Goal: Task Accomplishment & Management: Manage account settings

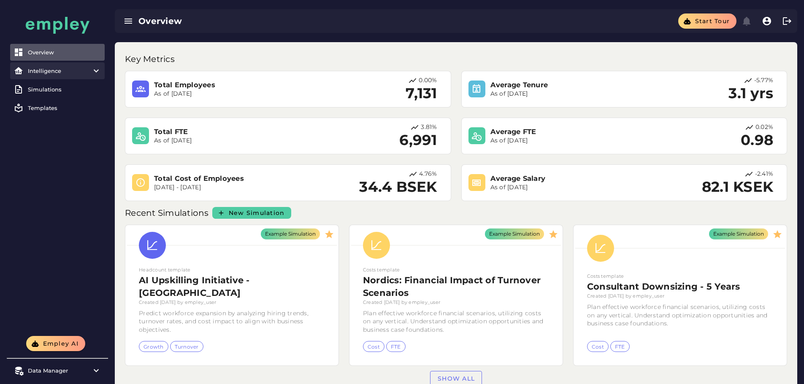
click at [83, 76] on item\) "Intelligence" at bounding box center [57, 70] width 94 height 17
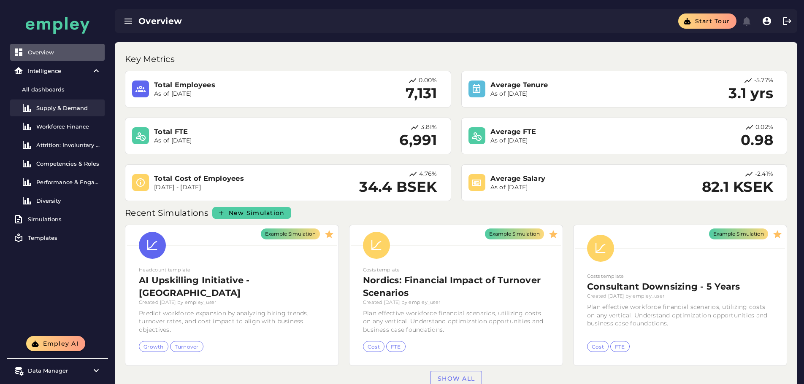
click at [70, 112] on link "Supply & Demand" at bounding box center [57, 108] width 94 height 17
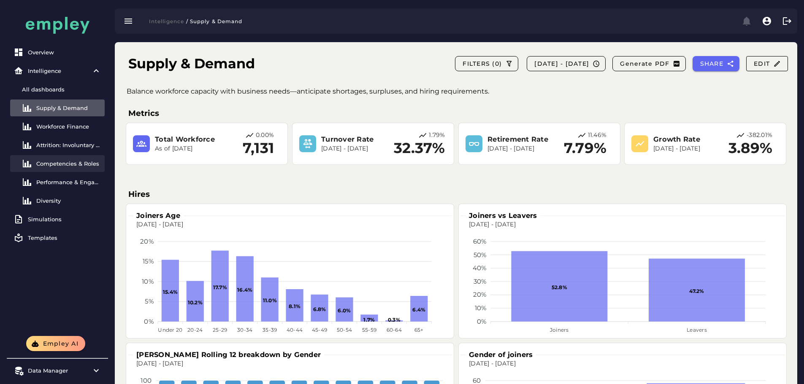
click at [62, 132] on link "Competencies & Roles" at bounding box center [57, 163] width 94 height 17
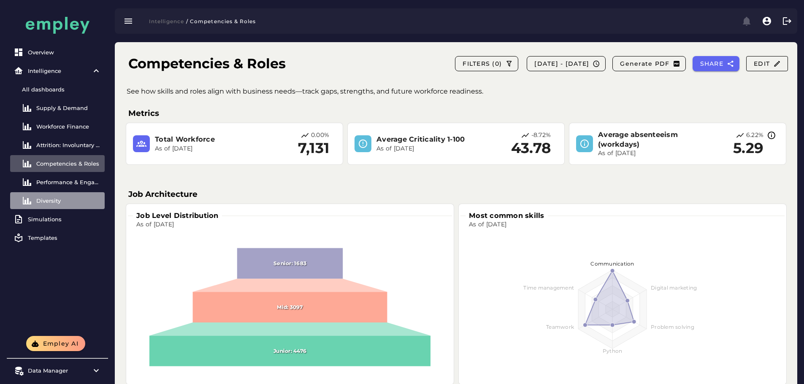
click at [60, 132] on div "Diversity" at bounding box center [68, 200] width 65 height 7
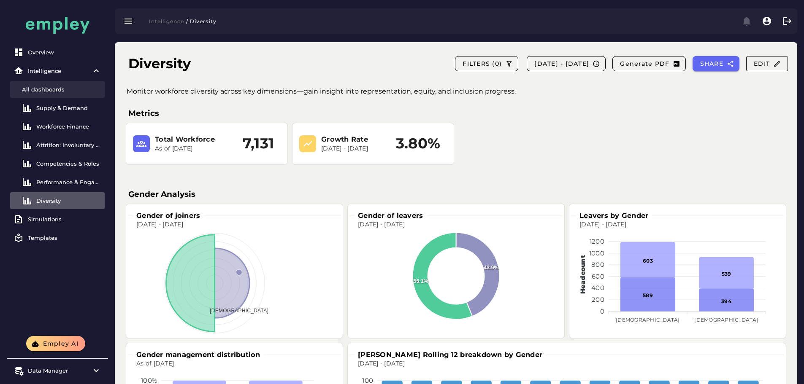
click at [54, 89] on div "All dashboards" at bounding box center [61, 89] width 79 height 7
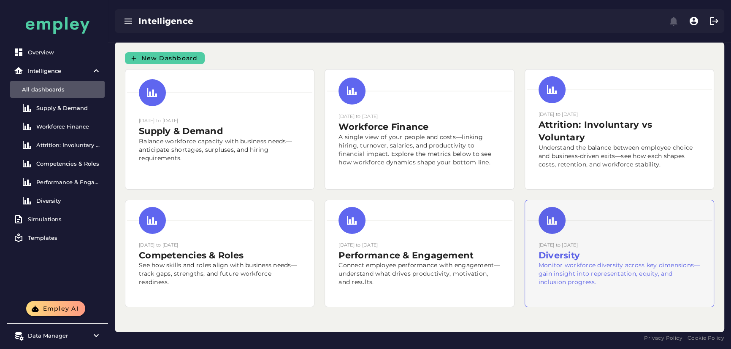
click at [419, 132] on div at bounding box center [618, 220] width 185 height 37
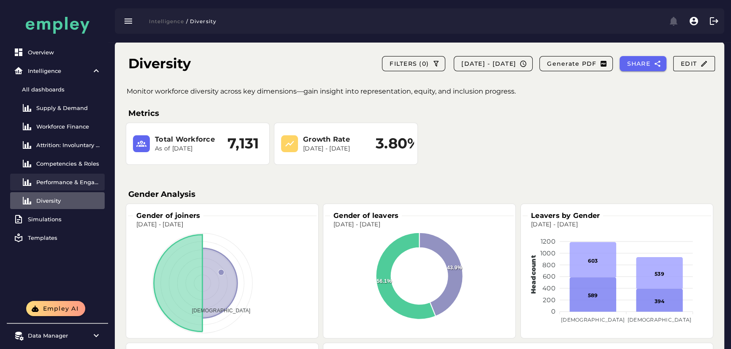
click at [72, 132] on div "Performance & Engagement" at bounding box center [68, 182] width 65 height 7
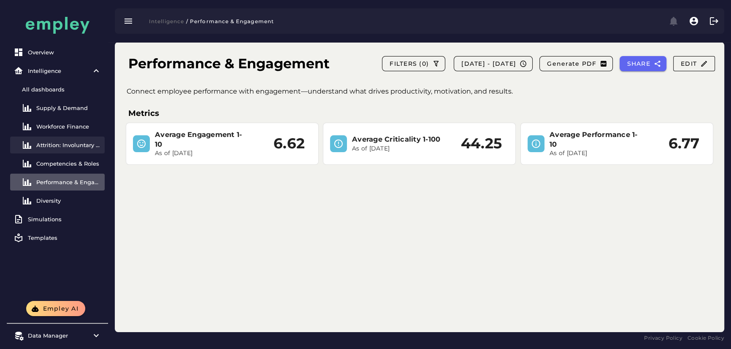
click at [68, 132] on link "Attrition: Involuntary vs Voluntary" at bounding box center [57, 145] width 94 height 17
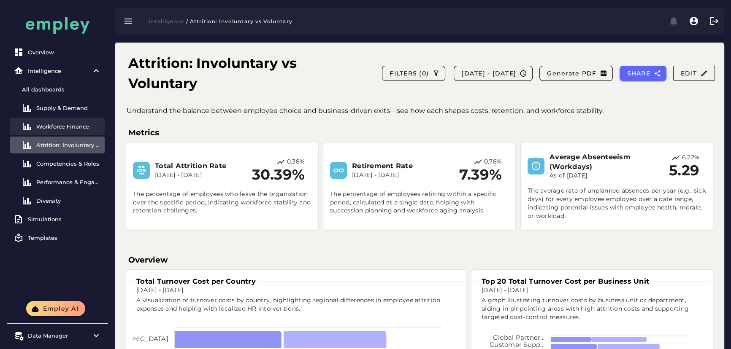
click at [65, 126] on div "Workforce Finance" at bounding box center [68, 126] width 65 height 7
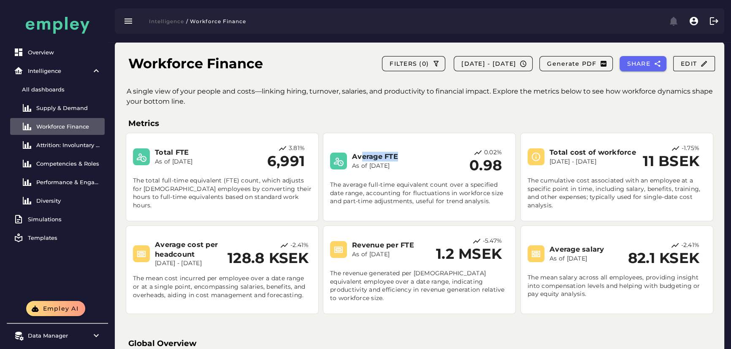
drag, startPoint x: 413, startPoint y: 154, endPoint x: 361, endPoint y: 156, distance: 52.4
click at [361, 132] on h3 "Average FTE" at bounding box center [396, 157] width 89 height 10
click at [412, 132] on p "The average full-time equivalent count over a specified date range, accounting …" at bounding box center [419, 190] width 178 height 32
click at [65, 111] on link "Supply & Demand" at bounding box center [57, 108] width 94 height 17
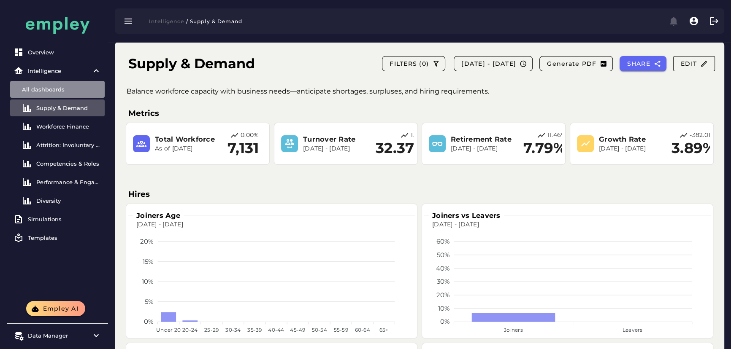
click at [52, 94] on link "All dashboards" at bounding box center [57, 89] width 94 height 17
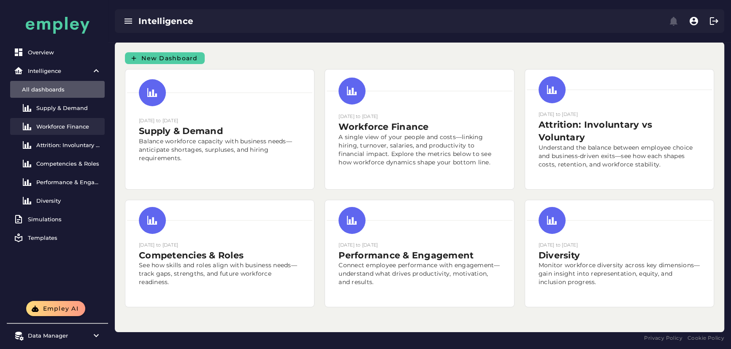
click at [72, 120] on link "Workforce Finance" at bounding box center [57, 126] width 94 height 17
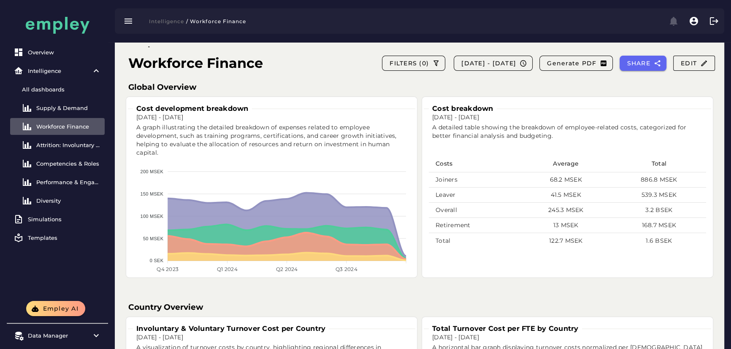
scroll to position [268, 0]
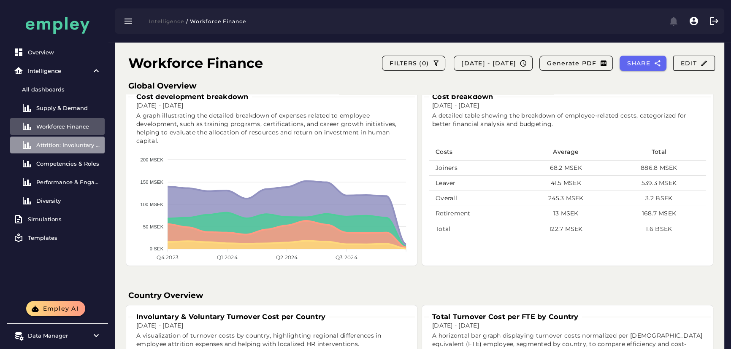
click at [83, 132] on div "Attrition: Involuntary vs Voluntary" at bounding box center [68, 145] width 65 height 7
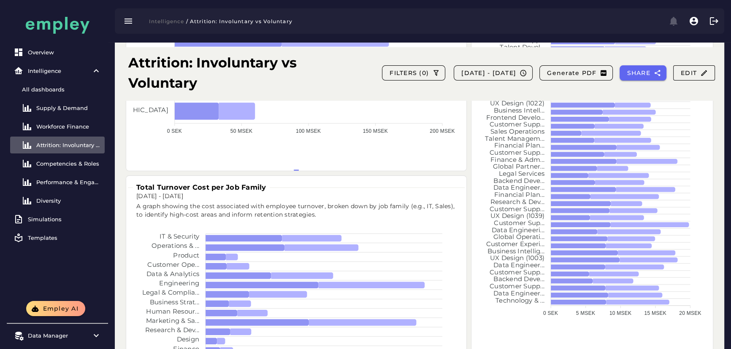
scroll to position [345, 0]
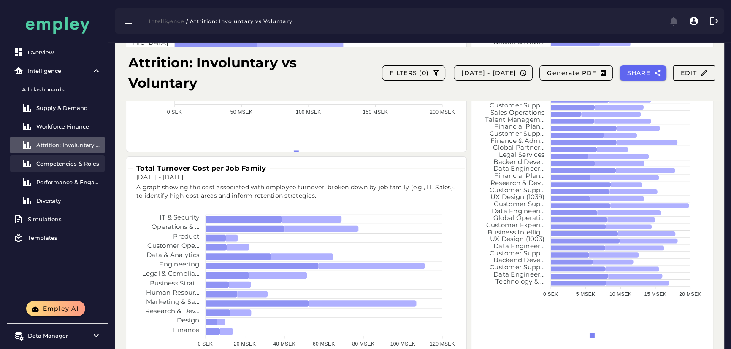
click at [86, 132] on div "Competencies & Roles" at bounding box center [68, 163] width 65 height 7
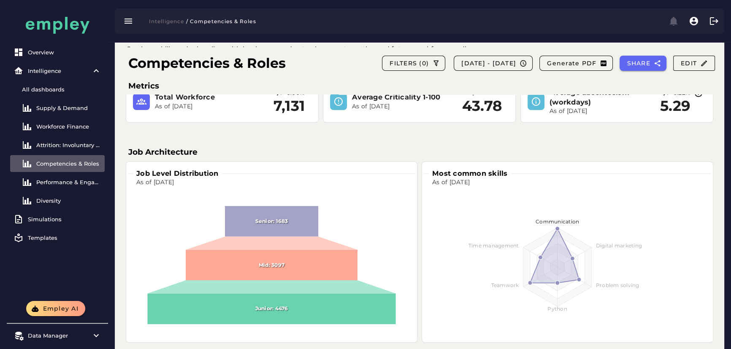
scroll to position [29, 0]
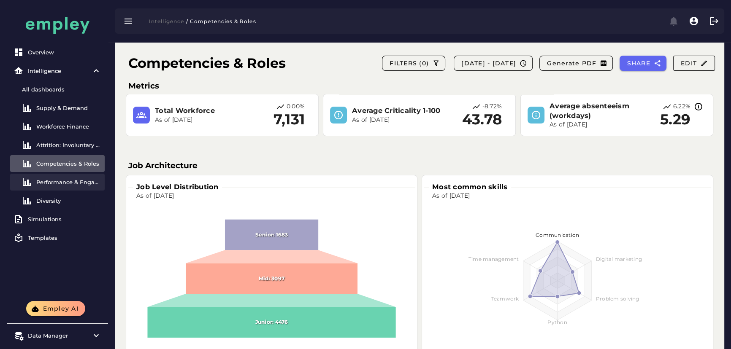
click at [68, 132] on div "Performance & Engagement" at bounding box center [68, 182] width 65 height 7
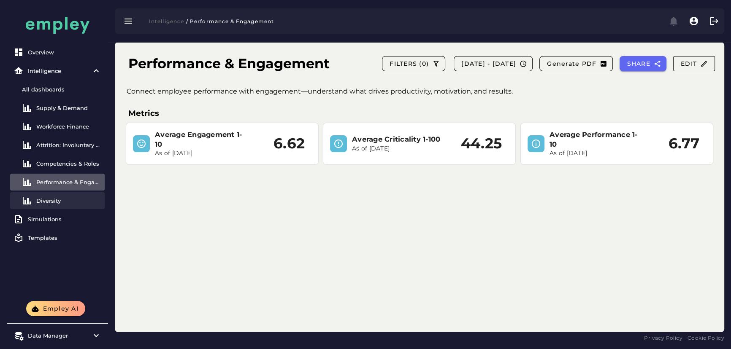
click at [65, 132] on link "Diversity" at bounding box center [57, 200] width 94 height 17
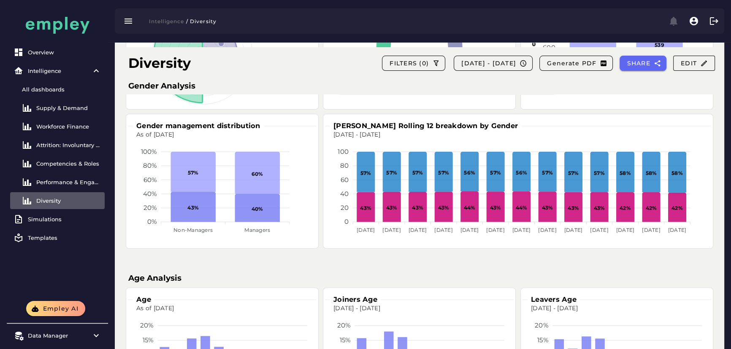
scroll to position [230, 0]
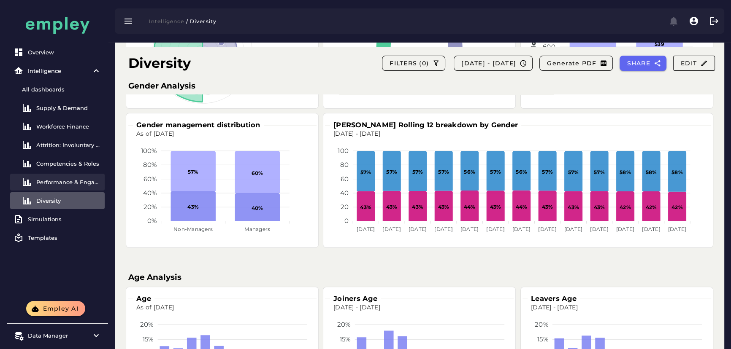
click at [78, 132] on div "Performance & Engagement" at bounding box center [68, 182] width 65 height 7
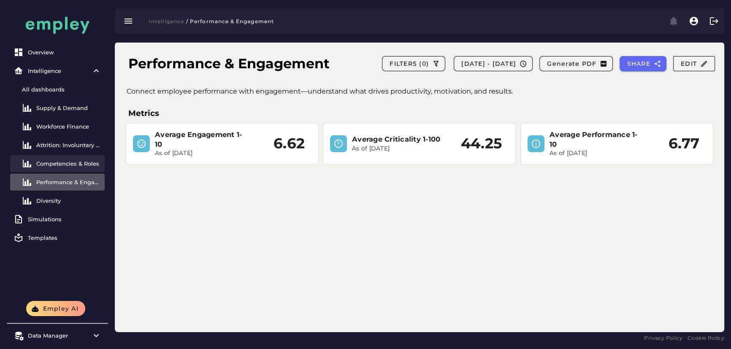
click at [83, 132] on div "Competencies & Roles" at bounding box center [68, 163] width 65 height 7
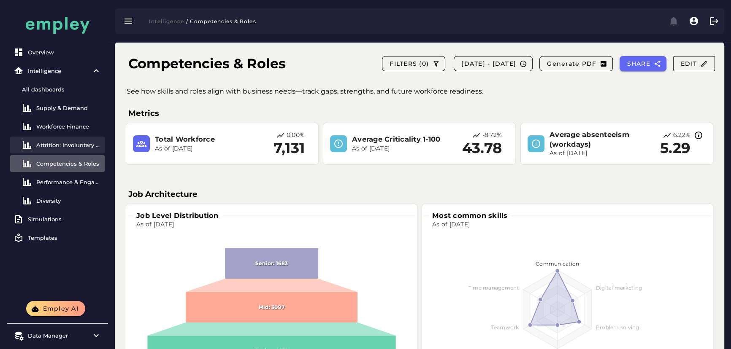
click at [83, 132] on link "Attrition: Involuntary vs Voluntary" at bounding box center [57, 145] width 94 height 17
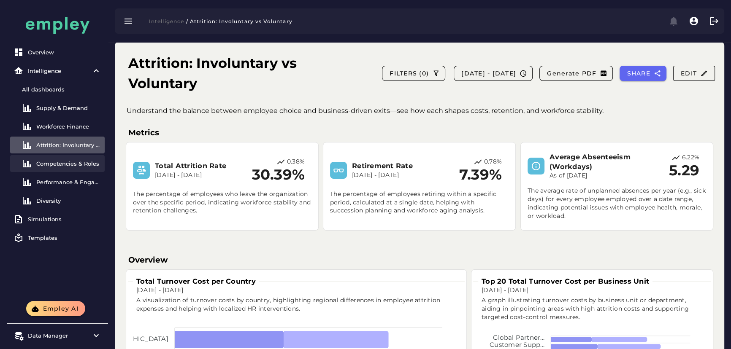
click at [35, 132] on div at bounding box center [29, 164] width 14 height 10
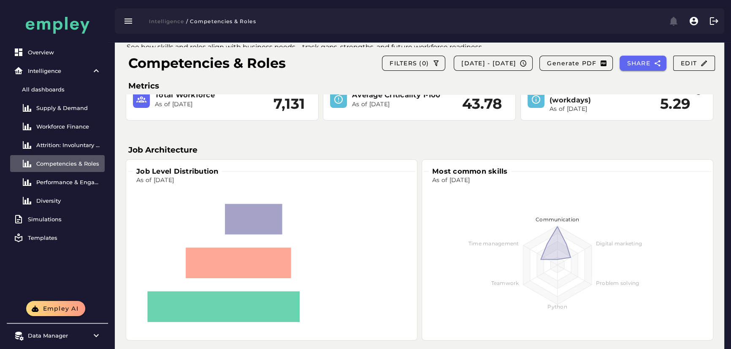
scroll to position [67, 0]
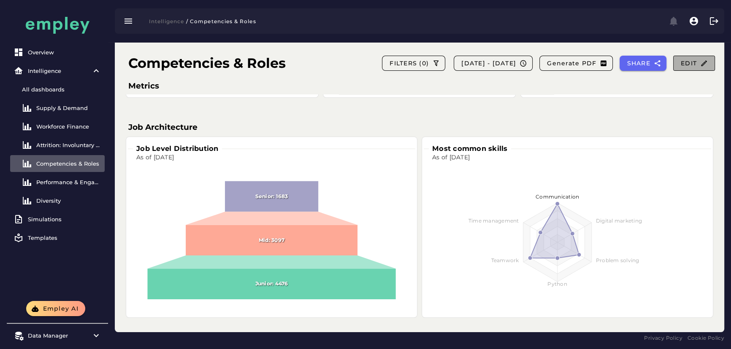
click at [419, 62] on span "Edit" at bounding box center [693, 63] width 27 height 8
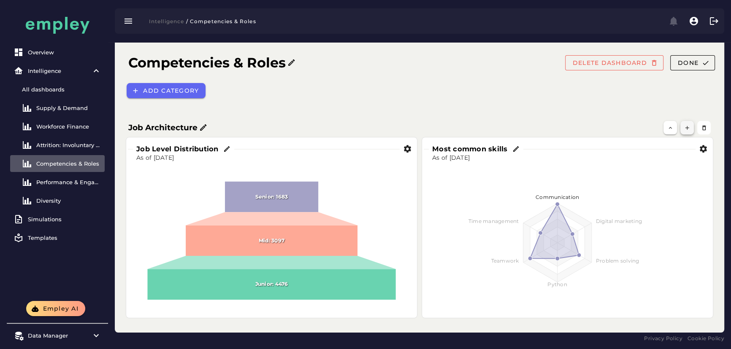
click at [419, 126] on icon "button" at bounding box center [687, 128] width 6 height 6
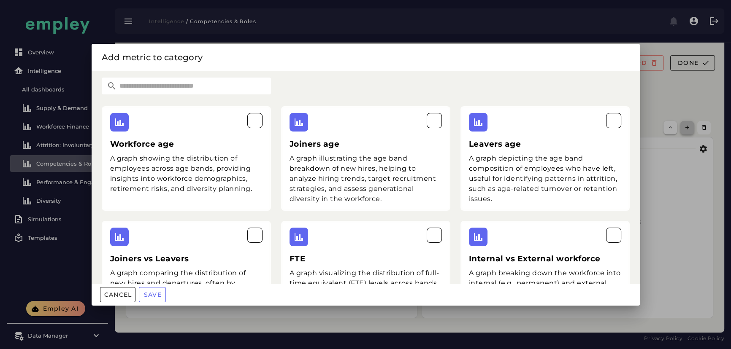
scroll to position [0, 0]
click at [182, 93] on input "text" at bounding box center [194, 86] width 154 height 17
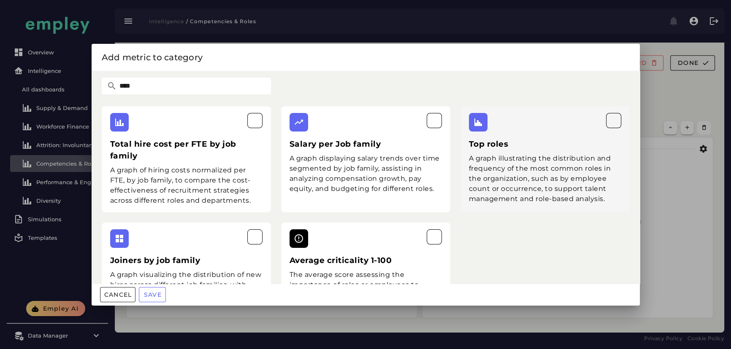
type input "****"
click at [419, 132] on div "A graph illustrating the distribution and frequency of the most common roles in…" at bounding box center [545, 179] width 152 height 51
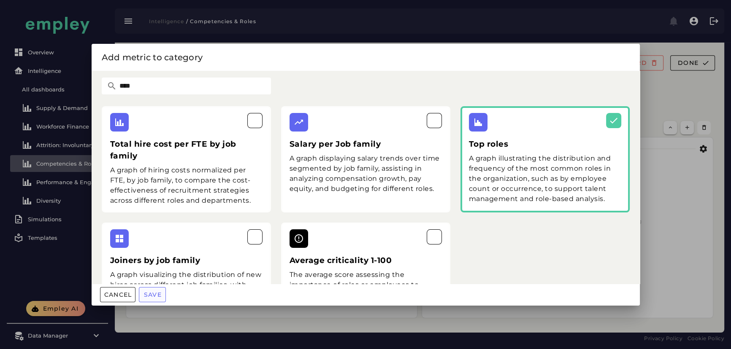
click at [161, 132] on span "Save" at bounding box center [152, 295] width 18 height 8
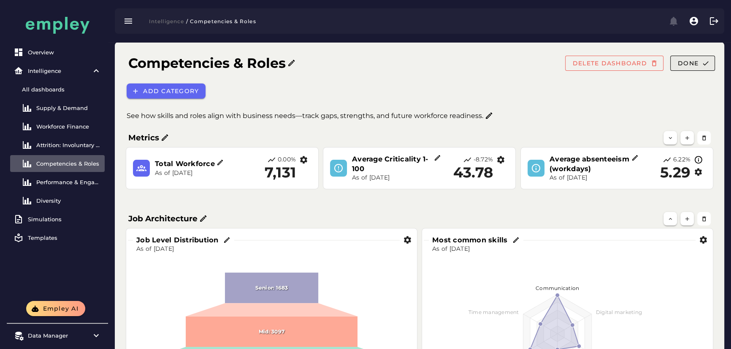
click at [419, 63] on span "Done" at bounding box center [687, 63] width 21 height 8
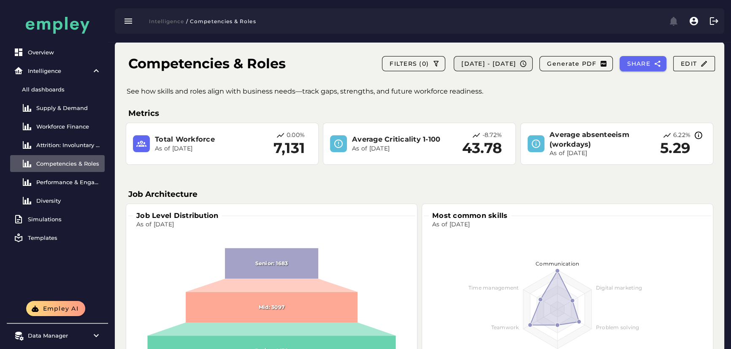
click at [419, 68] on button "[DATE] - [DATE]" at bounding box center [492, 63] width 79 height 15
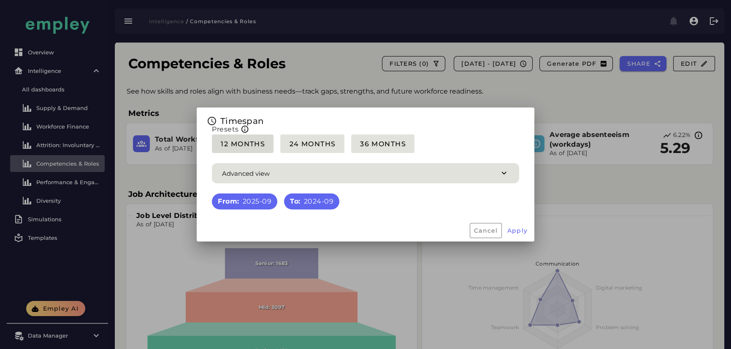
click at [242, 132] on button "12 Months" at bounding box center [243, 144] width 62 height 19
click at [419, 132] on span "Apply" at bounding box center [517, 231] width 21 height 8
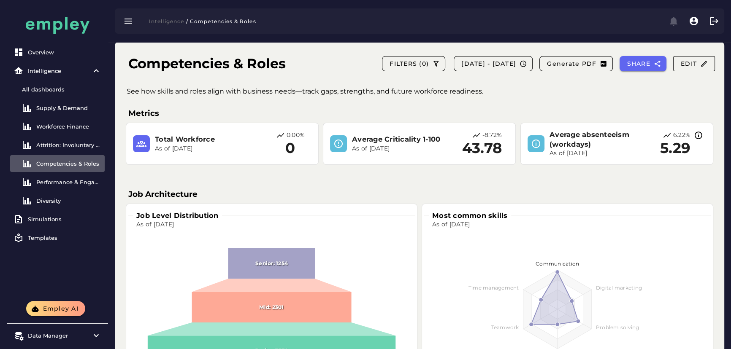
drag, startPoint x: 211, startPoint y: 151, endPoint x: 128, endPoint y: 152, distance: 83.1
click at [135, 132] on div "Total Workforce As of [DATE] 0.00% 0" at bounding box center [222, 144] width 178 height 26
click at [265, 132] on div "Total Workforce As of [DATE] 0.00% 0" at bounding box center [221, 144] width 185 height 35
click at [419, 67] on span "[DATE] - [DATE]" at bounding box center [488, 64] width 55 height 8
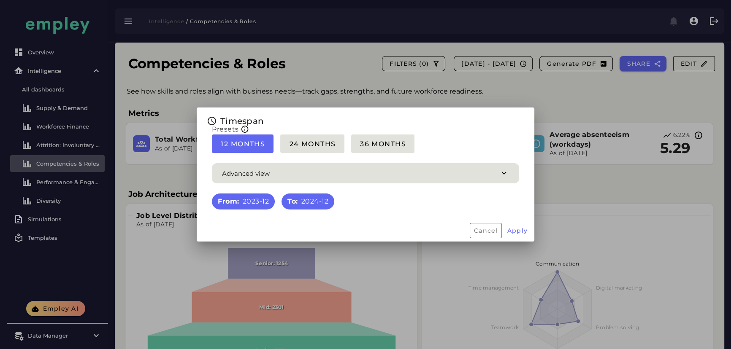
click at [419, 92] on div at bounding box center [365, 174] width 731 height 349
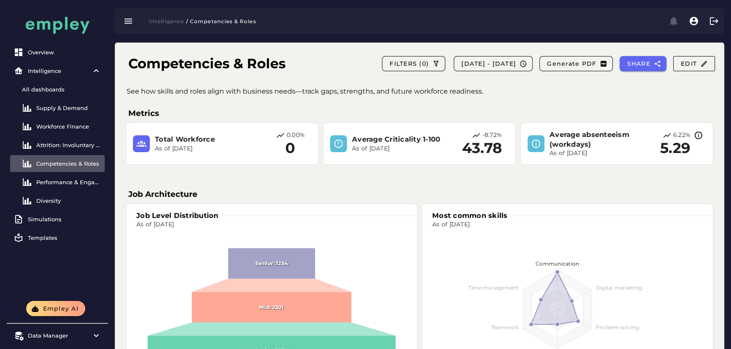
click at [185, 132] on h3 "Total Workforce" at bounding box center [199, 140] width 89 height 10
click at [192, 132] on p "As of [DATE]" at bounding box center [199, 149] width 89 height 8
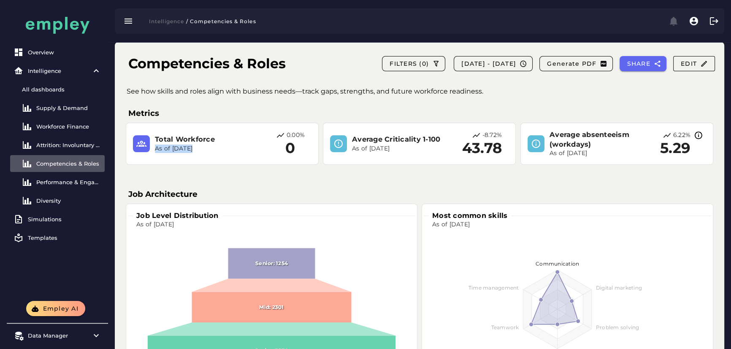
click at [192, 132] on p "As of [DATE]" at bounding box center [199, 149] width 89 height 8
click at [224, 132] on div "Total Workforce As of [DATE] 0.00% 0" at bounding box center [222, 144] width 178 height 26
drag, startPoint x: 162, startPoint y: 151, endPoint x: 141, endPoint y: 151, distance: 21.1
click at [141, 132] on div "Total Workforce As of [DATE] 0.00% 0" at bounding box center [222, 144] width 178 height 26
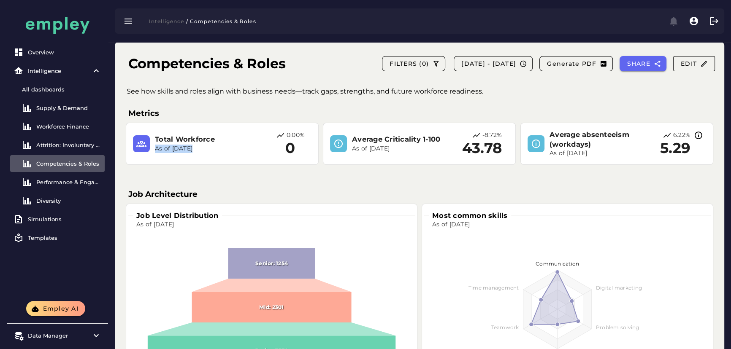
click at [221, 132] on div "Total Workforce As of [DATE] 0.00% 0" at bounding box center [222, 143] width 192 height 41
drag, startPoint x: 166, startPoint y: 146, endPoint x: 145, endPoint y: 145, distance: 21.1
click at [150, 132] on div "Total Workforce As of [DATE] 0.00% 0" at bounding box center [222, 144] width 178 height 26
click at [246, 132] on div "Total Workforce As of [DATE] 0.00% 0" at bounding box center [221, 144] width 185 height 35
click at [68, 87] on div "All dashboards" at bounding box center [61, 89] width 79 height 7
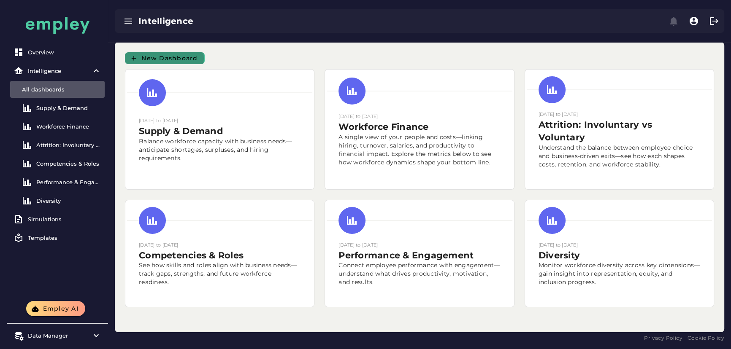
click at [160, 55] on span "New Dashboard" at bounding box center [169, 58] width 57 height 8
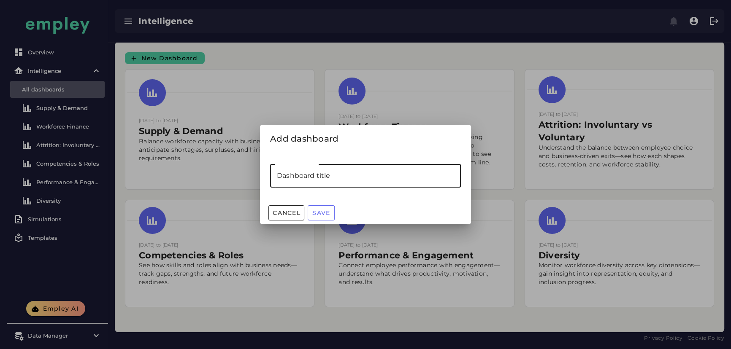
click at [334, 132] on input "Dashboard title" at bounding box center [365, 176] width 191 height 24
type input "***"
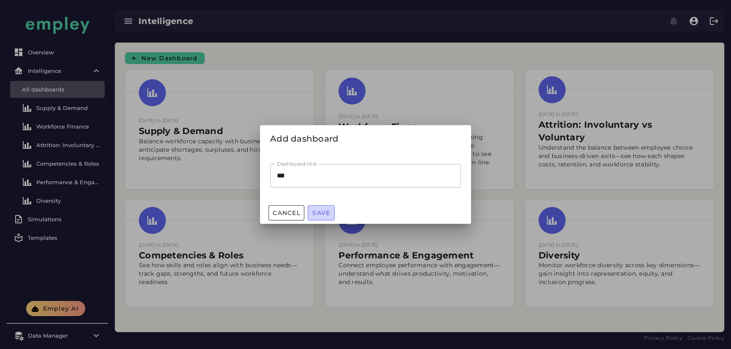
click at [322, 132] on span "Save" at bounding box center [321, 213] width 18 height 8
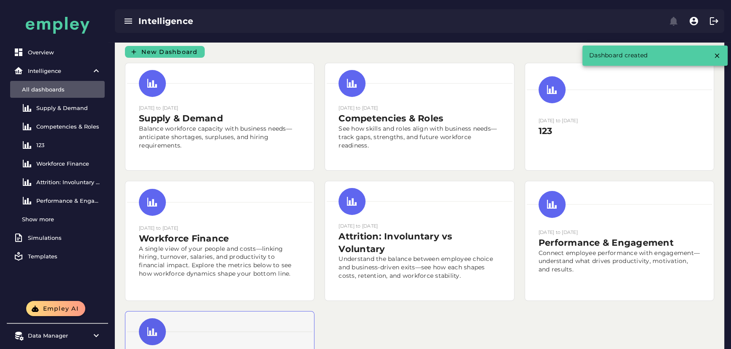
scroll to position [102, 0]
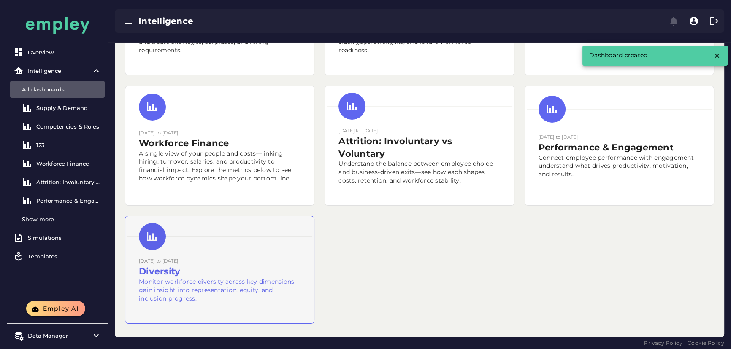
click at [219, 132] on p "Monitor workforce diversity across key dimensions—gain insight into representat…" at bounding box center [220, 290] width 162 height 25
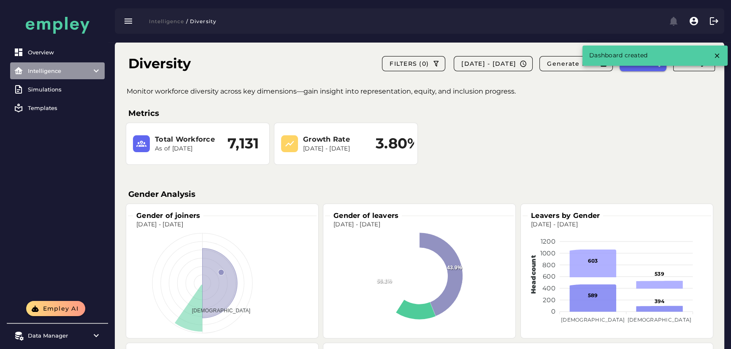
click at [49, 73] on div "Intelligence" at bounding box center [57, 70] width 59 height 7
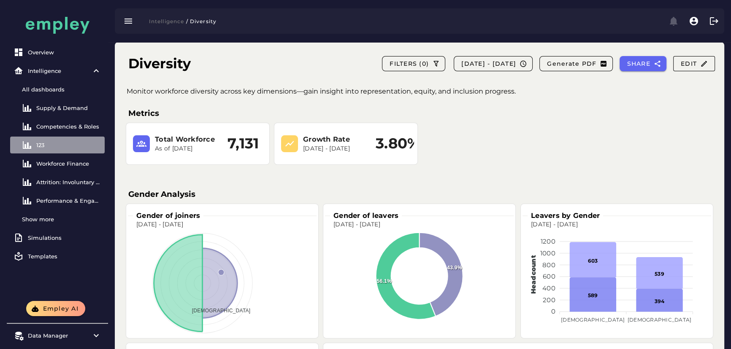
click at [62, 132] on div "123" at bounding box center [68, 145] width 65 height 7
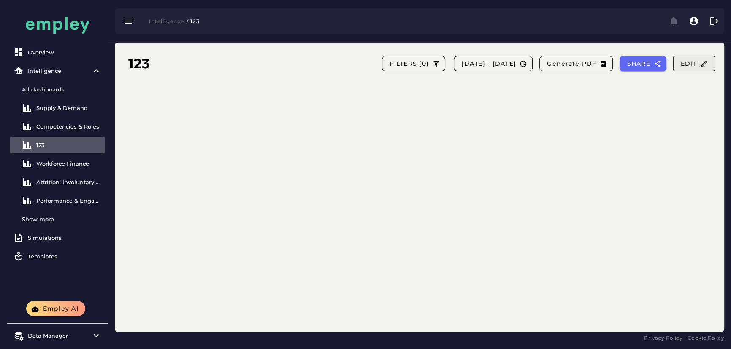
click at [419, 63] on button "Edit" at bounding box center [694, 63] width 42 height 15
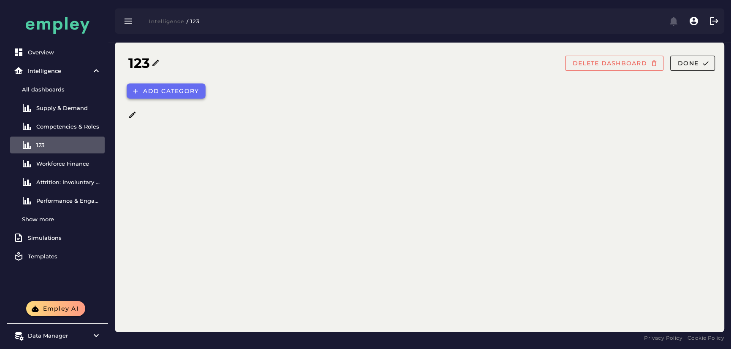
click at [156, 92] on span "Add category" at bounding box center [171, 91] width 56 height 8
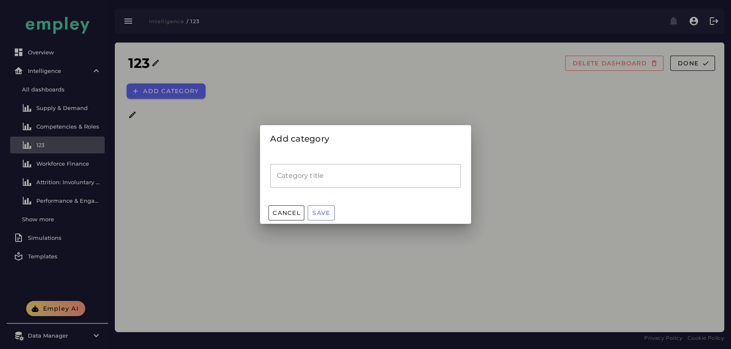
click at [323, 132] on input "Category title" at bounding box center [365, 176] width 191 height 24
type input "***"
click at [323, 132] on span "Save" at bounding box center [321, 213] width 18 height 8
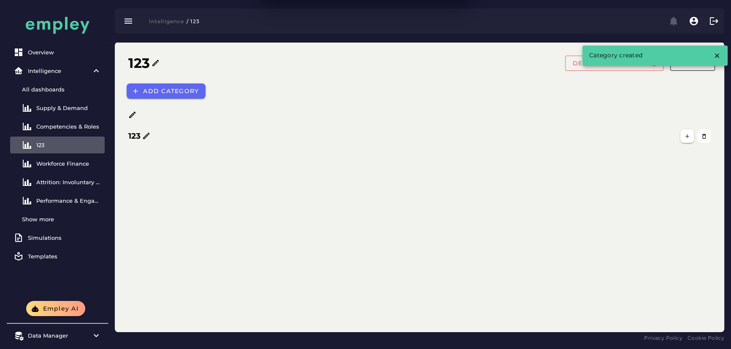
click at [203, 132] on div "123 DELETE DASHBOARD Done Add category 123" at bounding box center [419, 187] width 609 height 290
click at [419, 132] on button "button" at bounding box center [686, 135] width 13 height 13
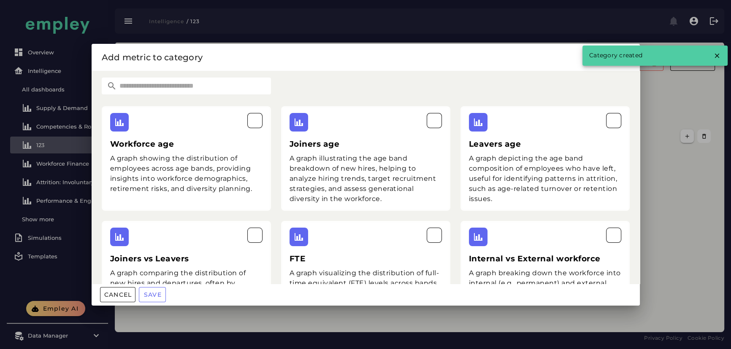
click at [180, 89] on input "text" at bounding box center [194, 86] width 154 height 17
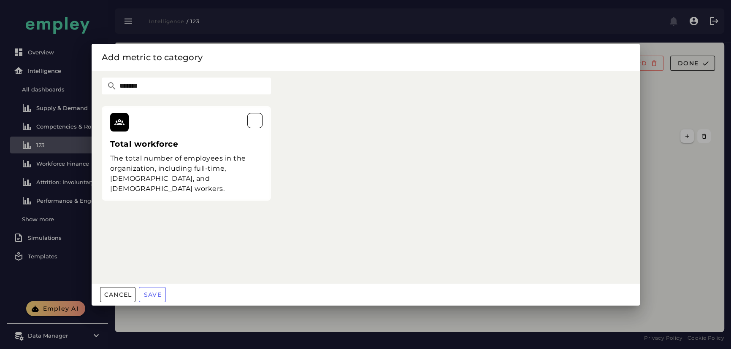
type input "*******"
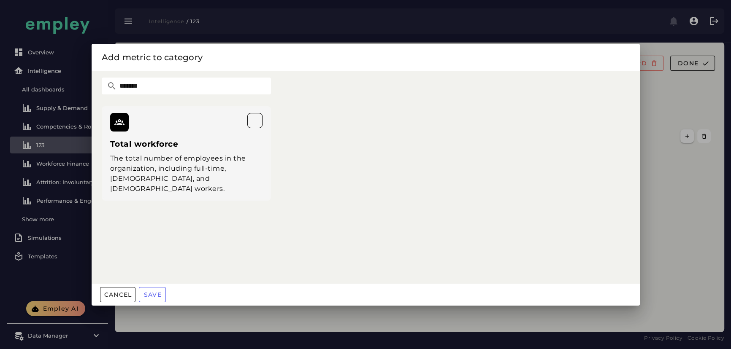
click at [224, 125] on div at bounding box center [186, 122] width 152 height 19
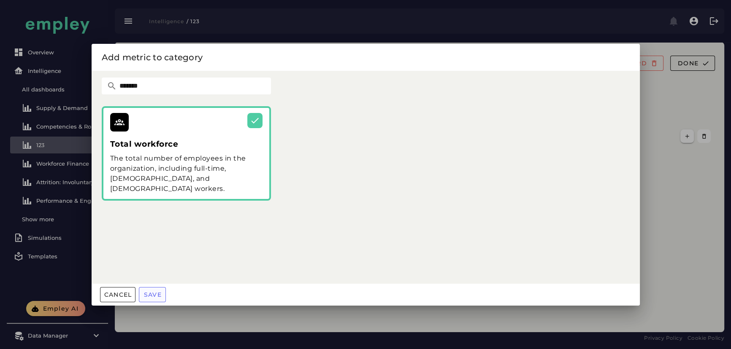
click at [148, 132] on span "Save" at bounding box center [152, 295] width 18 height 8
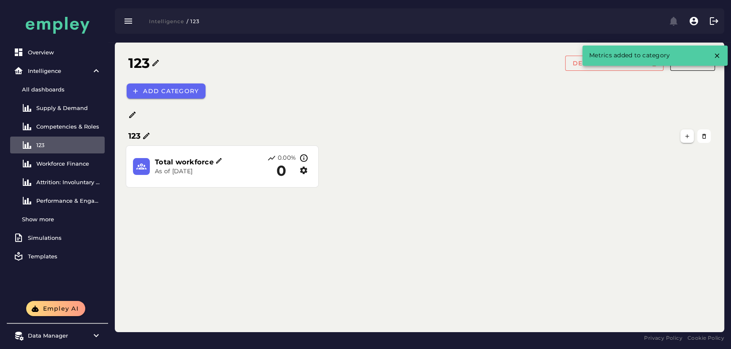
click at [215, 132] on div "123 DELETE DASHBOARD Done Add category 123 Total workforce As of [DATE] 0.00% 0" at bounding box center [419, 187] width 609 height 290
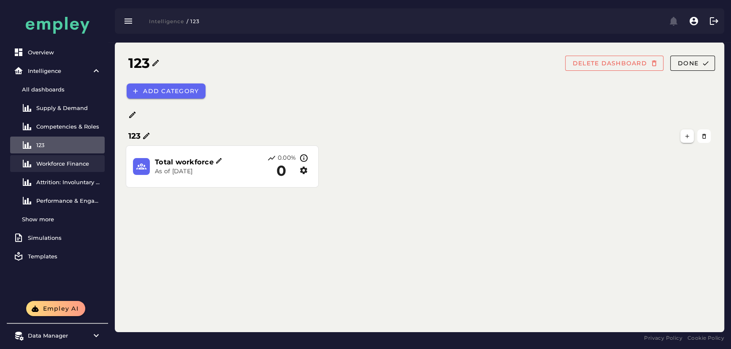
click at [64, 132] on link "Workforce Finance" at bounding box center [57, 163] width 94 height 17
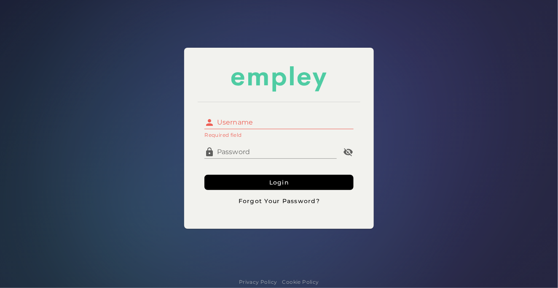
type input "**********"
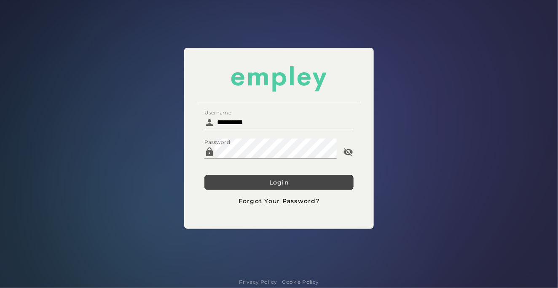
click at [242, 181] on button "Login" at bounding box center [279, 182] width 149 height 15
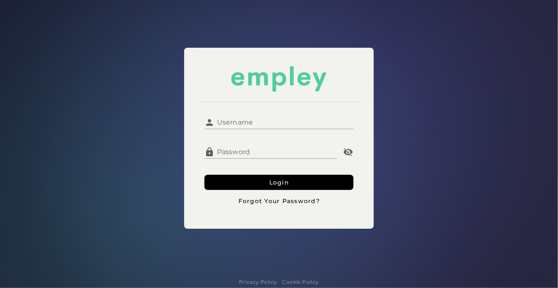
click at [280, 122] on input "Username" at bounding box center [284, 119] width 139 height 20
type input "**********"
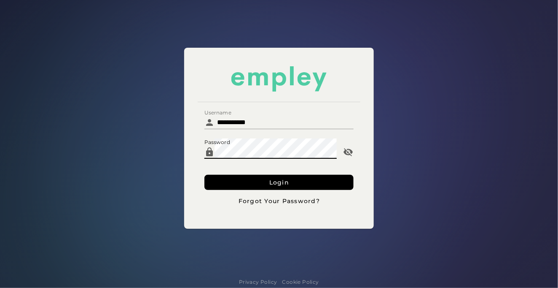
click at [264, 170] on form "**********" at bounding box center [279, 159] width 149 height 100
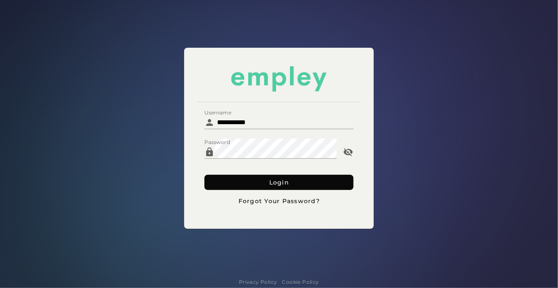
click at [265, 183] on button "Login" at bounding box center [279, 182] width 149 height 15
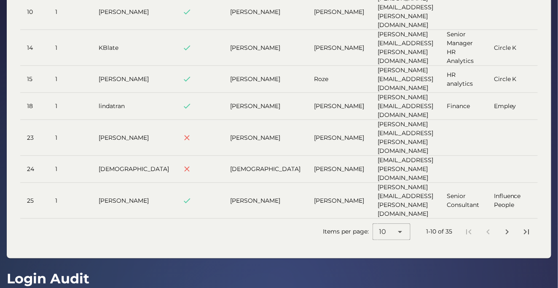
scroll to position [192, 0]
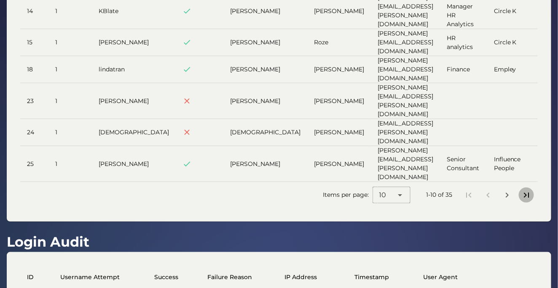
click at [526, 190] on icon "Last page" at bounding box center [527, 195] width 10 height 10
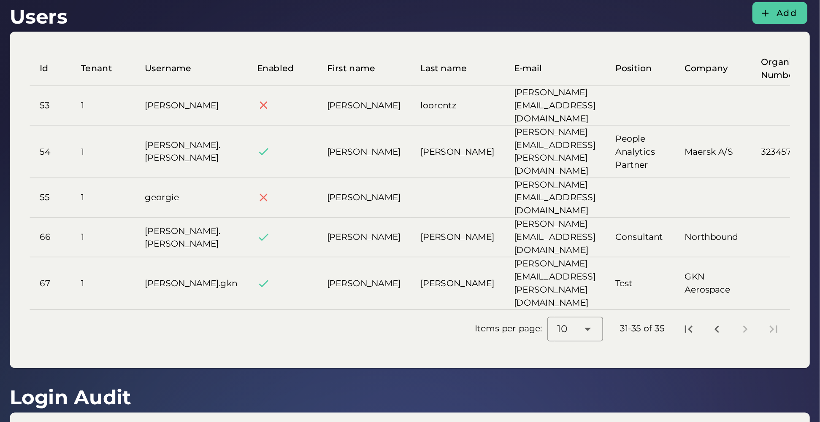
scroll to position [0, 0]
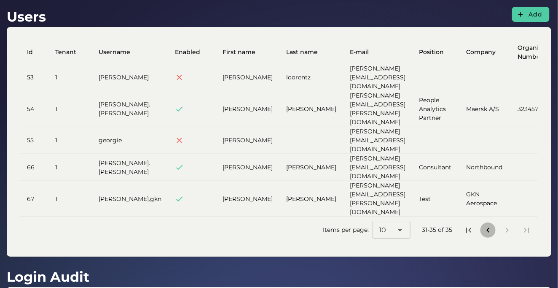
click at [491, 225] on icon "Previous page" at bounding box center [488, 230] width 10 height 10
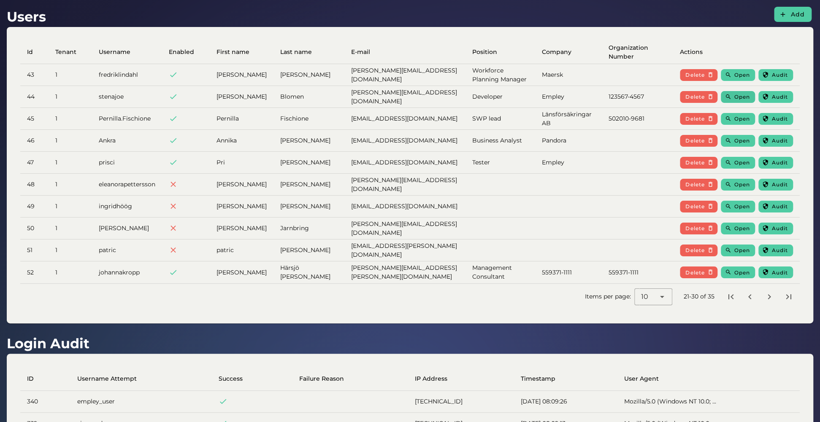
click at [558, 101] on button "Open" at bounding box center [737, 97] width 34 height 12
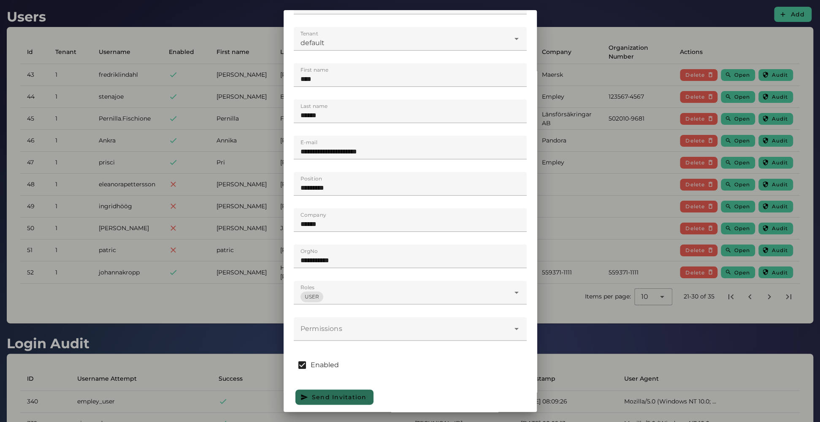
scroll to position [71, 0]
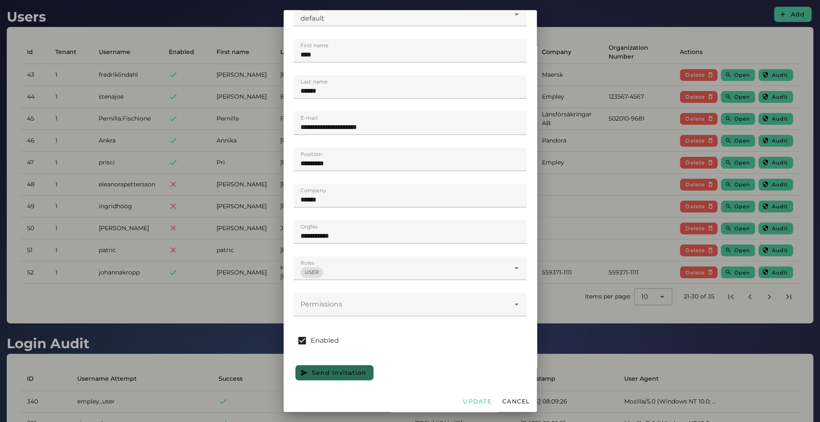
click at [388, 287] on div at bounding box center [402, 305] width 216 height 24
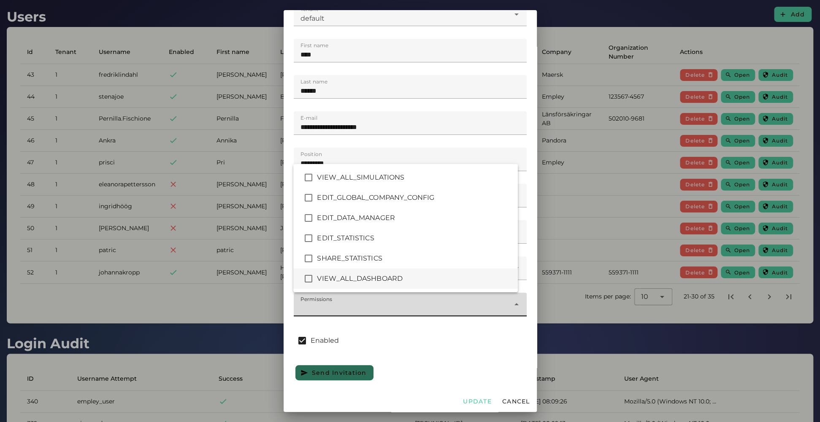
click at [351, 273] on div "VIEW_ALL_DASHBOARD" at bounding box center [405, 279] width 224 height 20
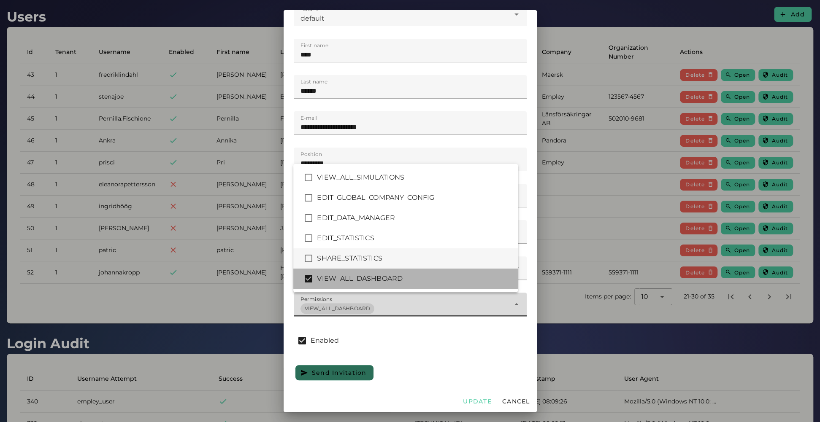
drag, startPoint x: 351, startPoint y: 260, endPoint x: 351, endPoint y: 244, distance: 16.0
click at [351, 259] on div "SHARE_STATISTICS" at bounding box center [414, 259] width 194 height 10
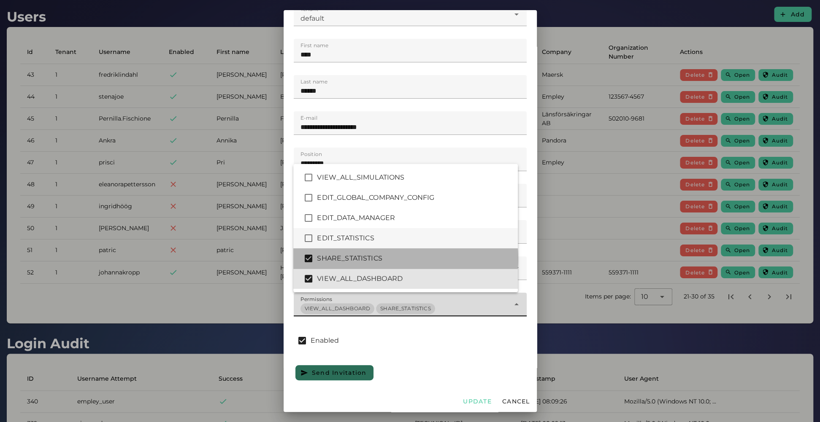
click at [351, 244] on div "EDIT_STATISTICS" at bounding box center [405, 238] width 224 height 20
type input "*******"
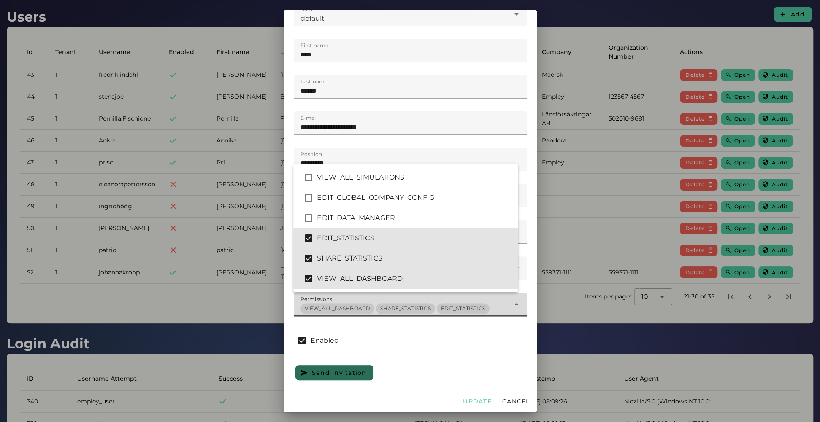
click at [391, 287] on div "Enabled" at bounding box center [410, 341] width 233 height 24
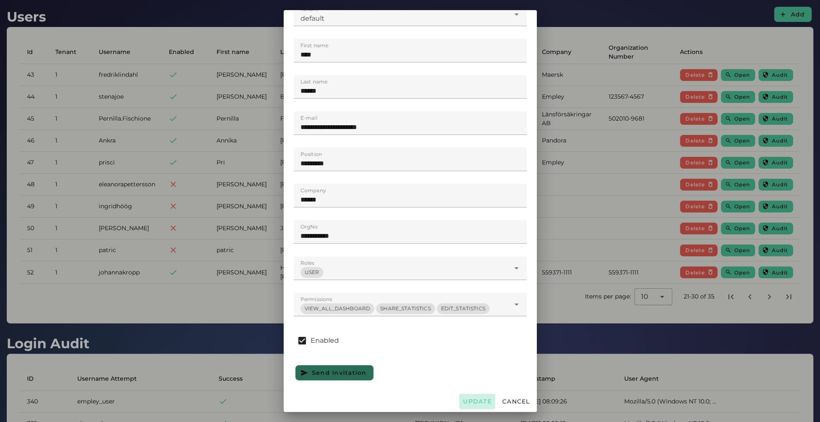
click at [463, 287] on span "Update" at bounding box center [476, 402] width 29 height 8
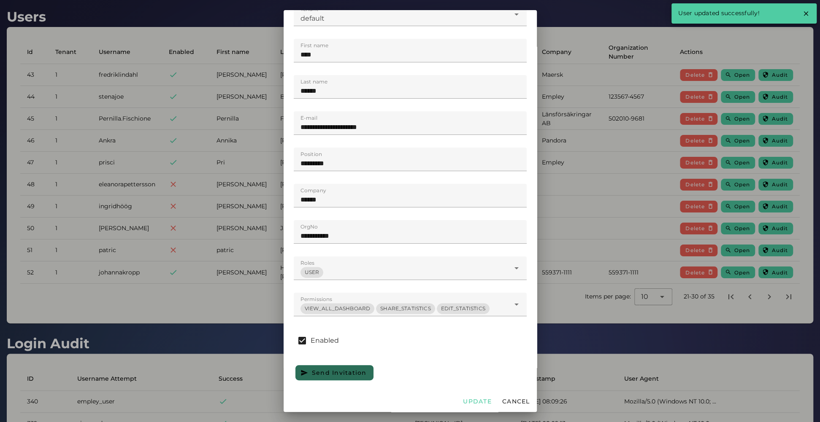
click at [195, 210] on div at bounding box center [410, 211] width 820 height 422
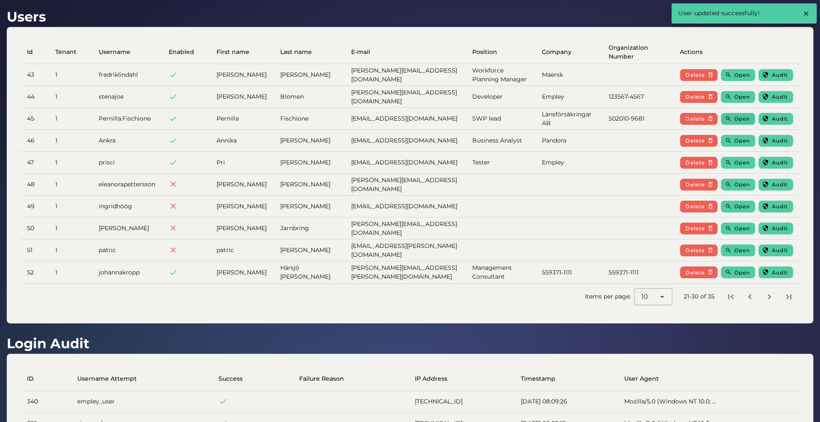
click at [558, 119] on span "Open" at bounding box center [742, 119] width 16 height 6
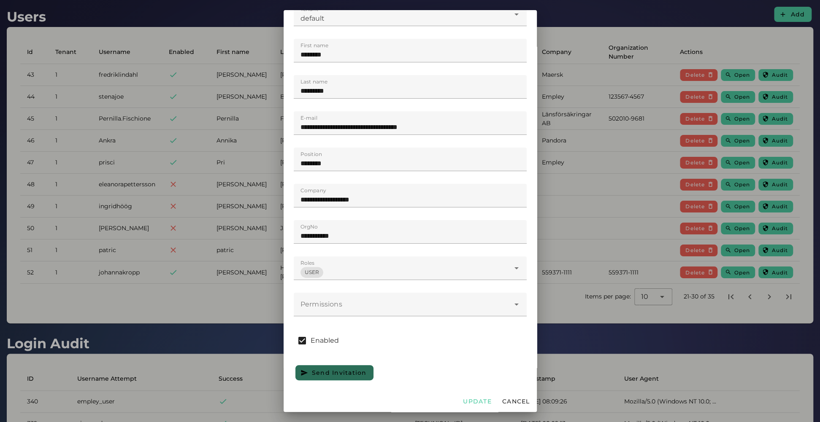
click at [359, 287] on div at bounding box center [402, 305] width 216 height 24
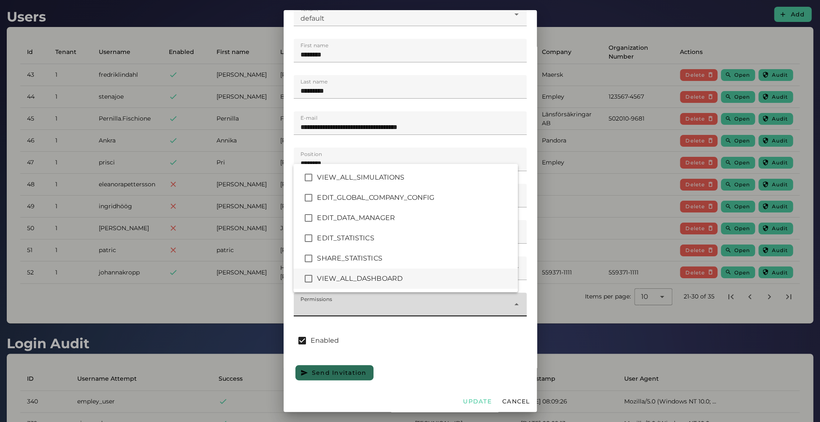
click at [345, 271] on div "VIEW_ALL_DASHBOARD" at bounding box center [405, 279] width 224 height 20
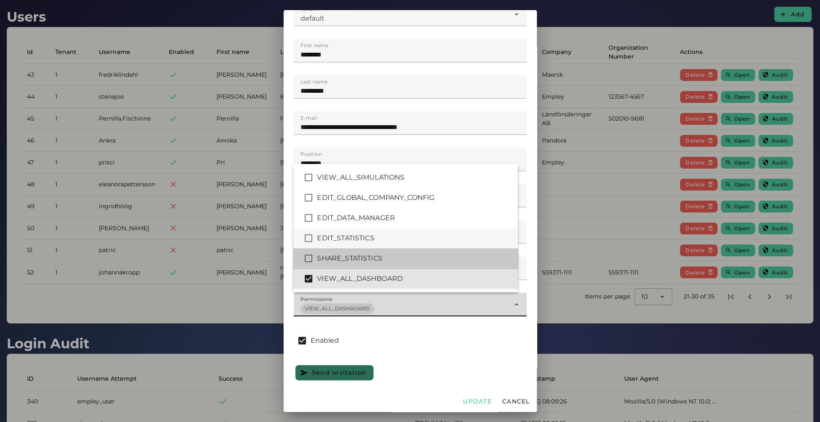
drag, startPoint x: 343, startPoint y: 255, endPoint x: 345, endPoint y: 229, distance: 26.2
click at [343, 251] on div "SHARE_STATISTICS" at bounding box center [405, 258] width 224 height 20
click at [345, 229] on div "EDIT_STATISTICS" at bounding box center [405, 238] width 224 height 20
type input "*******"
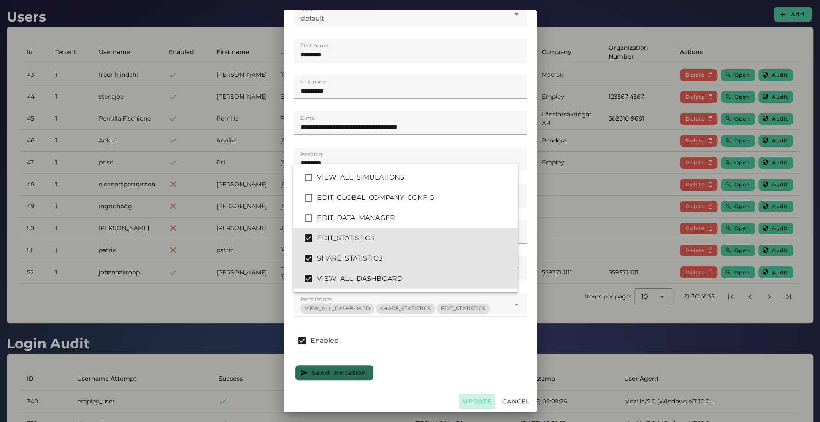
click at [475, 287] on span "Update" at bounding box center [476, 402] width 29 height 8
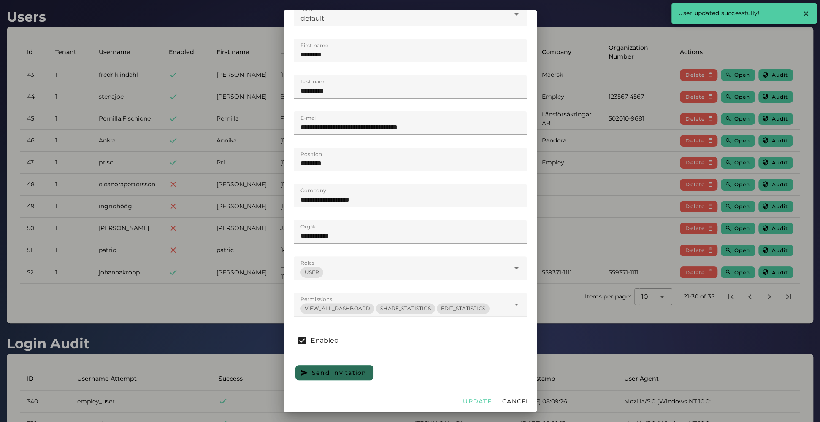
click at [204, 269] on div at bounding box center [410, 211] width 820 height 422
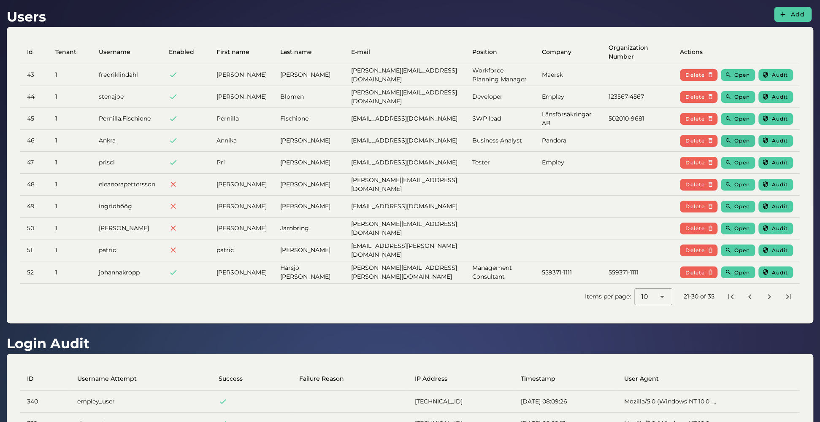
click at [558, 139] on span "Open" at bounding box center [742, 141] width 16 height 6
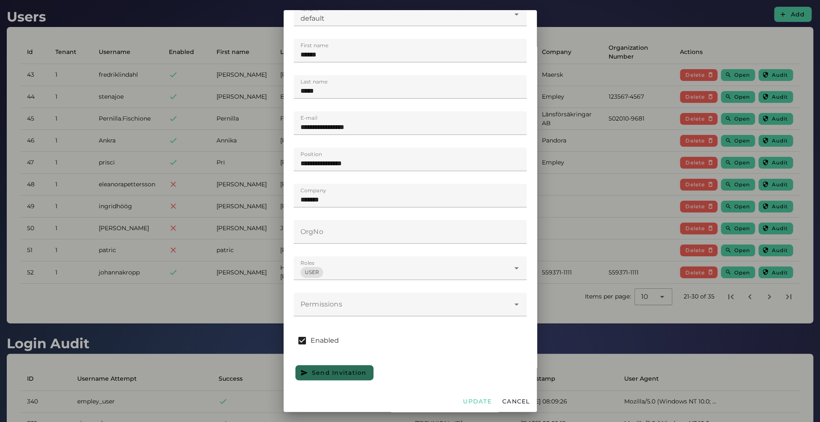
click at [379, 287] on div at bounding box center [402, 305] width 216 height 24
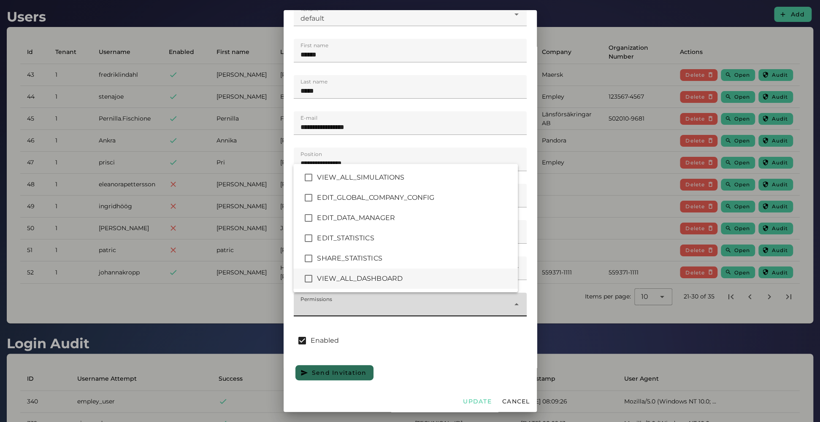
click at [321, 275] on div "VIEW_ALL_DASHBOARD" at bounding box center [414, 279] width 194 height 10
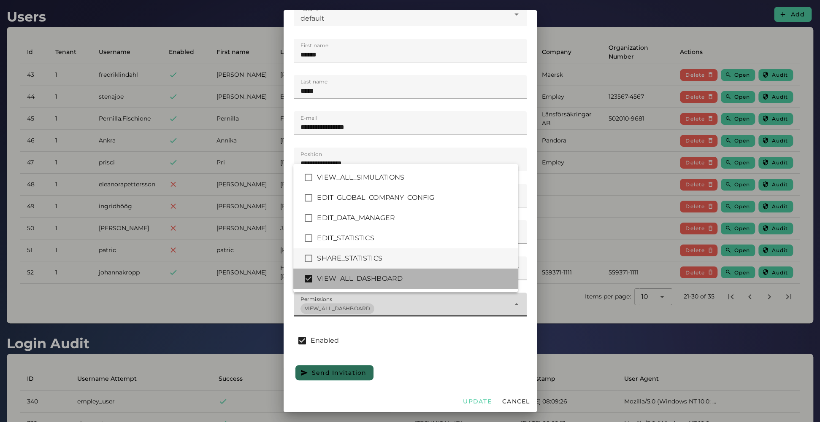
drag, startPoint x: 326, startPoint y: 262, endPoint x: 329, endPoint y: 250, distance: 13.0
click at [326, 259] on div "SHARE_STATISTICS" at bounding box center [405, 258] width 224 height 20
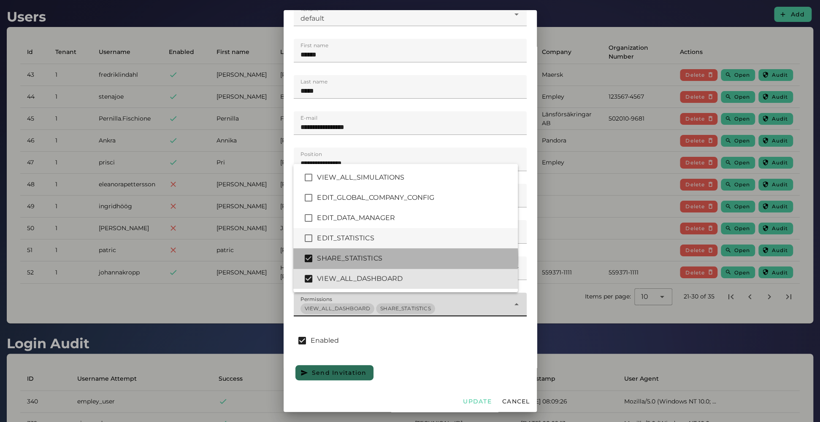
click at [331, 239] on div "EDIT_STATISTICS" at bounding box center [414, 238] width 194 height 10
type input "*******"
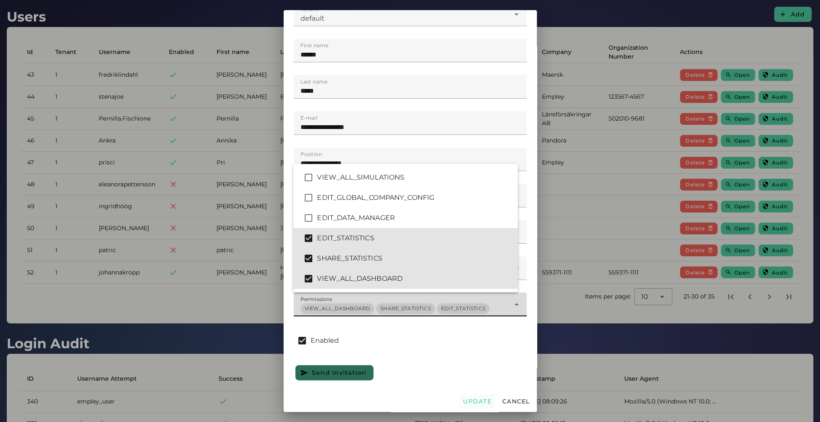
click at [467, 287] on span "Update" at bounding box center [476, 402] width 29 height 8
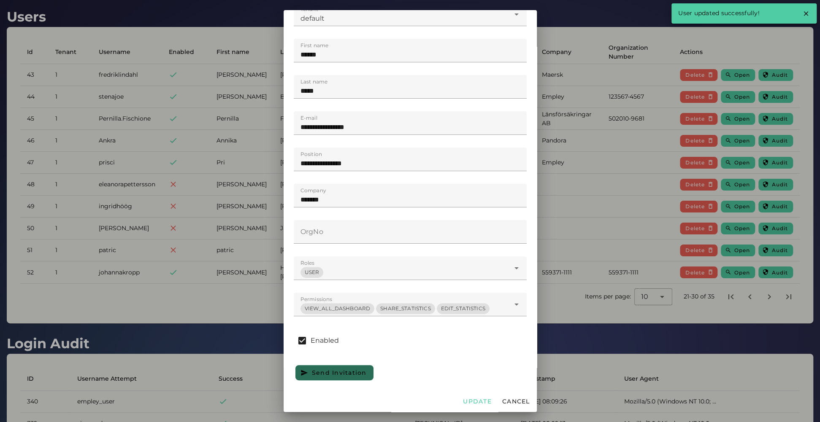
click at [146, 188] on div at bounding box center [410, 211] width 820 height 422
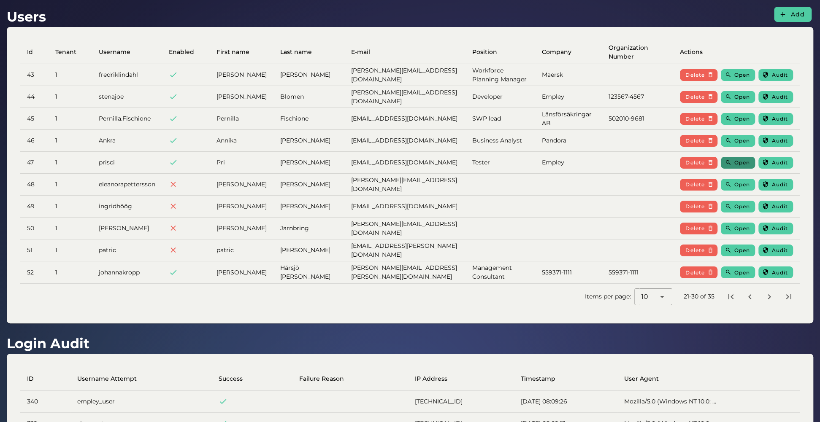
click at [558, 159] on button "Open" at bounding box center [737, 163] width 34 height 12
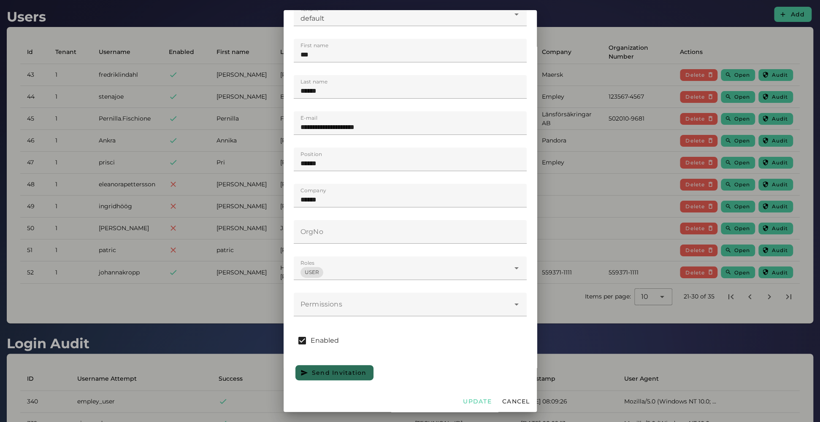
click at [363, 268] on div "USER *" at bounding box center [402, 268] width 216 height 24
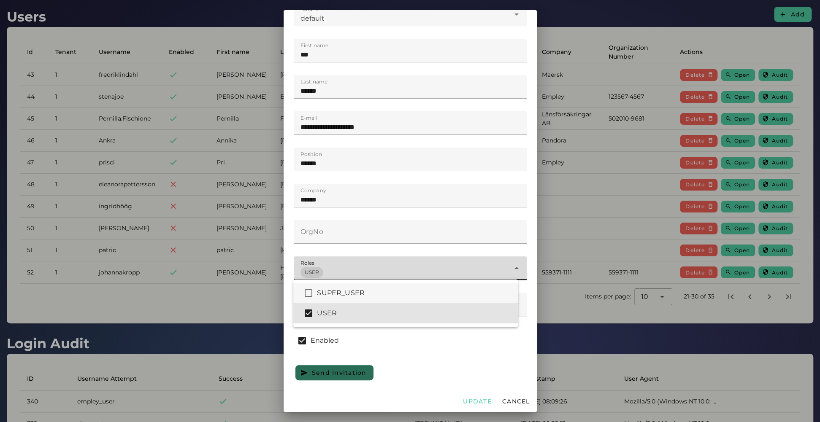
click at [355, 287] on div "SUPER_USER" at bounding box center [414, 293] width 194 height 10
type input "****"
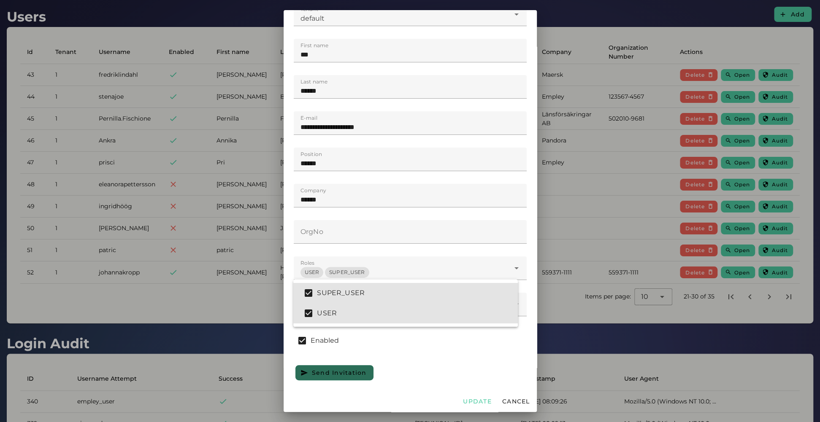
drag, startPoint x: 395, startPoint y: 348, endPoint x: 394, endPoint y: 327, distance: 20.3
click at [395, 287] on div "Enabled" at bounding box center [410, 341] width 233 height 24
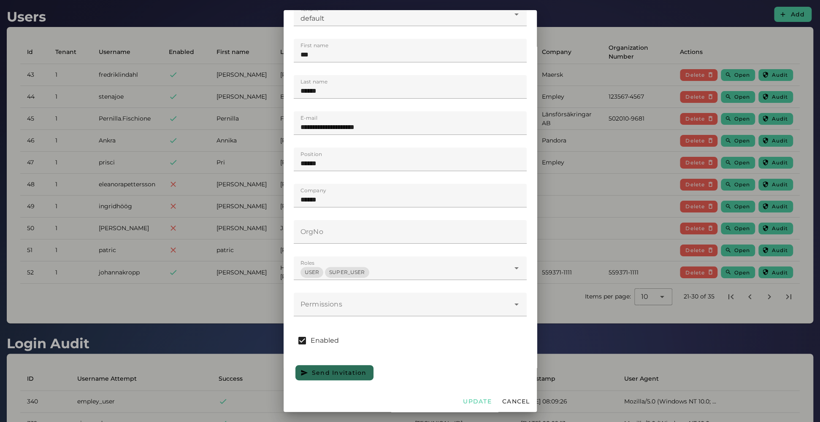
click at [387, 287] on div at bounding box center [402, 305] width 216 height 24
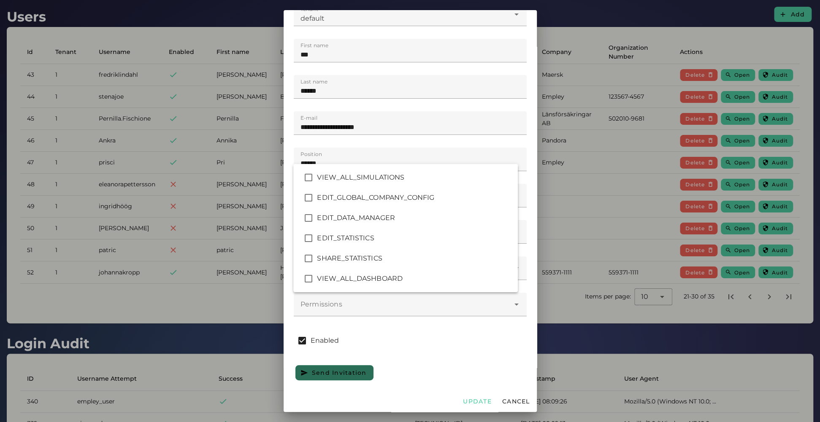
click at [423, 287] on div "Send Invitation" at bounding box center [410, 373] width 236 height 19
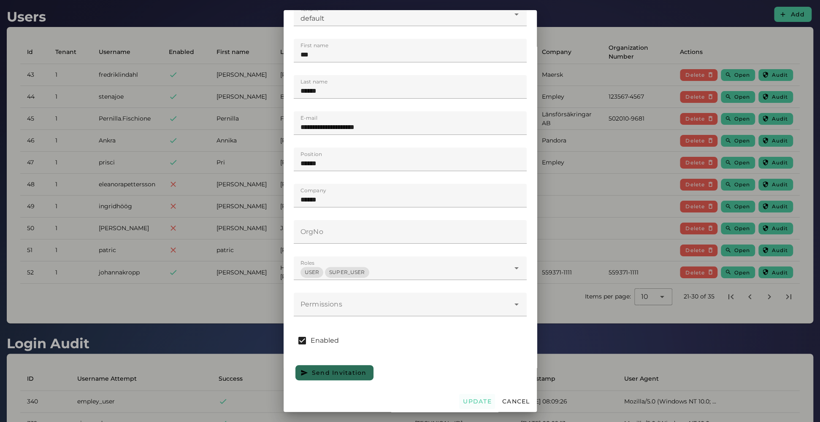
click at [469, 287] on span "Update" at bounding box center [476, 402] width 29 height 8
click at [558, 287] on div at bounding box center [410, 211] width 820 height 422
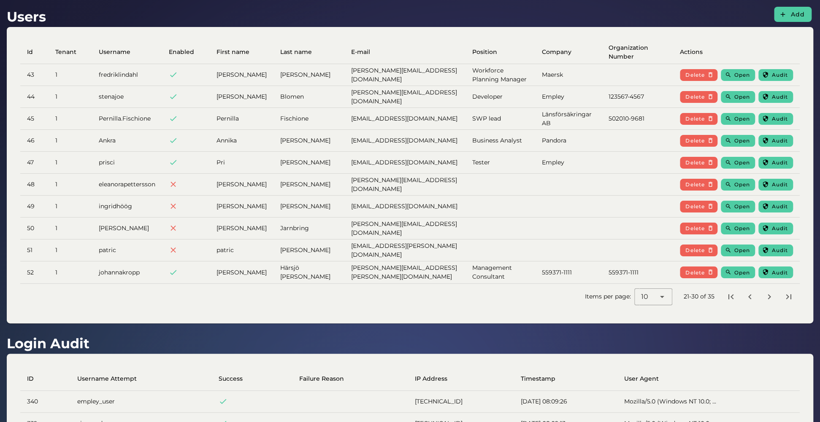
click at [558, 68] on td "Delete Open Audit" at bounding box center [736, 75] width 127 height 22
click at [558, 71] on button "Open" at bounding box center [737, 75] width 34 height 12
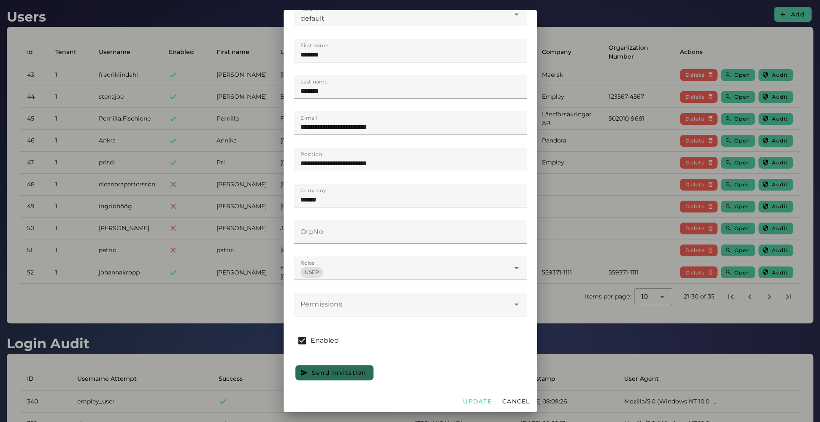
click at [370, 287] on div at bounding box center [402, 305] width 216 height 24
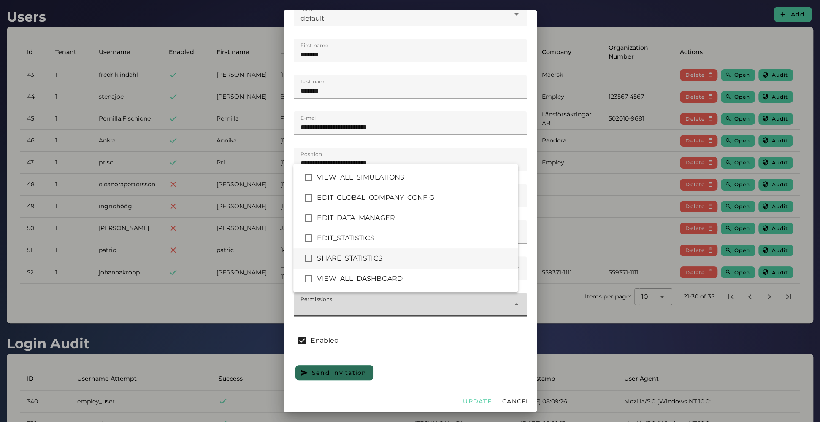
drag, startPoint x: 332, startPoint y: 281, endPoint x: 332, endPoint y: 257, distance: 24.0
click at [332, 276] on div "VIEW_ALL_DASHBOARD" at bounding box center [414, 279] width 194 height 10
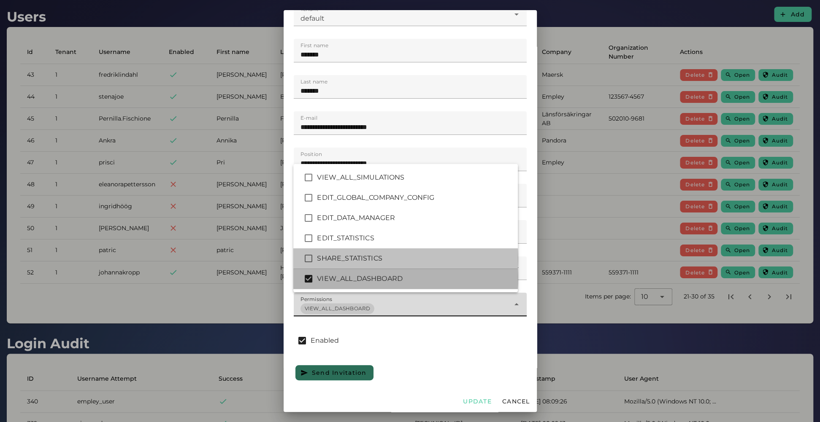
drag, startPoint x: 332, startPoint y: 257, endPoint x: 332, endPoint y: 238, distance: 18.6
click at [332, 256] on div "SHARE_STATISTICS" at bounding box center [414, 259] width 194 height 10
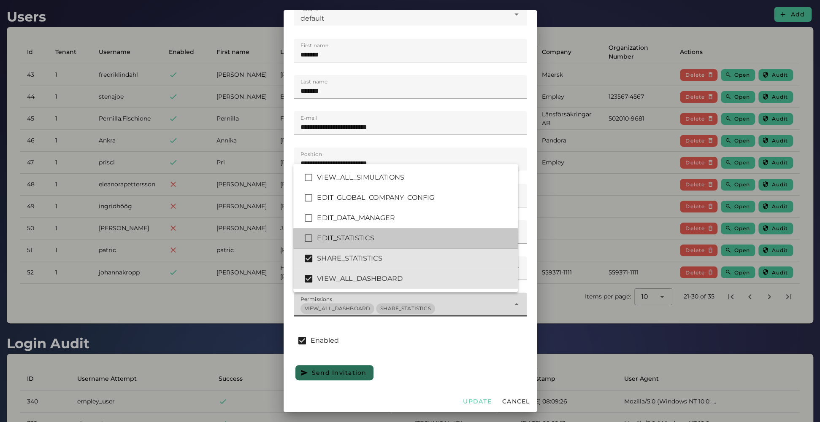
drag, startPoint x: 332, startPoint y: 238, endPoint x: 407, endPoint y: 348, distance: 133.5
click at [332, 237] on div "EDIT_STATISTICS" at bounding box center [414, 238] width 194 height 10
type input "*******"
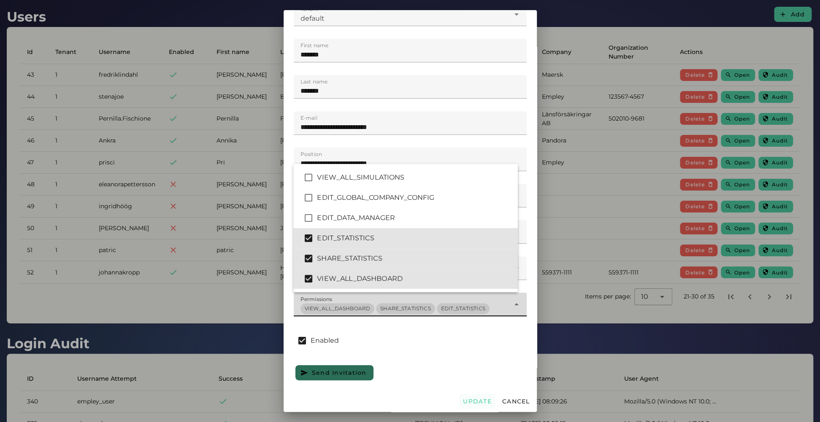
click at [462, 287] on span "Update" at bounding box center [476, 402] width 29 height 8
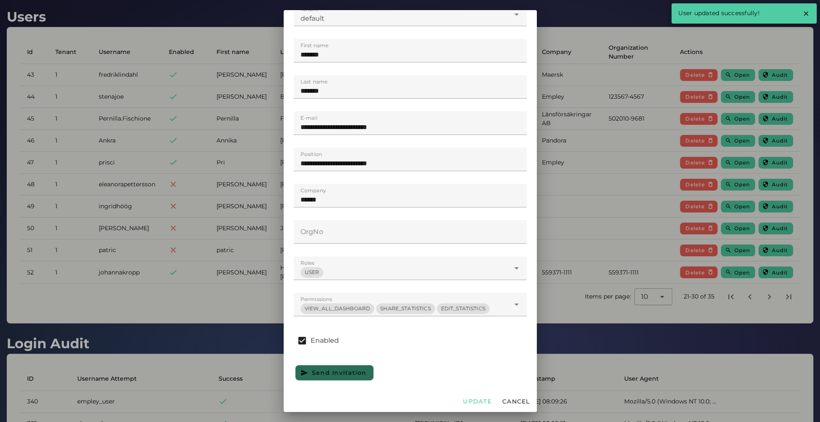
click at [558, 287] on div at bounding box center [410, 211] width 820 height 422
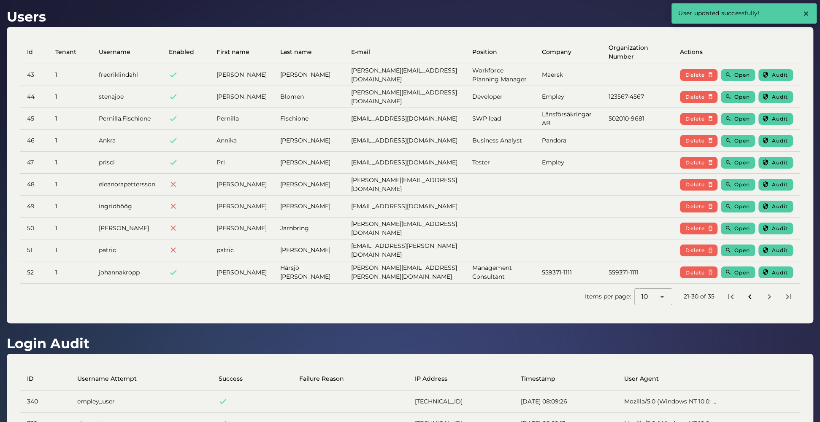
click at [558, 287] on button "Previous page" at bounding box center [749, 296] width 15 height 15
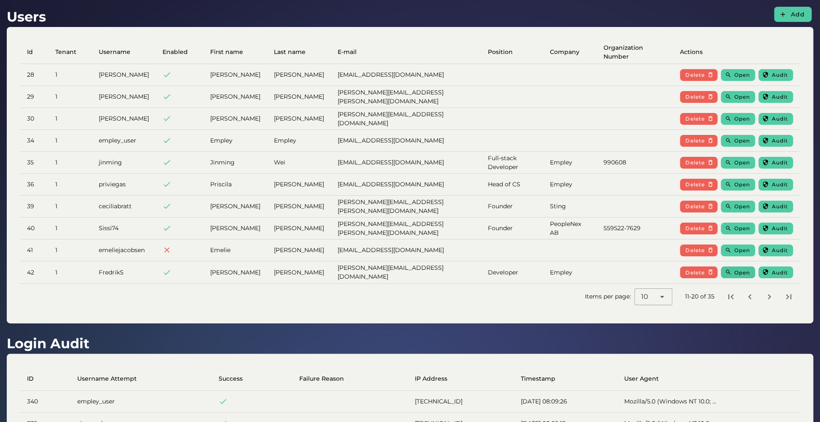
click at [558, 276] on button "Open" at bounding box center [737, 273] width 34 height 12
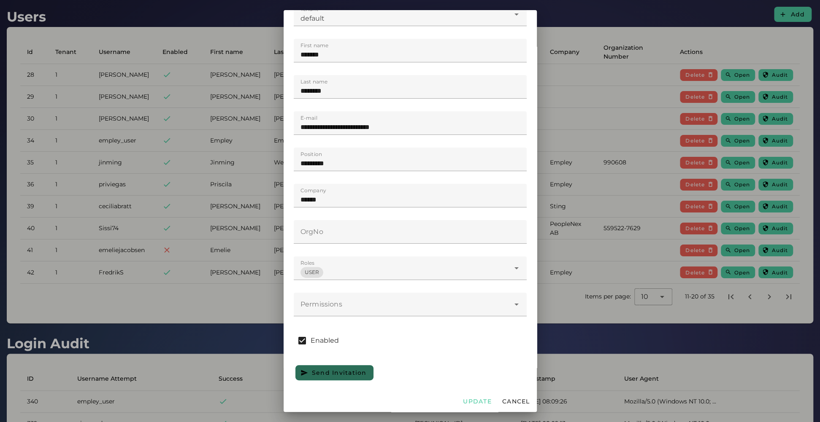
click at [360, 287] on div at bounding box center [402, 305] width 216 height 24
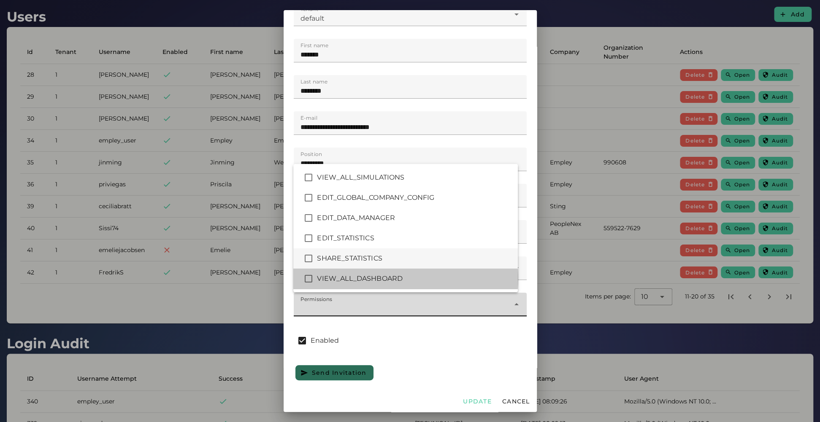
drag, startPoint x: 358, startPoint y: 278, endPoint x: 354, endPoint y: 262, distance: 16.1
click at [356, 275] on div "VIEW_ALL_DASHBOARD" at bounding box center [414, 279] width 194 height 10
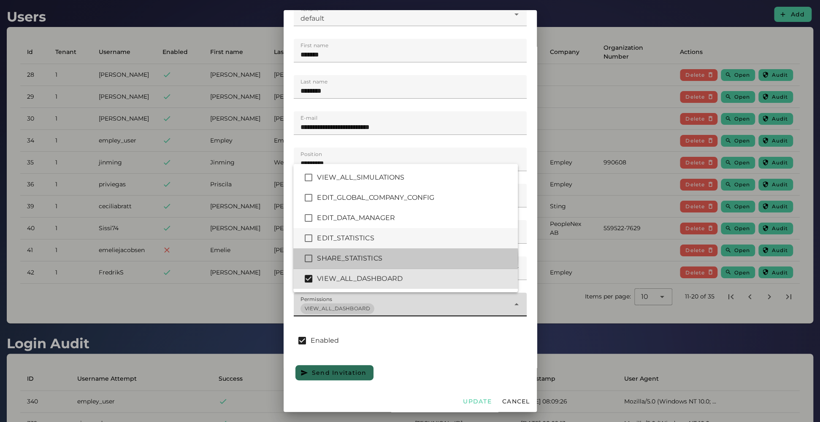
drag, startPoint x: 354, startPoint y: 262, endPoint x: 351, endPoint y: 239, distance: 23.3
click at [354, 260] on div "SHARE_STATISTICS" at bounding box center [414, 259] width 194 height 10
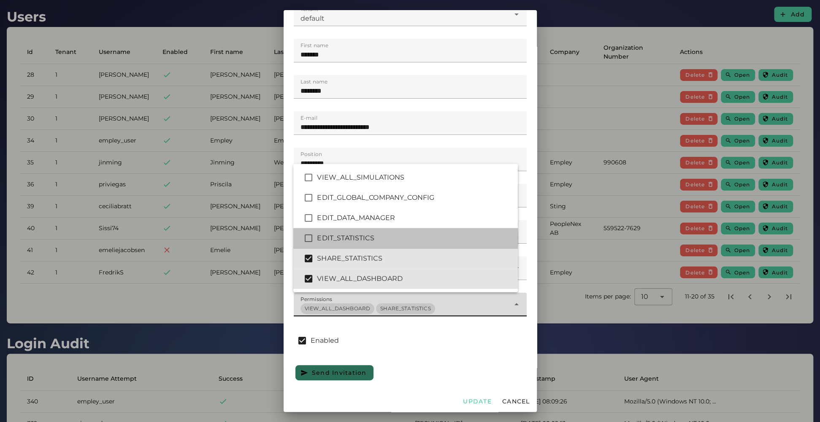
click at [351, 239] on div "EDIT_STATISTICS" at bounding box center [414, 238] width 194 height 10
type input "*******"
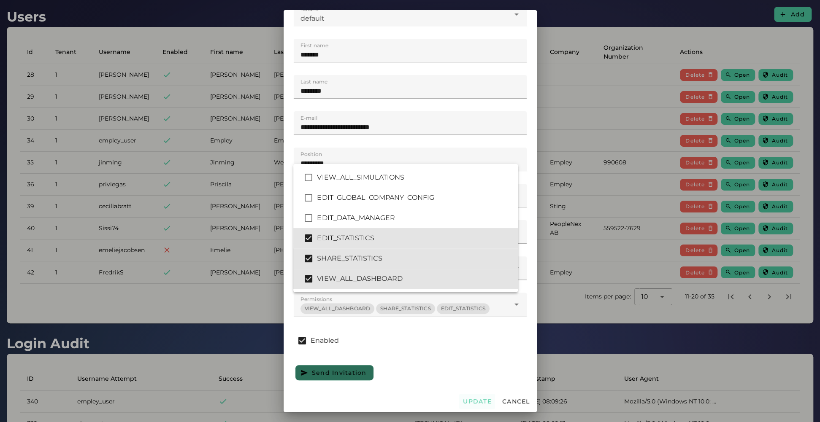
click at [469, 287] on span "Update" at bounding box center [476, 402] width 29 height 8
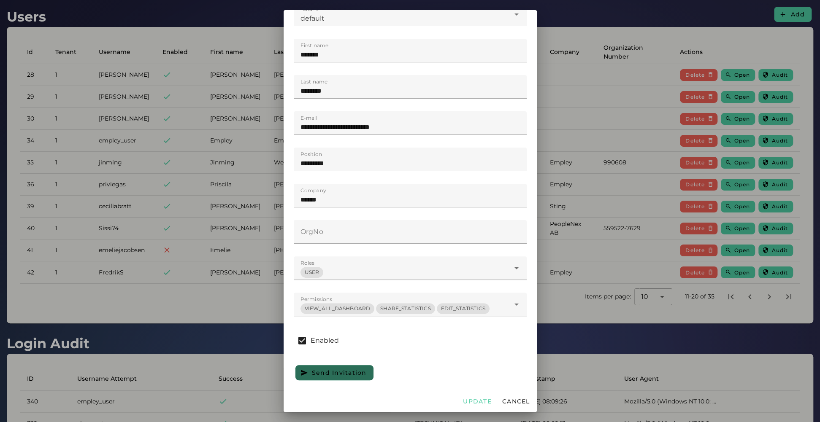
click at [218, 287] on div at bounding box center [410, 211] width 820 height 422
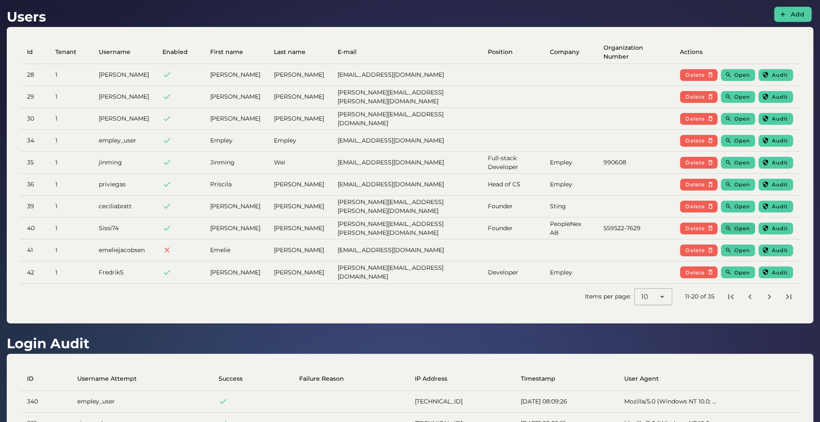
click at [558, 227] on icon "button" at bounding box center [727, 228] width 6 height 6
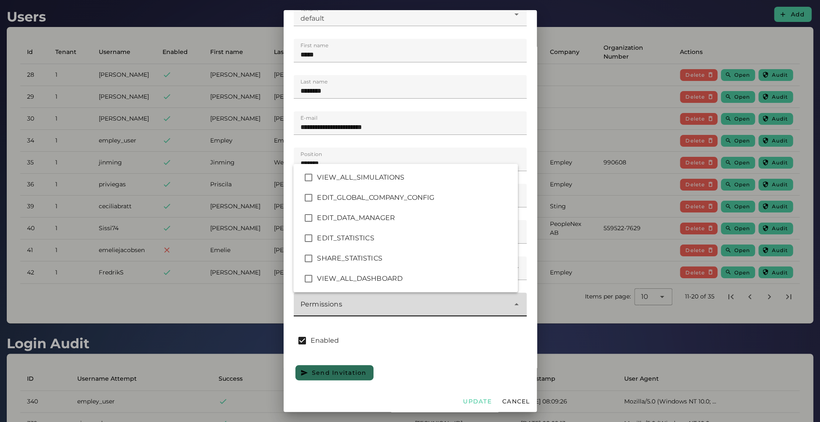
click at [398, 287] on div at bounding box center [402, 305] width 216 height 24
click at [335, 271] on div "VIEW_ALL_DASHBOARD" at bounding box center [405, 279] width 224 height 20
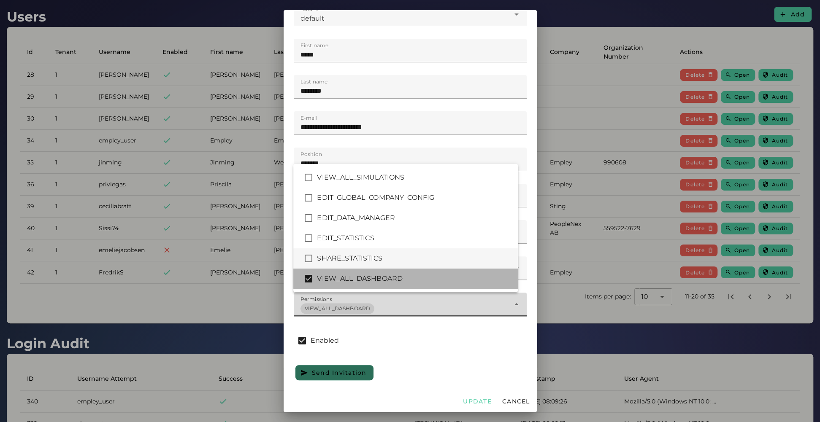
drag, startPoint x: 337, startPoint y: 259, endPoint x: 337, endPoint y: 244, distance: 14.8
click at [337, 257] on div "SHARE_STATISTICS" at bounding box center [414, 259] width 194 height 10
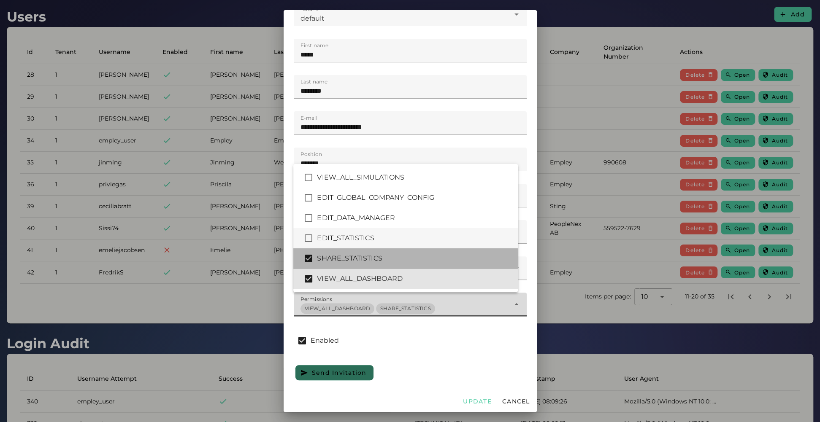
click at [338, 239] on div "EDIT_STATISTICS" at bounding box center [414, 238] width 194 height 10
type input "*******"
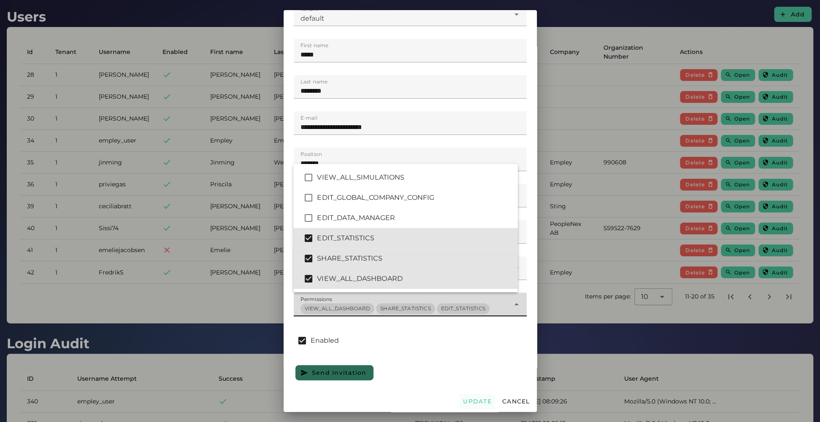
click at [476, 287] on span "Update" at bounding box center [476, 402] width 29 height 8
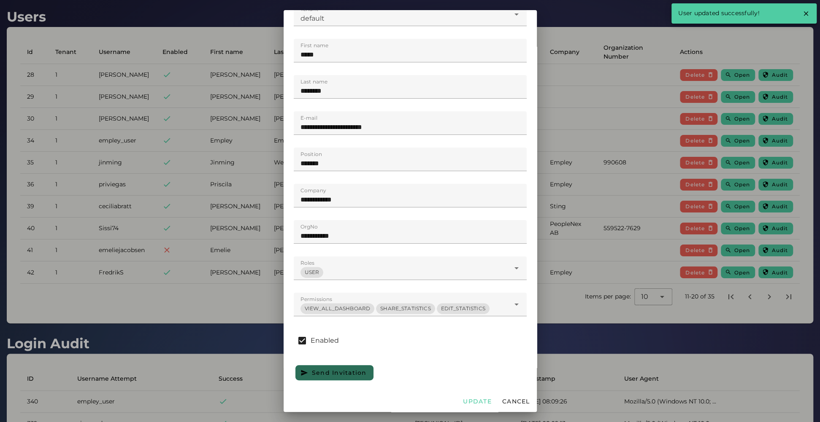
click at [558, 282] on div at bounding box center [410, 211] width 820 height 422
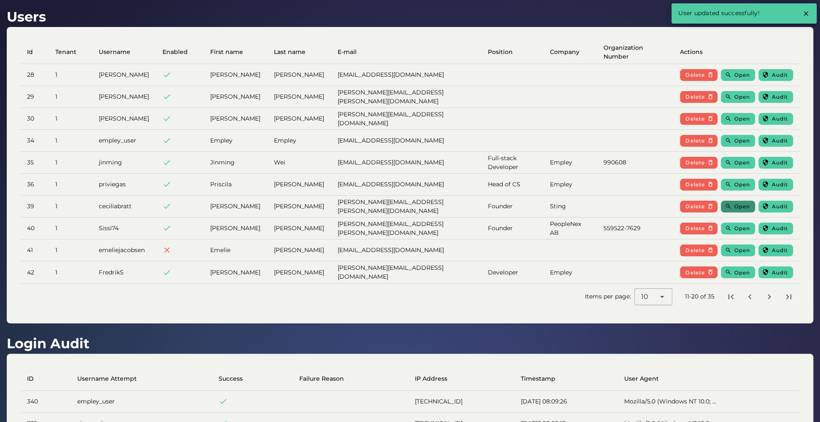
click at [558, 208] on span "Open" at bounding box center [742, 206] width 16 height 6
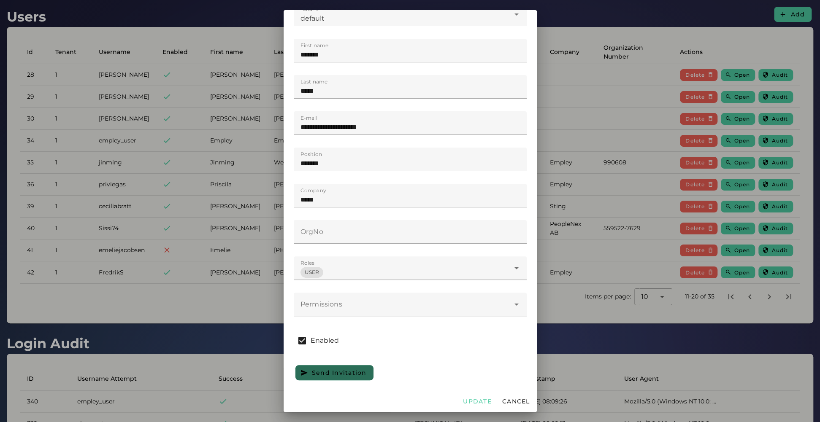
click at [410, 287] on div at bounding box center [402, 305] width 216 height 24
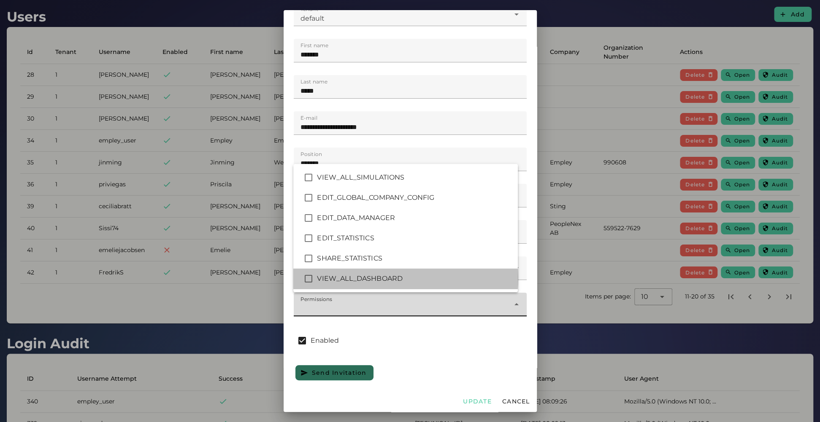
click at [370, 281] on div "VIEW_ALL_DASHBOARD" at bounding box center [414, 279] width 194 height 10
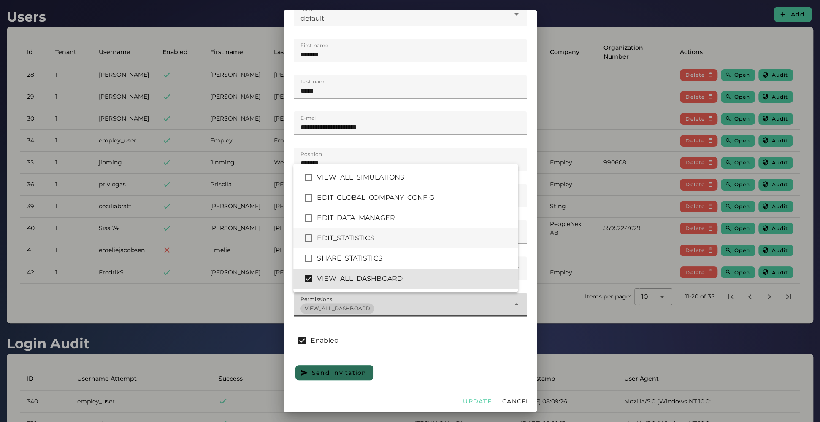
drag, startPoint x: 370, startPoint y: 261, endPoint x: 374, endPoint y: 246, distance: 14.7
click at [370, 259] on div "SHARE_STATISTICS" at bounding box center [414, 259] width 194 height 10
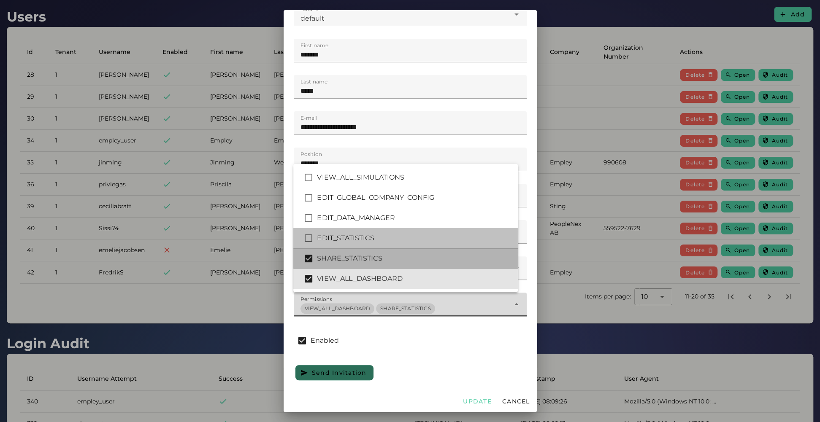
click at [374, 246] on div "EDIT_STATISTICS" at bounding box center [405, 238] width 224 height 20
type input "*******"
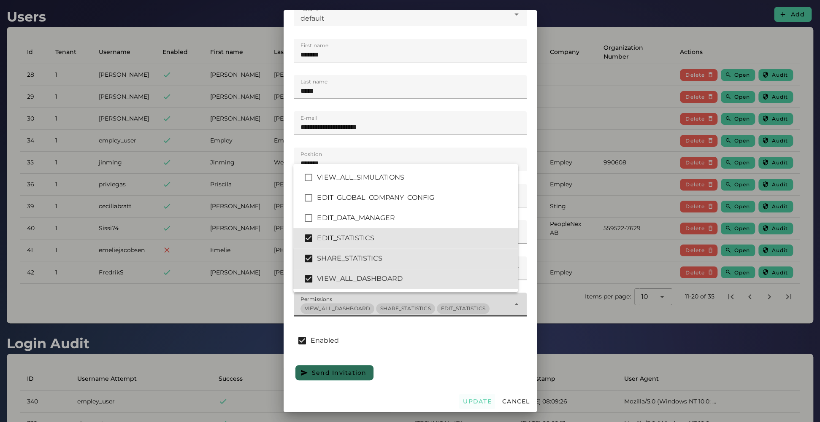
click at [475, 287] on button "Update" at bounding box center [477, 401] width 36 height 15
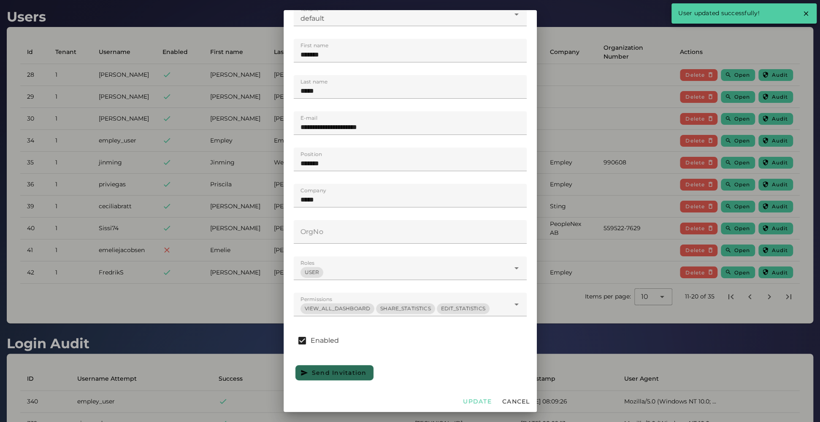
click at [558, 287] on div at bounding box center [410, 211] width 820 height 422
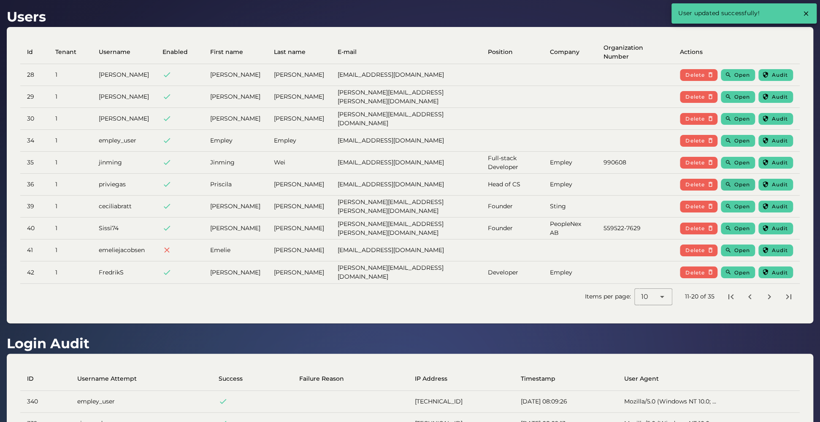
click at [558, 185] on span "Open" at bounding box center [742, 184] width 16 height 6
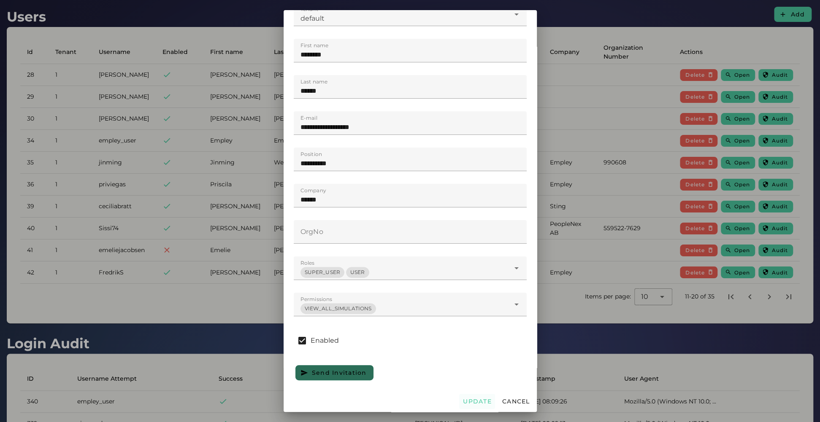
click at [463, 287] on span "Update" at bounding box center [476, 402] width 29 height 8
click at [160, 200] on div at bounding box center [410, 211] width 820 height 422
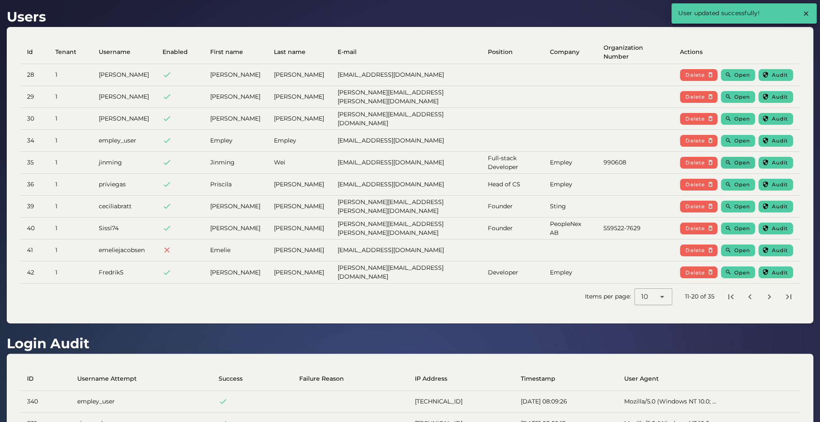
click at [558, 162] on icon "button" at bounding box center [727, 162] width 6 height 6
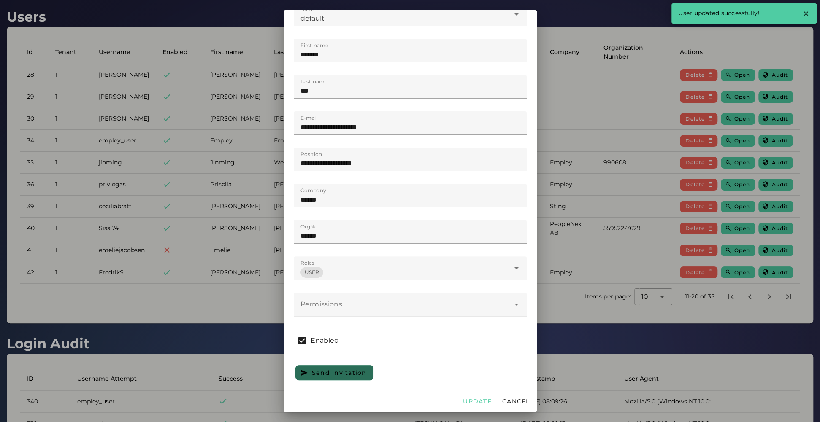
click at [382, 287] on div at bounding box center [402, 305] width 216 height 24
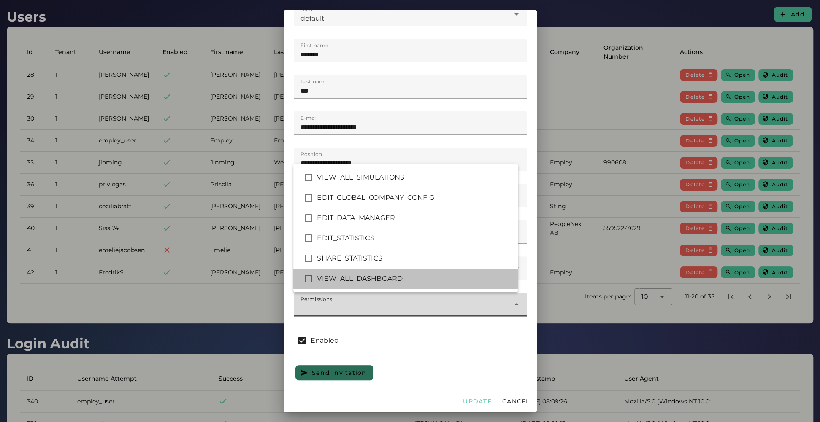
drag, startPoint x: 342, startPoint y: 276, endPoint x: 343, endPoint y: 271, distance: 5.1
click at [343, 274] on div "VIEW_ALL_DASHBOARD" at bounding box center [414, 279] width 194 height 10
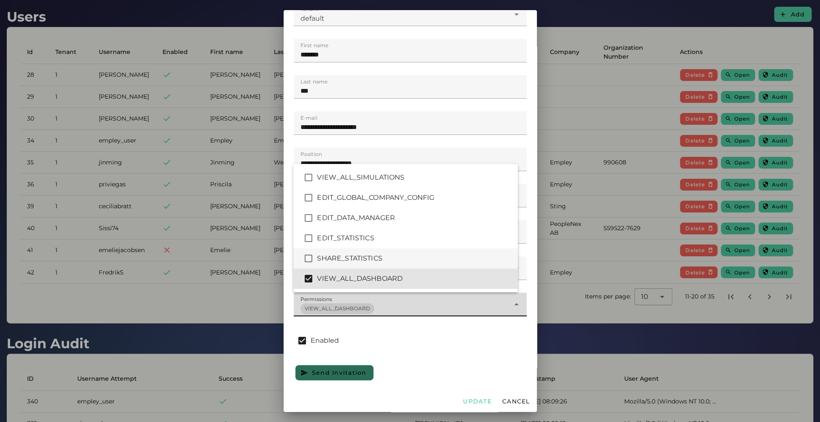
click at [344, 255] on div "SHARE_STATISTICS" at bounding box center [414, 259] width 194 height 10
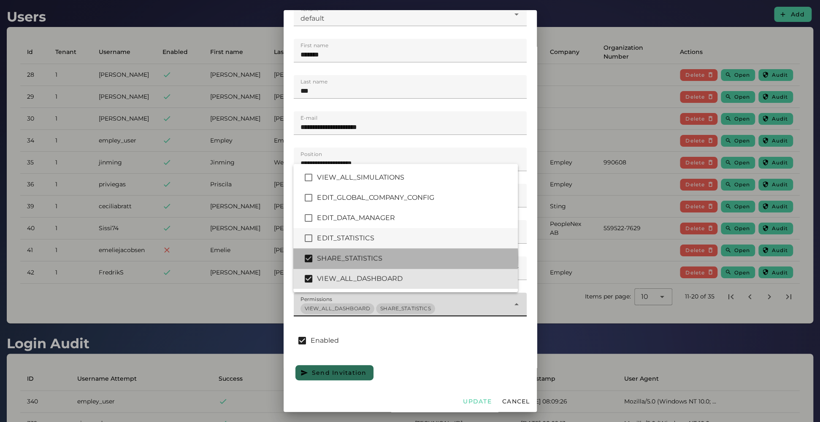
click at [349, 235] on div "EDIT_STATISTICS" at bounding box center [414, 238] width 194 height 10
type input "*******"
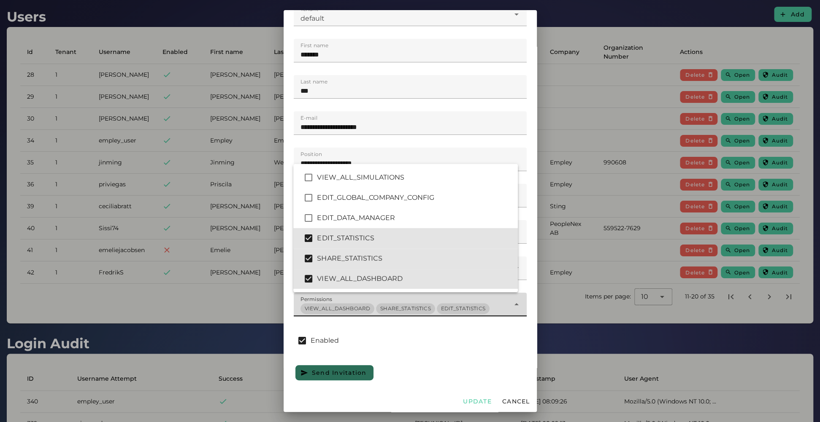
drag, startPoint x: 468, startPoint y: 401, endPoint x: 510, endPoint y: 372, distance: 51.6
click at [468, 287] on span "Update" at bounding box center [476, 402] width 29 height 8
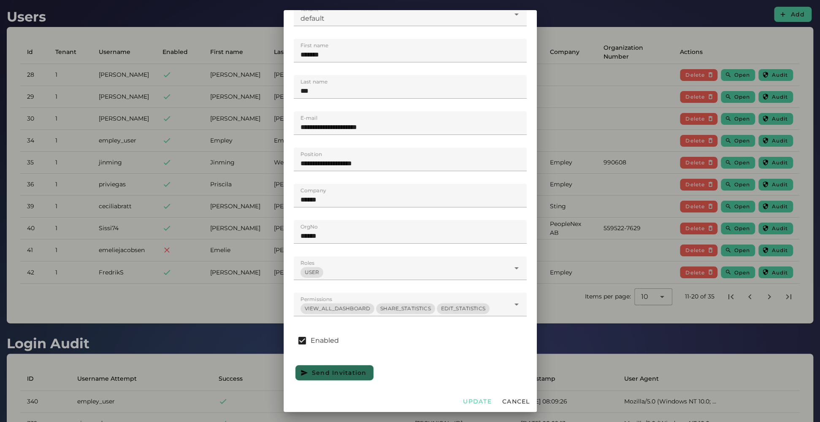
click at [558, 287] on div at bounding box center [410, 211] width 820 height 422
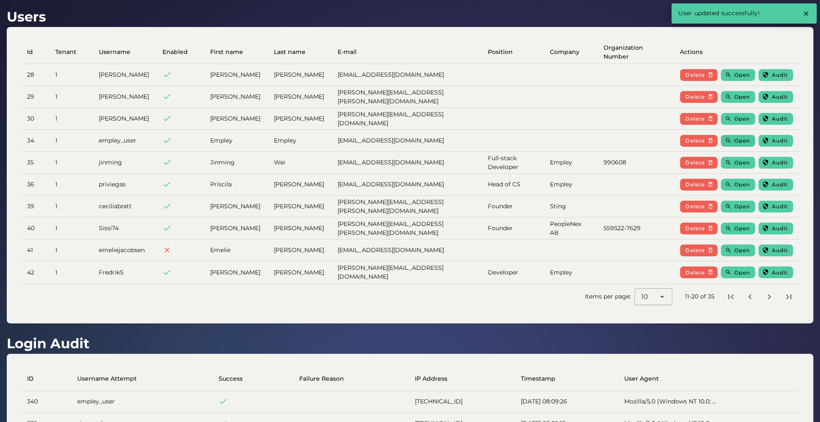
click at [558, 138] on button "Open" at bounding box center [737, 141] width 34 height 12
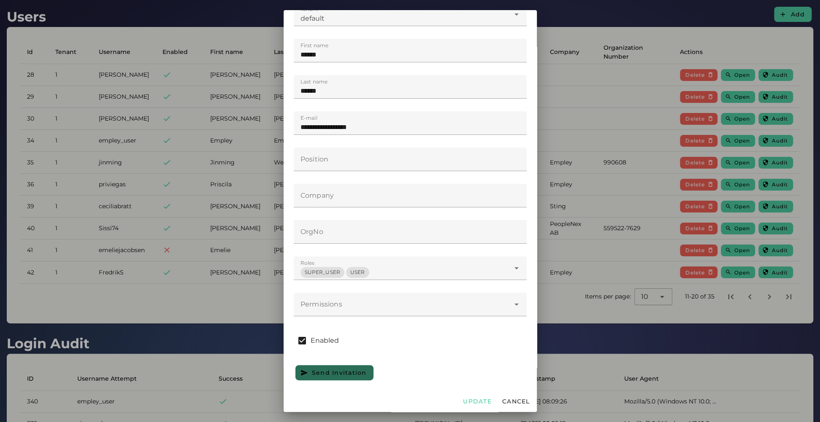
click at [558, 189] on div at bounding box center [410, 211] width 820 height 422
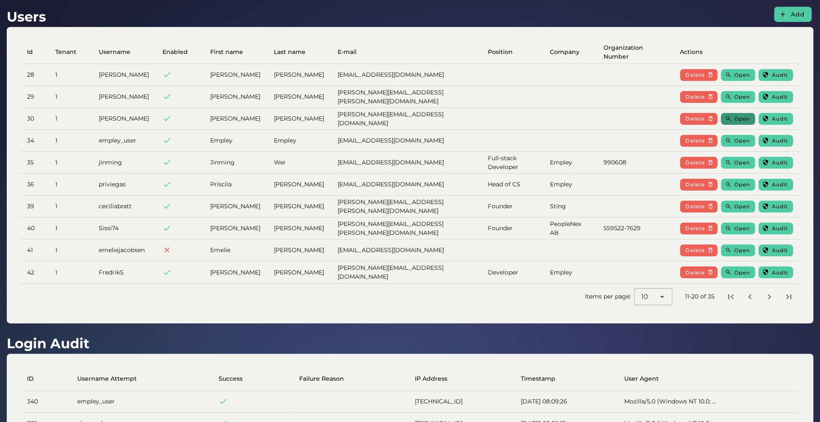
click at [558, 115] on button "Open" at bounding box center [737, 119] width 34 height 12
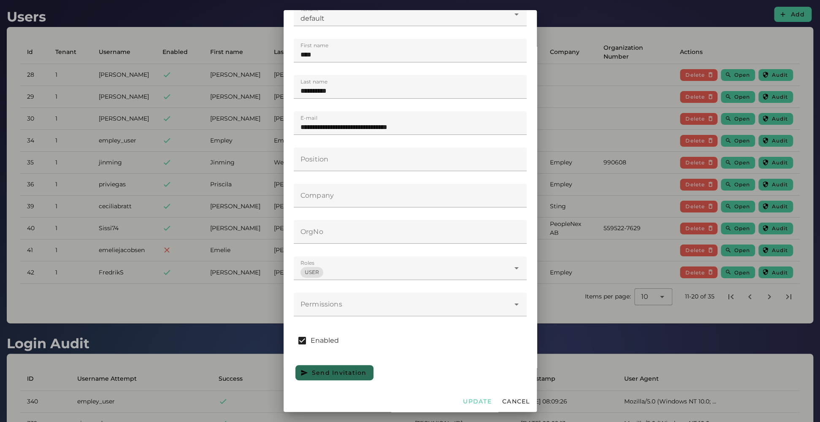
click at [398, 287] on div at bounding box center [402, 305] width 216 height 24
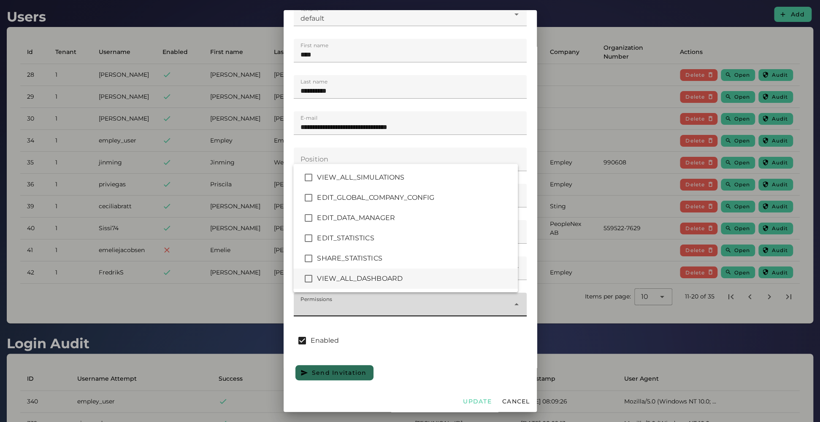
click at [363, 276] on div "VIEW_ALL_DASHBOARD" at bounding box center [414, 279] width 194 height 10
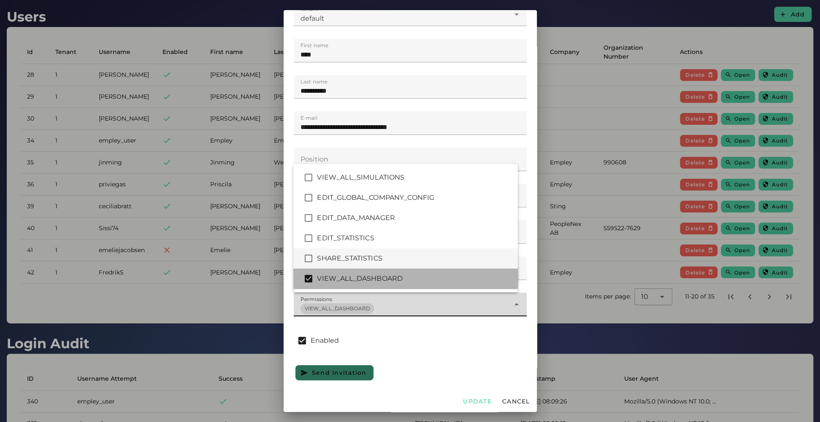
click at [362, 257] on div "SHARE_STATISTICS" at bounding box center [414, 259] width 194 height 10
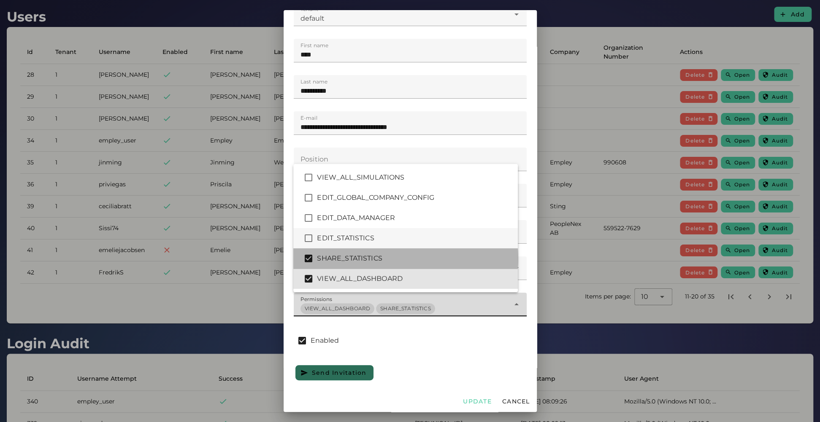
click at [359, 239] on div "EDIT_STATISTICS" at bounding box center [414, 238] width 194 height 10
type input "*******"
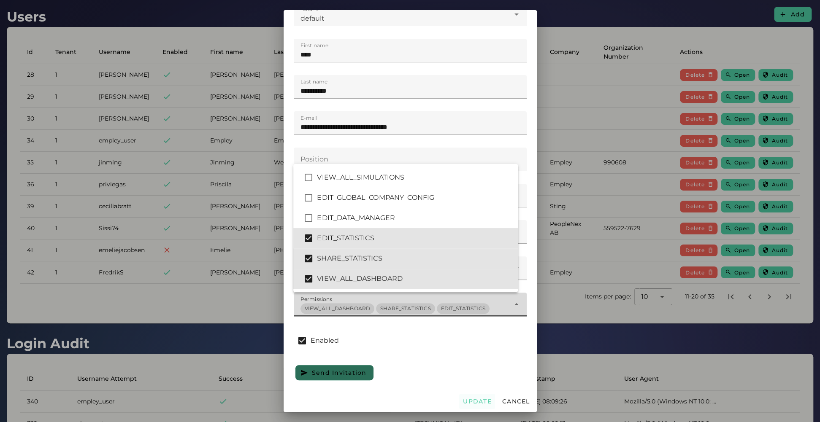
click at [473, 287] on span "Update" at bounding box center [476, 402] width 29 height 8
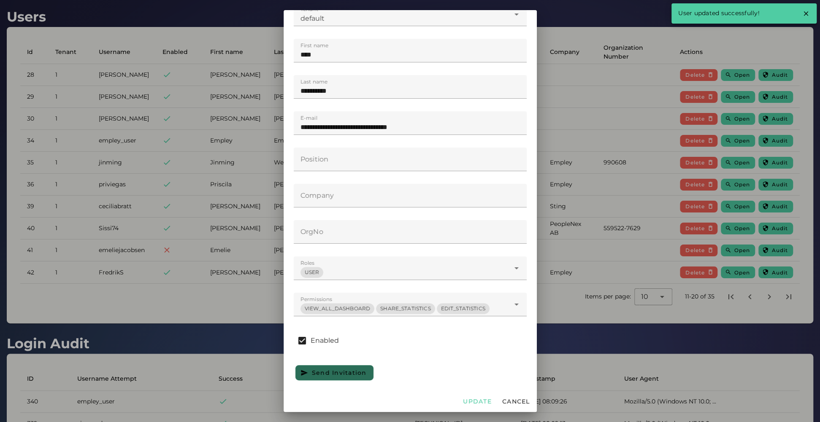
click at [558, 287] on div at bounding box center [410, 211] width 820 height 422
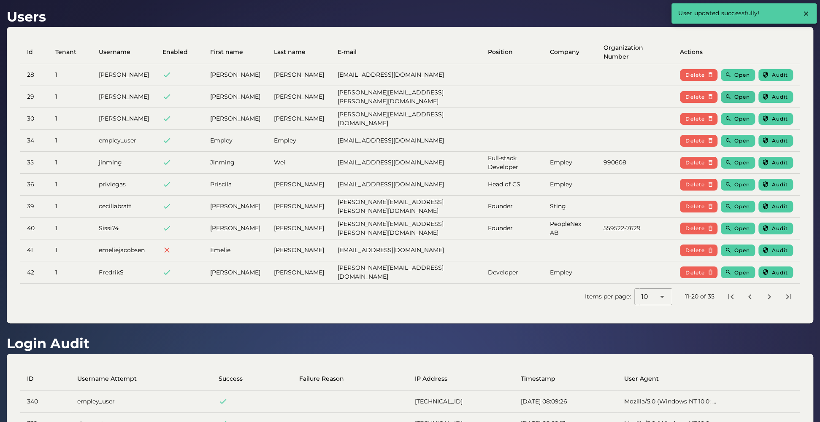
click at [558, 97] on span "Open" at bounding box center [742, 97] width 16 height 6
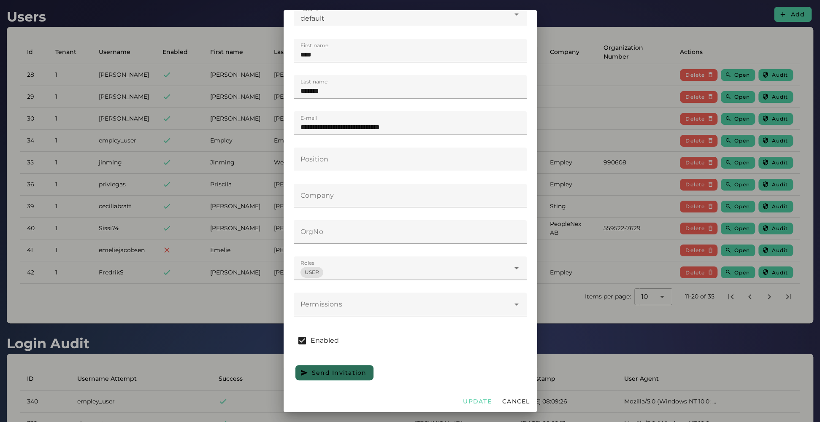
drag, startPoint x: 370, startPoint y: 295, endPoint x: 365, endPoint y: 302, distance: 8.4
click at [370, 287] on div at bounding box center [402, 305] width 216 height 24
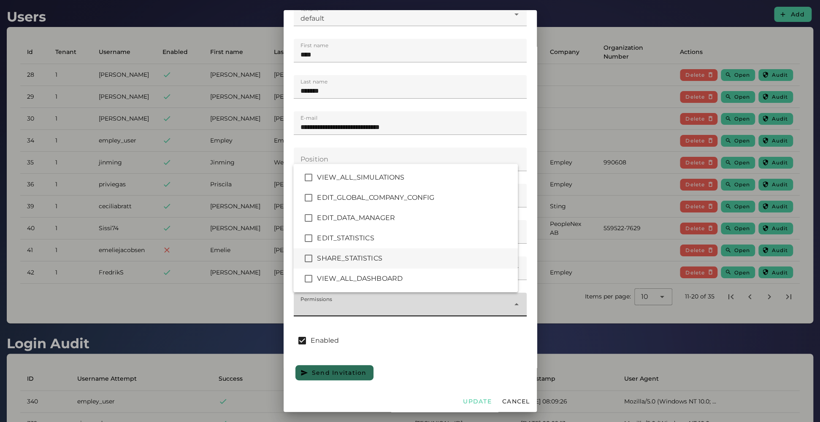
drag, startPoint x: 328, startPoint y: 280, endPoint x: 330, endPoint y: 255, distance: 25.0
click at [329, 277] on div "VIEW_ALL_DASHBOARD" at bounding box center [414, 279] width 194 height 10
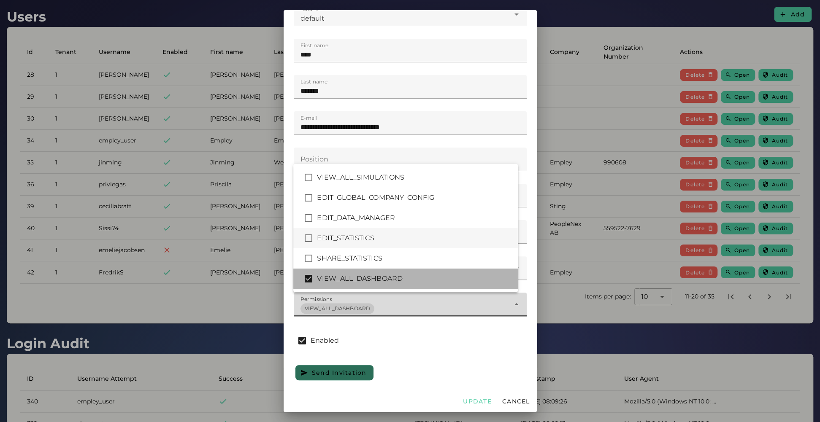
click at [332, 250] on div "SHARE_STATISTICS" at bounding box center [405, 258] width 224 height 20
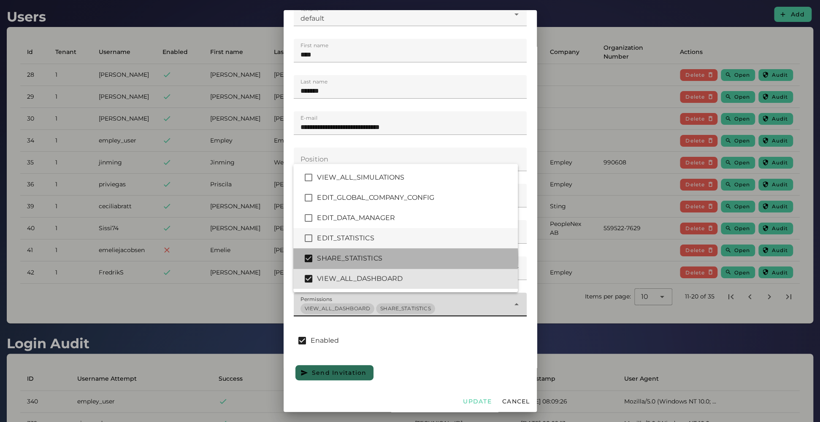
click at [332, 238] on div "EDIT_STATISTICS" at bounding box center [414, 238] width 194 height 10
type input "*******"
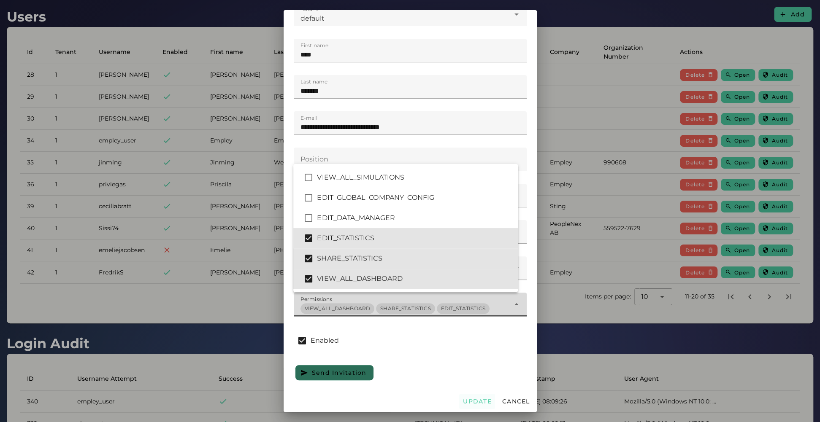
click at [462, 287] on span "Update" at bounding box center [476, 402] width 29 height 8
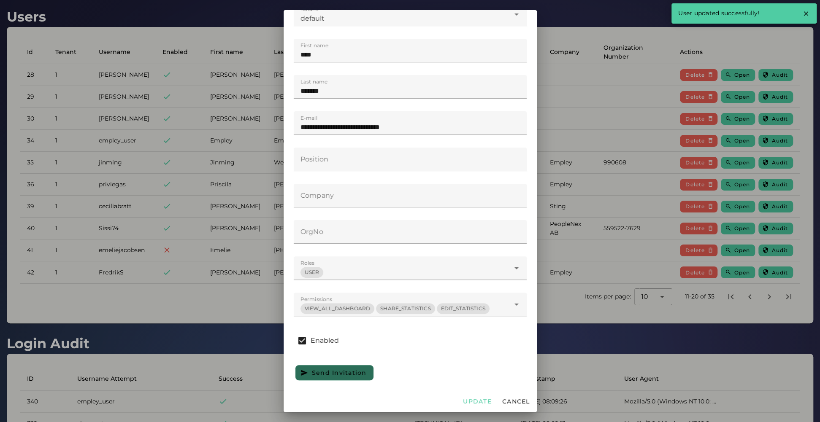
click at [558, 232] on div at bounding box center [410, 211] width 820 height 422
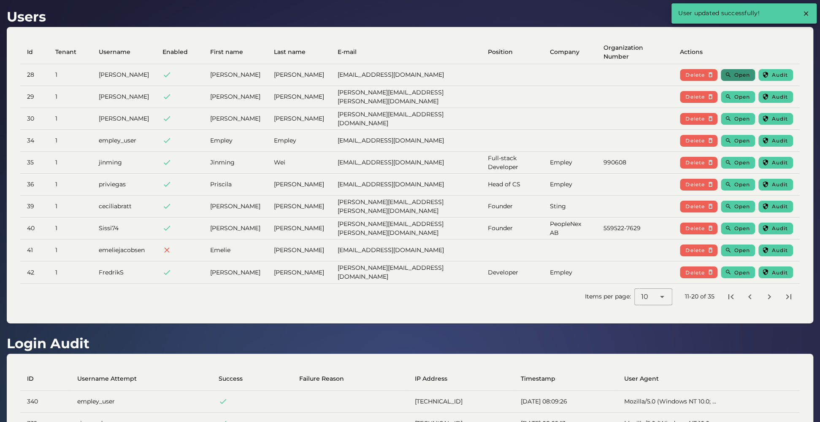
click at [558, 78] on icon "button" at bounding box center [727, 75] width 6 height 6
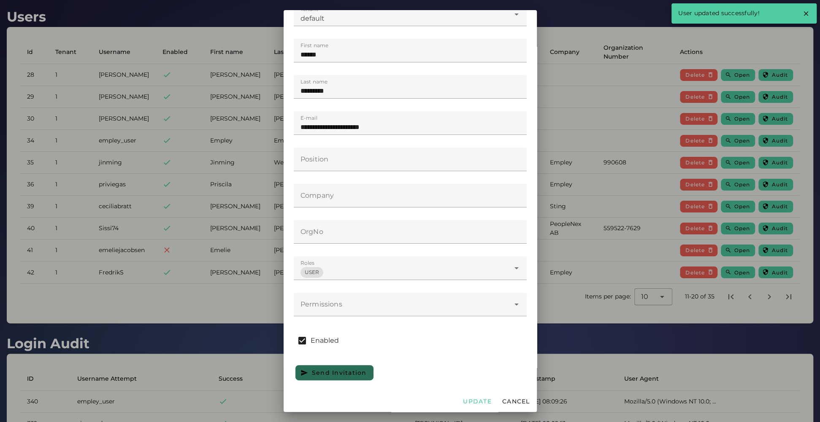
click at [398, 287] on div "Permissions Permissions" at bounding box center [410, 309] width 233 height 33
click at [396, 287] on div at bounding box center [402, 305] width 216 height 24
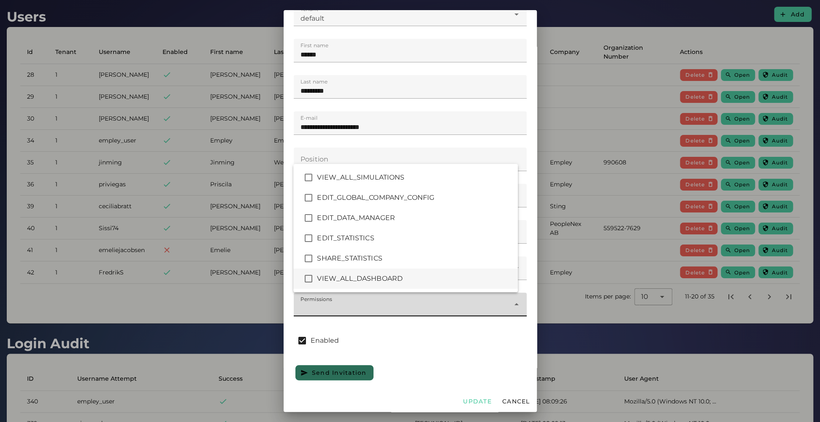
click at [343, 275] on div "VIEW_ALL_DASHBOARD" at bounding box center [414, 279] width 194 height 10
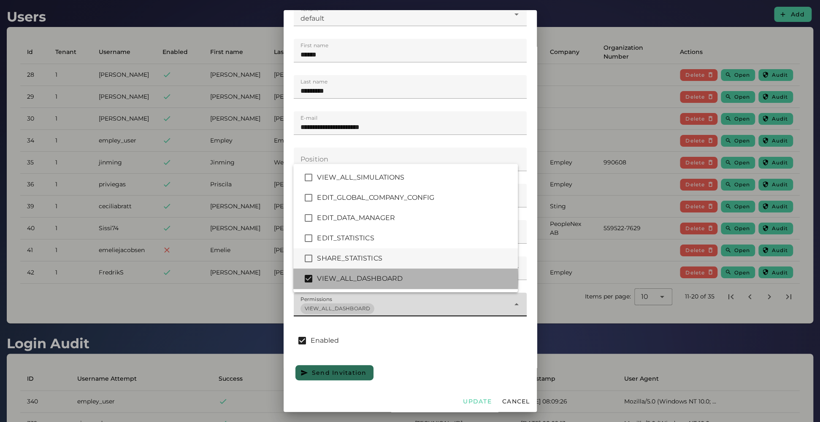
drag, startPoint x: 344, startPoint y: 256, endPoint x: 344, endPoint y: 251, distance: 4.7
click at [344, 255] on div "SHARE_STATISTICS" at bounding box center [414, 259] width 194 height 10
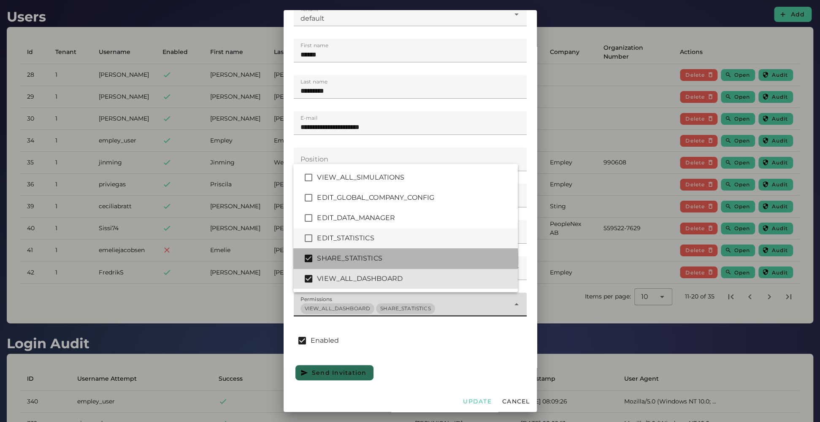
click at [346, 241] on div "EDIT_STATISTICS" at bounding box center [414, 238] width 194 height 10
type input "*******"
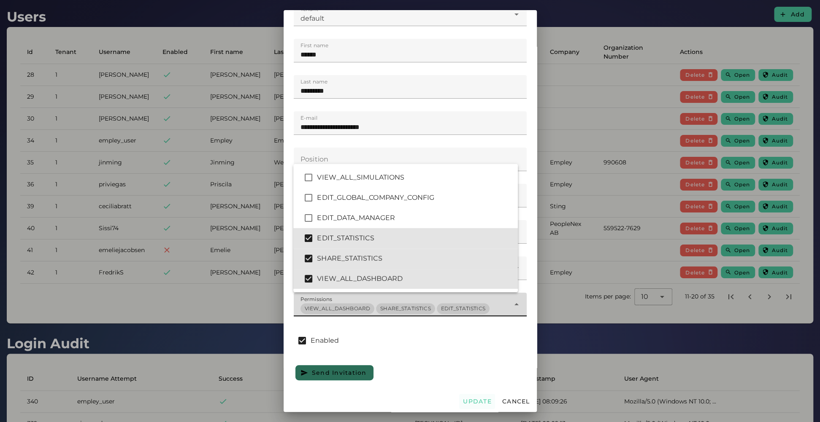
click at [459, 287] on button "Update" at bounding box center [477, 401] width 36 height 15
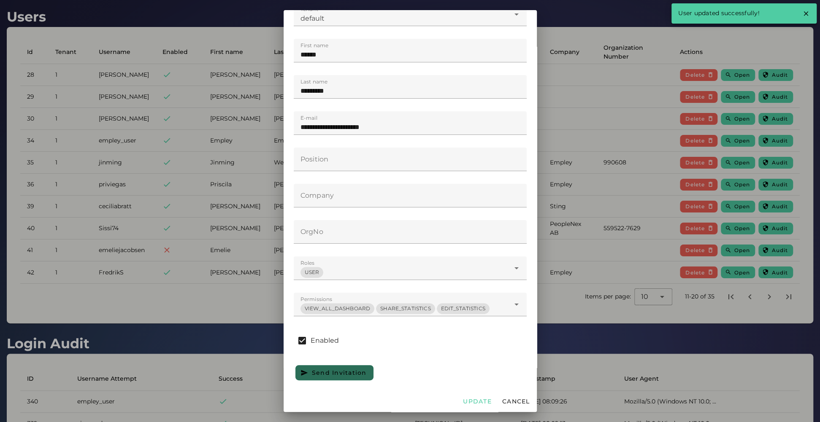
click at [558, 287] on div at bounding box center [410, 211] width 820 height 422
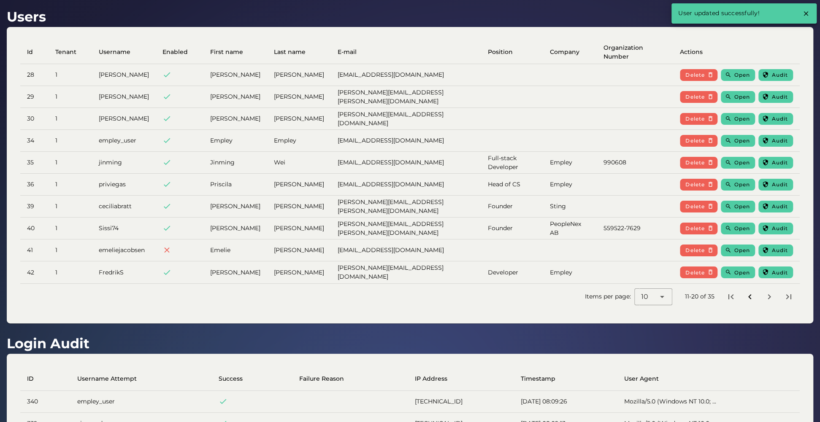
click at [558, 287] on icon "Previous page" at bounding box center [749, 297] width 10 height 10
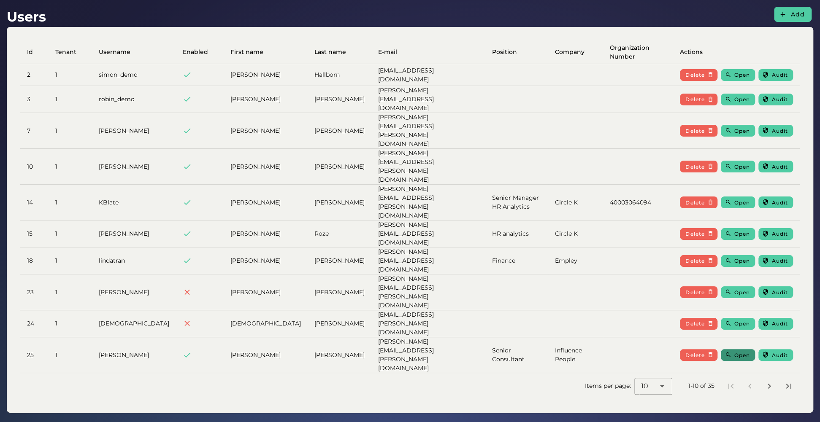
click at [558, 287] on button "Open" at bounding box center [737, 355] width 34 height 12
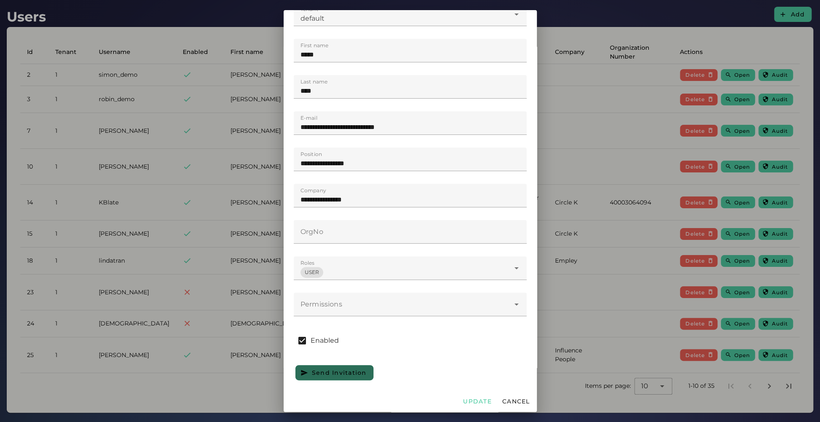
click at [372, 287] on div at bounding box center [402, 305] width 216 height 24
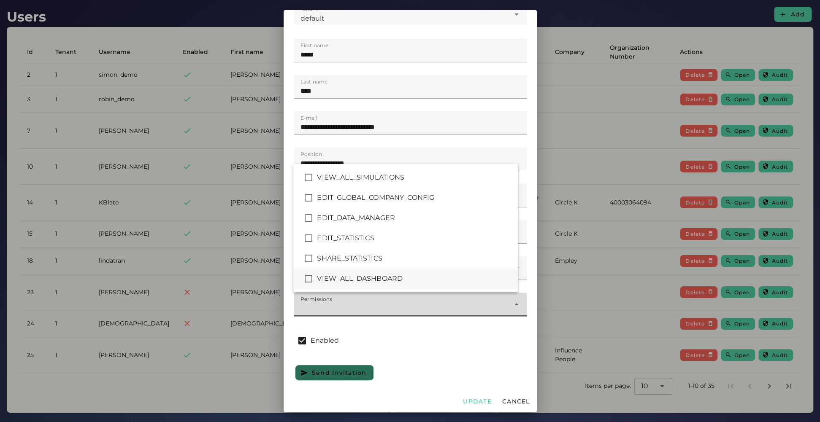
drag, startPoint x: 339, startPoint y: 279, endPoint x: 339, endPoint y: 257, distance: 21.9
click at [339, 279] on div "VIEW_ALL_DASHBOARD" at bounding box center [414, 279] width 194 height 10
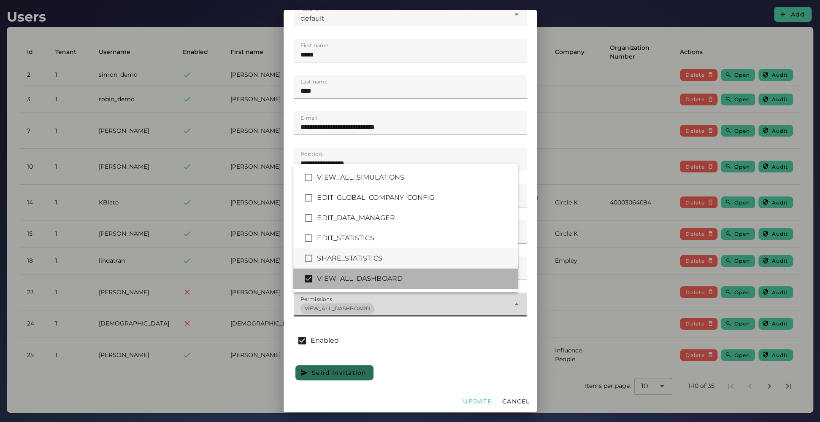
drag, startPoint x: 339, startPoint y: 254, endPoint x: 341, endPoint y: 241, distance: 12.8
click at [339, 253] on div "SHARE_STATISTICS" at bounding box center [405, 258] width 224 height 20
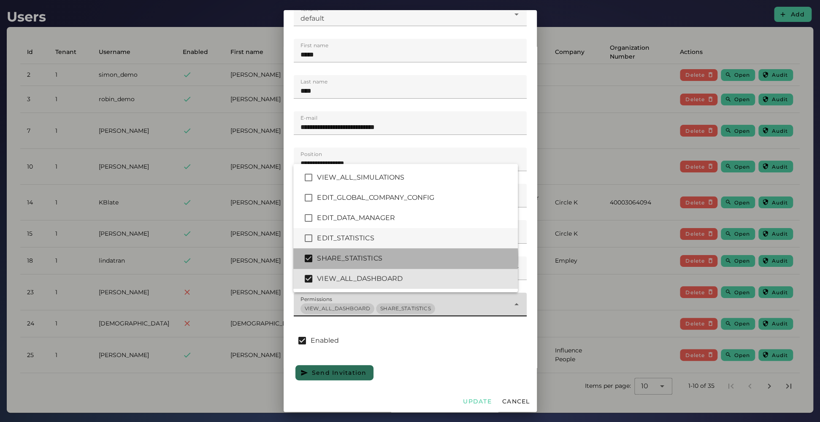
click at [341, 241] on div "EDIT_STATISTICS" at bounding box center [414, 238] width 194 height 10
type input "*******"
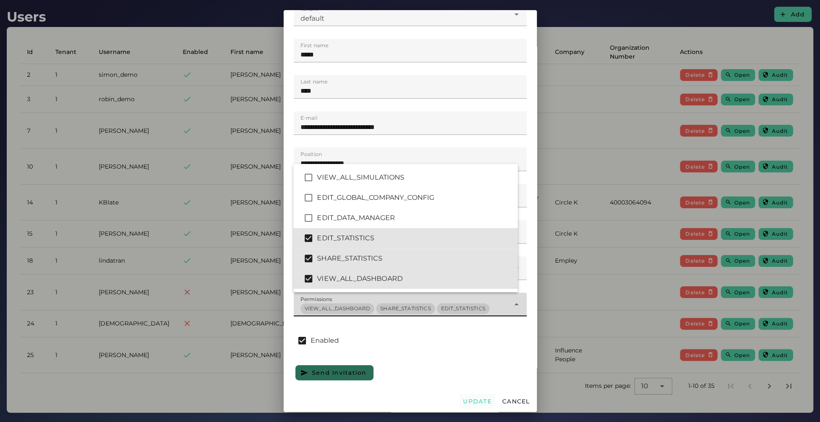
click at [462, 287] on span "Update" at bounding box center [476, 402] width 29 height 8
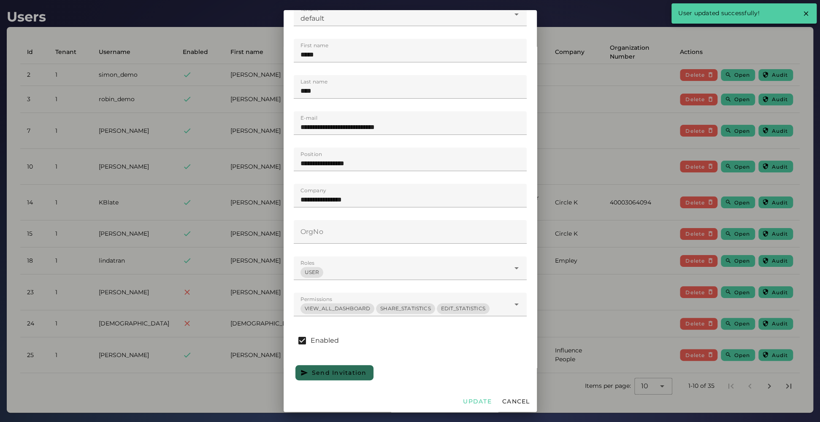
click at [558, 287] on div at bounding box center [410, 211] width 820 height 422
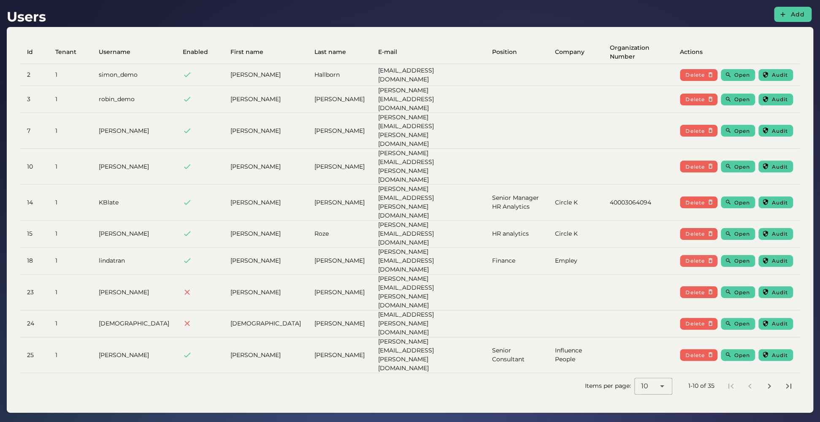
click at [558, 258] on span "Delete" at bounding box center [695, 261] width 20 height 6
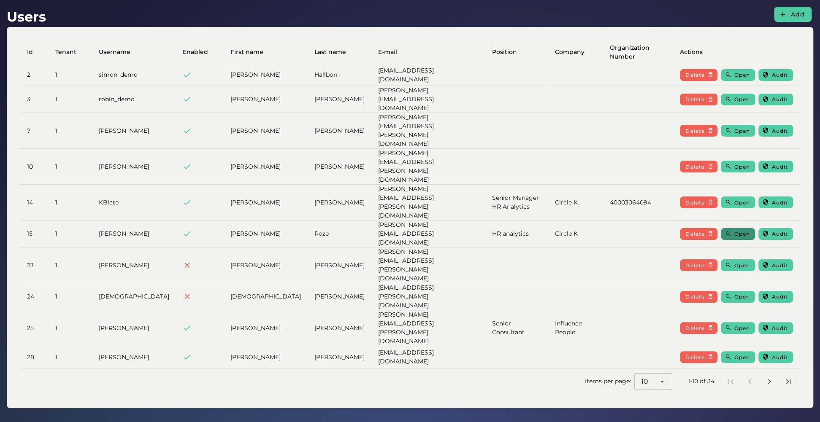
click at [558, 231] on span "Open" at bounding box center [742, 234] width 16 height 6
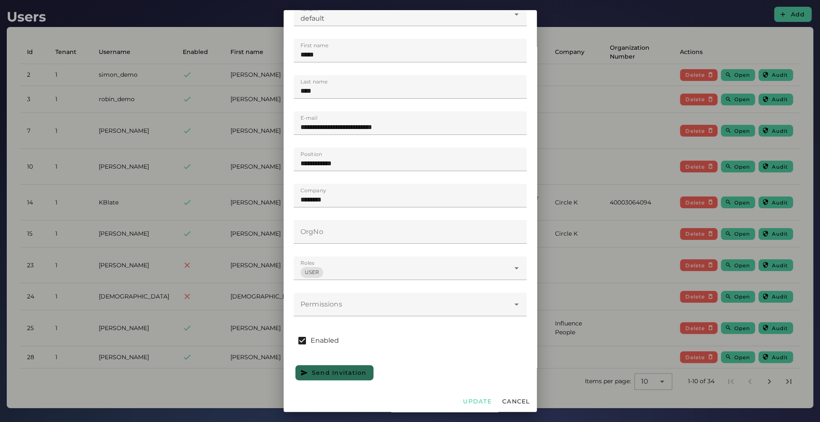
click at [379, 287] on div at bounding box center [402, 305] width 216 height 24
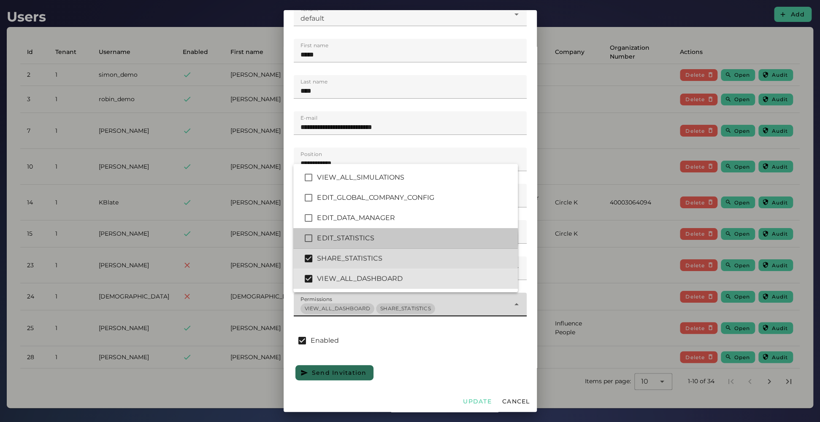
type input "*******"
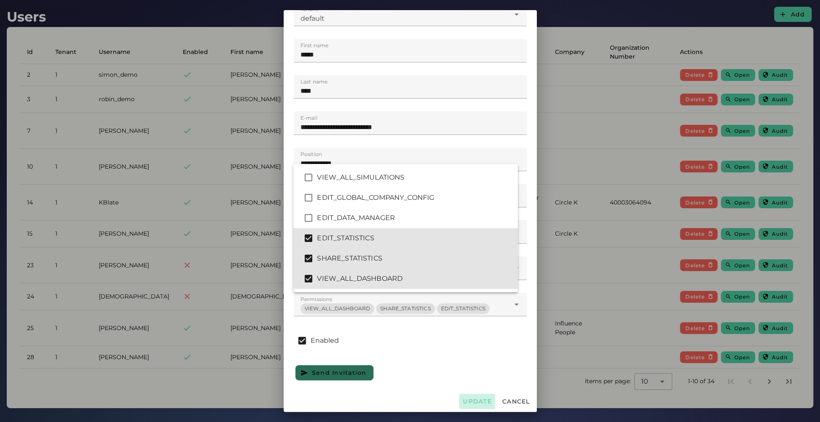
click at [464, 287] on button "Update" at bounding box center [477, 401] width 36 height 15
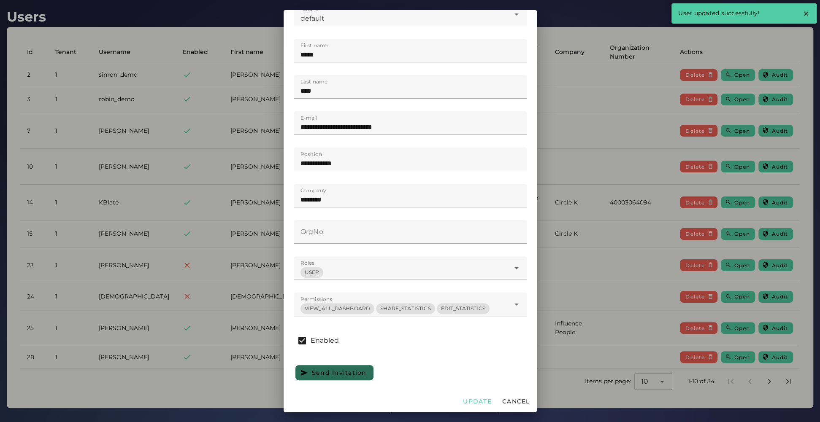
click at [558, 207] on div at bounding box center [410, 211] width 820 height 422
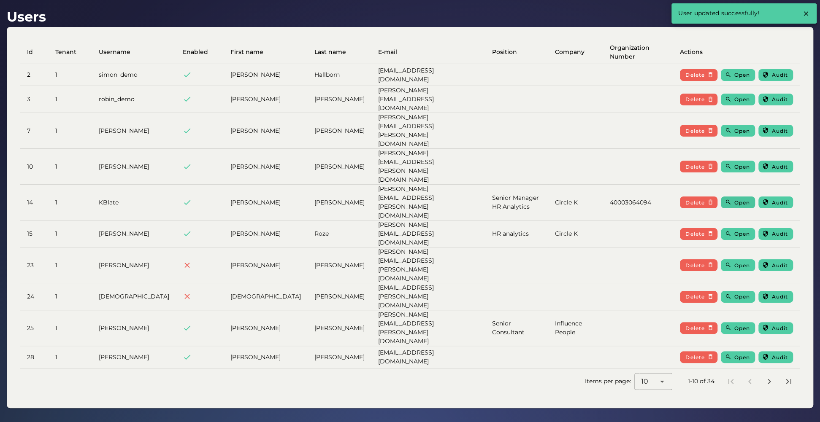
click at [558, 197] on button "Open" at bounding box center [737, 203] width 34 height 12
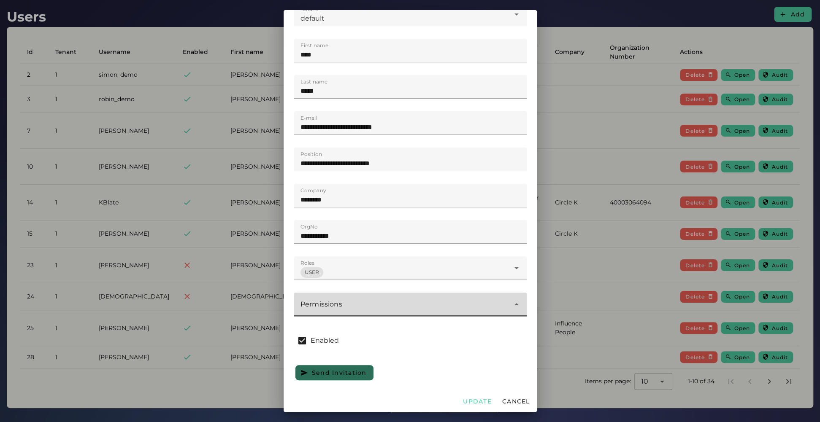
click at [444, 287] on div at bounding box center [402, 305] width 216 height 24
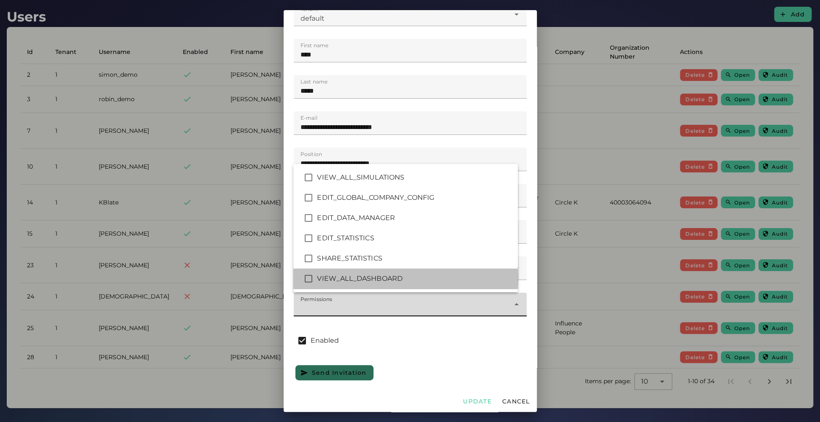
drag, startPoint x: 352, startPoint y: 278, endPoint x: 351, endPoint y: 256, distance: 22.8
click at [352, 278] on div "VIEW_ALL_DASHBOARD" at bounding box center [414, 279] width 194 height 10
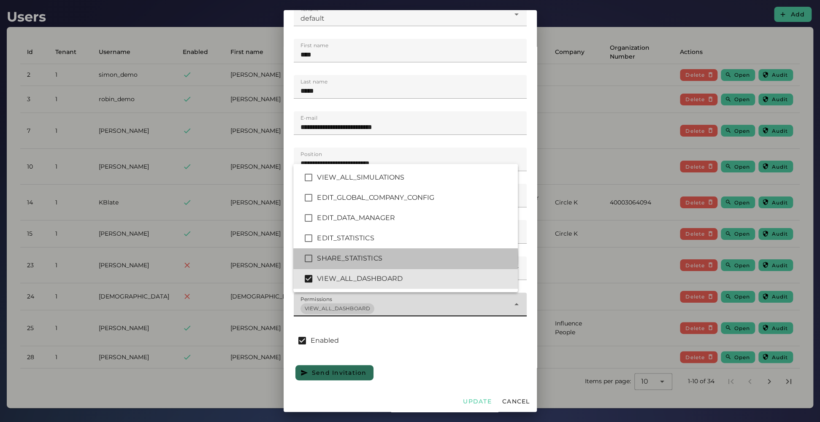
click at [351, 256] on div "SHARE_STATISTICS" at bounding box center [414, 259] width 194 height 10
click at [347, 236] on div "EDIT_STATISTICS" at bounding box center [414, 238] width 194 height 10
type input "*******"
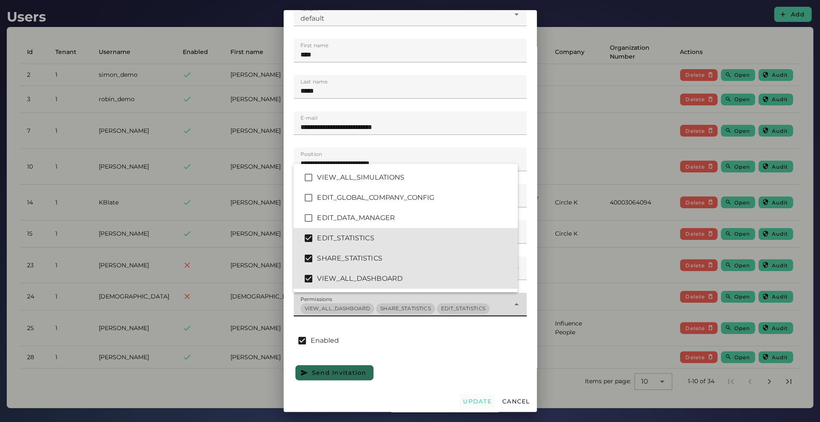
click at [471, 287] on button "Update" at bounding box center [477, 401] width 36 height 15
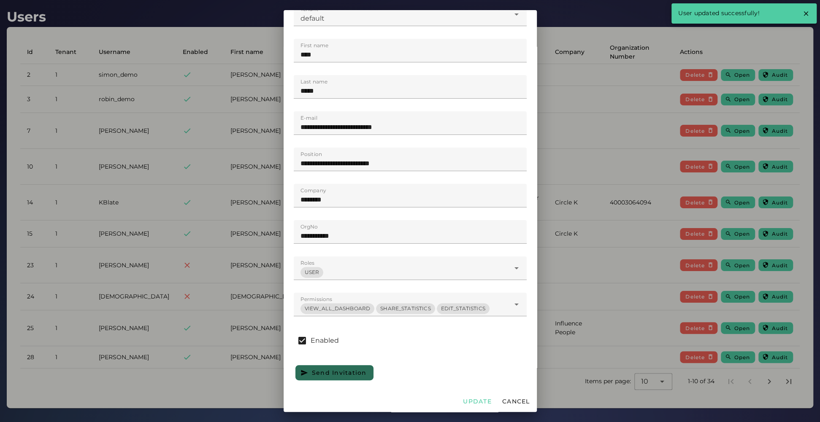
click at [558, 287] on div at bounding box center [410, 211] width 820 height 422
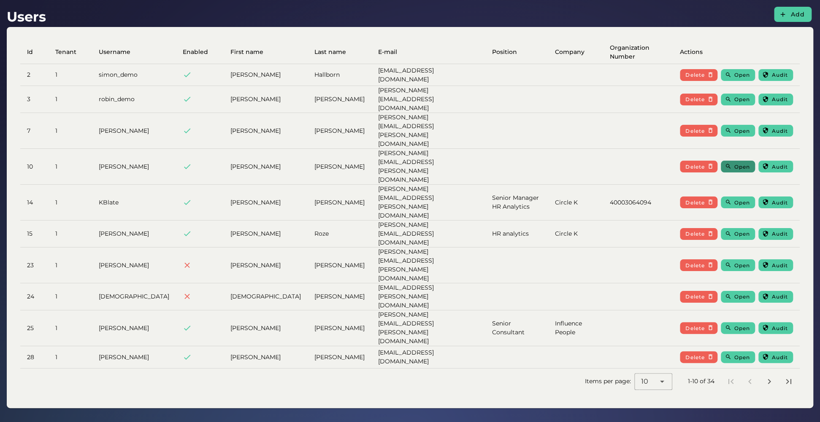
click at [558, 164] on span "Open" at bounding box center [742, 167] width 16 height 6
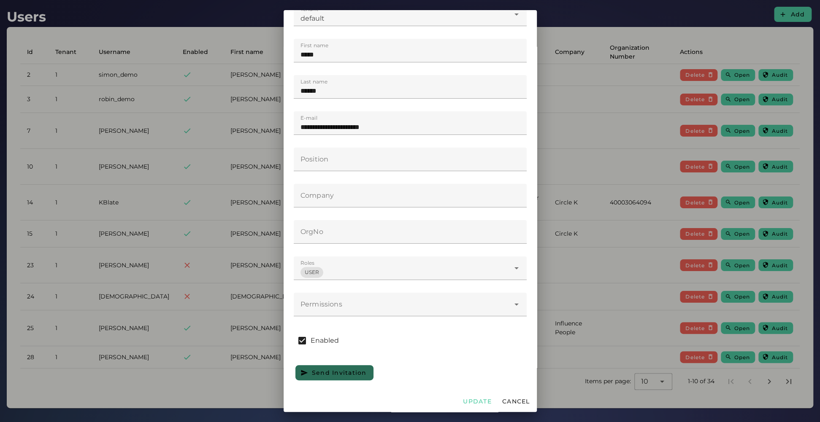
click at [386, 287] on div at bounding box center [402, 305] width 216 height 24
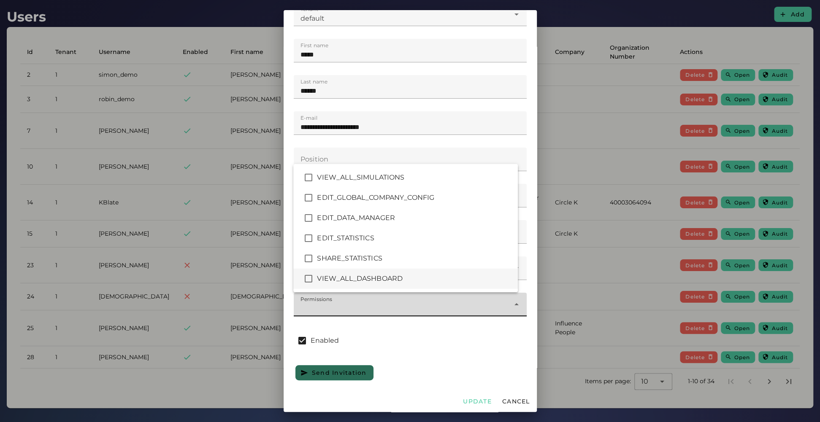
click at [317, 281] on div "VIEW_ALL_DASHBOARD" at bounding box center [414, 279] width 194 height 10
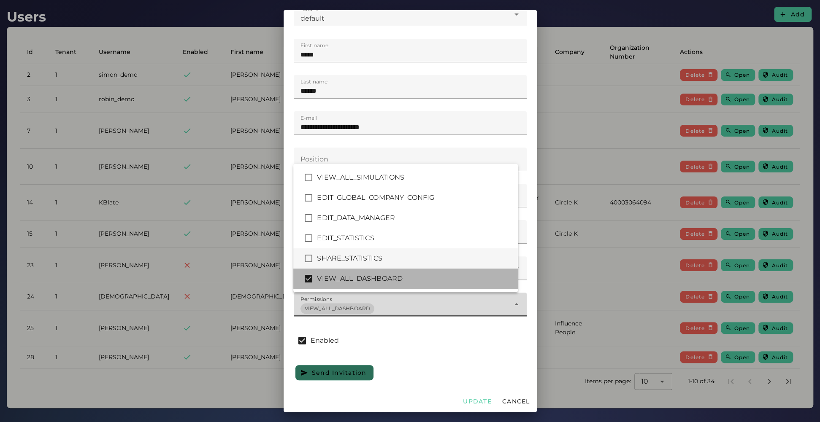
click at [321, 258] on div "SHARE_STATISTICS" at bounding box center [414, 259] width 194 height 10
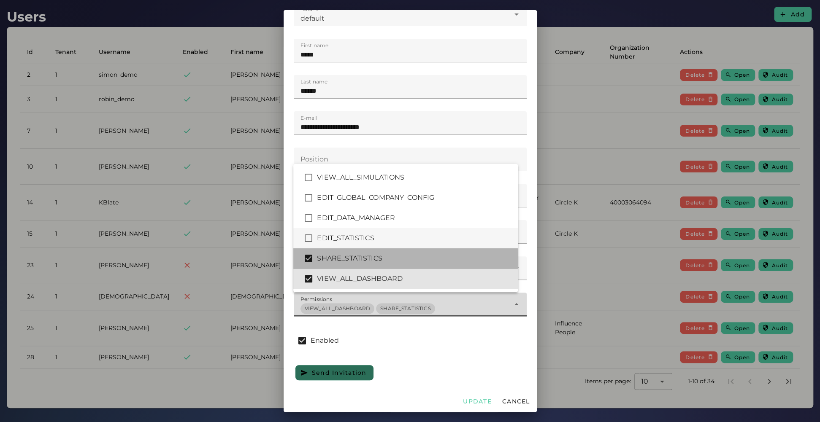
click at [321, 239] on div "EDIT_STATISTICS" at bounding box center [414, 238] width 194 height 10
type input "*******"
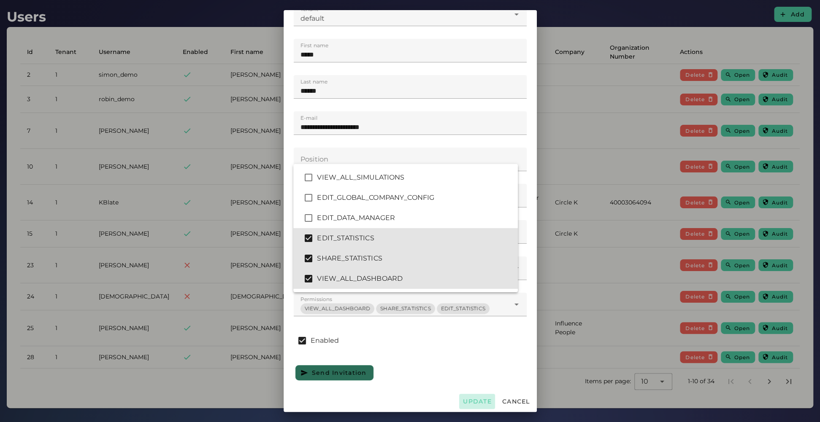
click at [464, 287] on button "Update" at bounding box center [477, 401] width 36 height 15
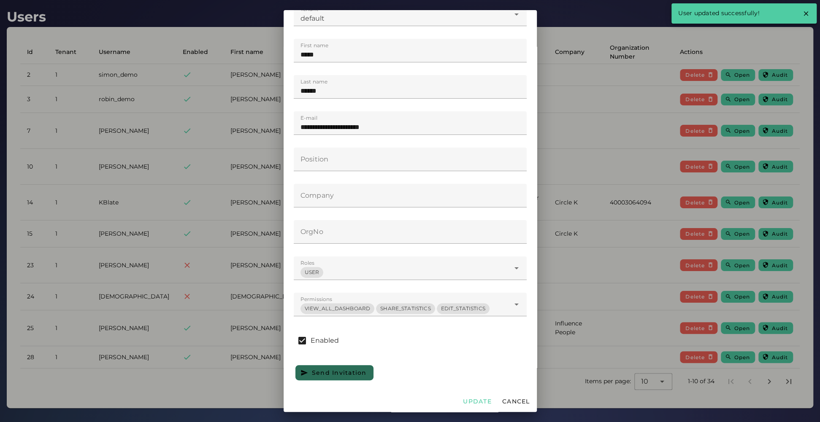
click at [558, 181] on div at bounding box center [410, 211] width 820 height 422
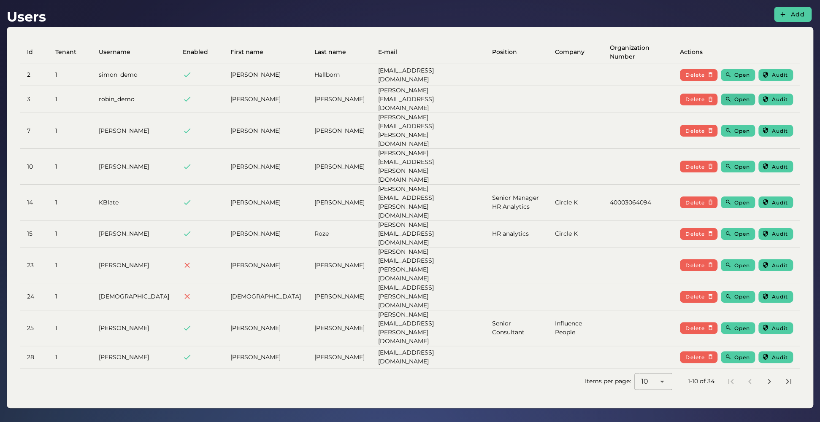
click at [558, 96] on span "Open" at bounding box center [742, 99] width 16 height 6
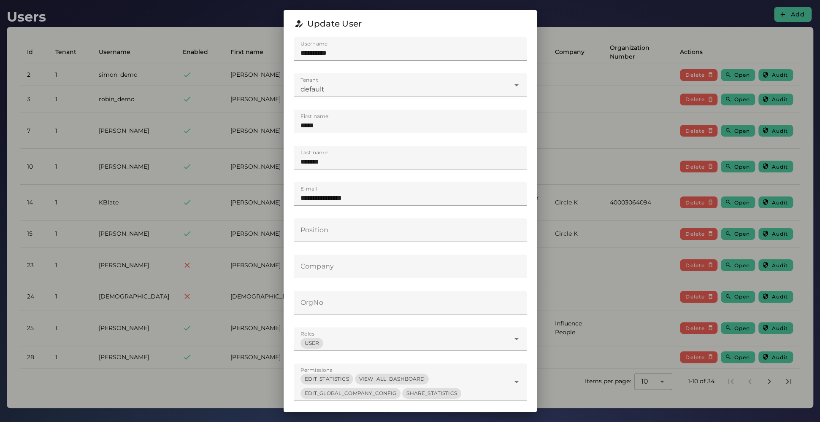
scroll to position [84, 0]
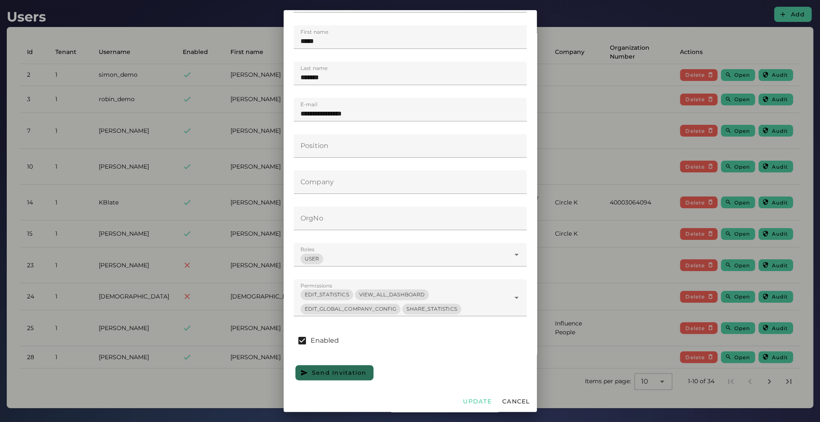
click at [558, 193] on div at bounding box center [410, 211] width 820 height 422
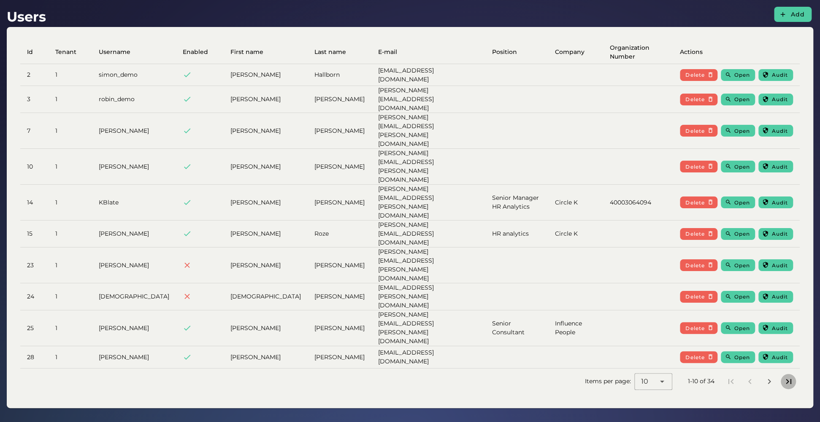
click at [558, 287] on icon "Last page" at bounding box center [788, 382] width 10 height 10
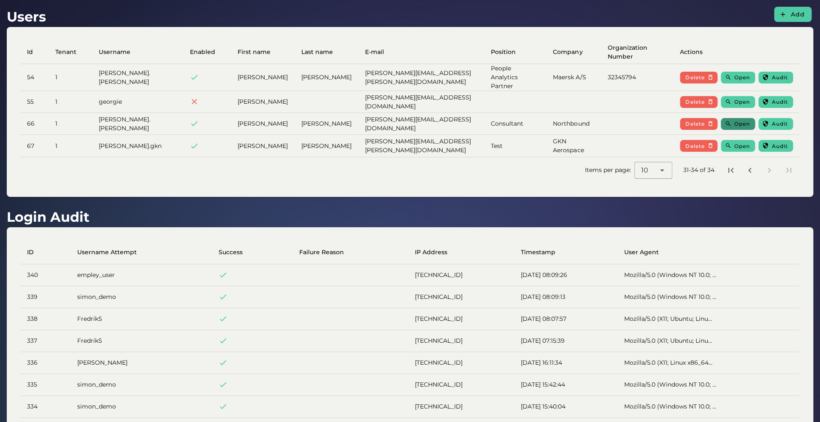
click at [558, 121] on span "Open" at bounding box center [742, 124] width 16 height 6
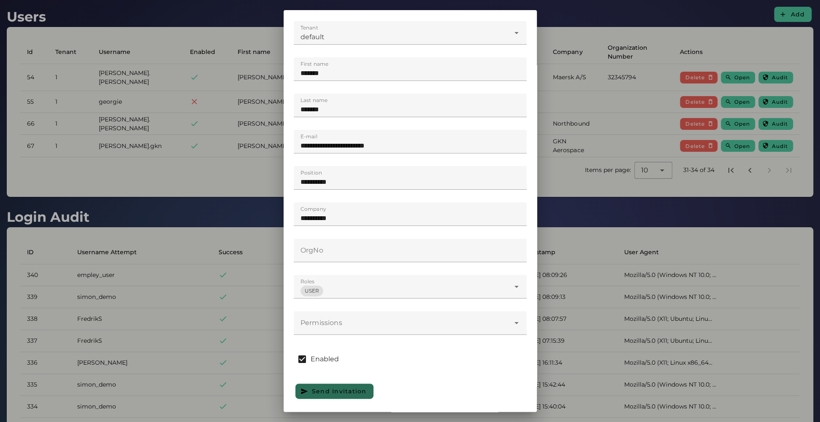
scroll to position [71, 0]
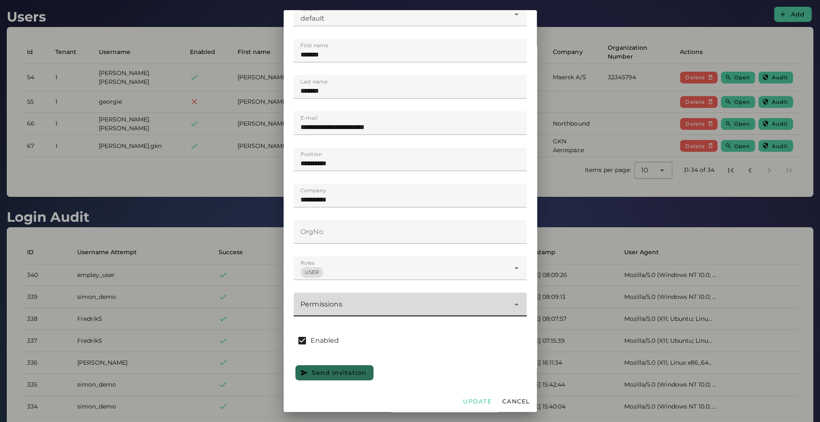
click at [384, 287] on div at bounding box center [402, 305] width 216 height 24
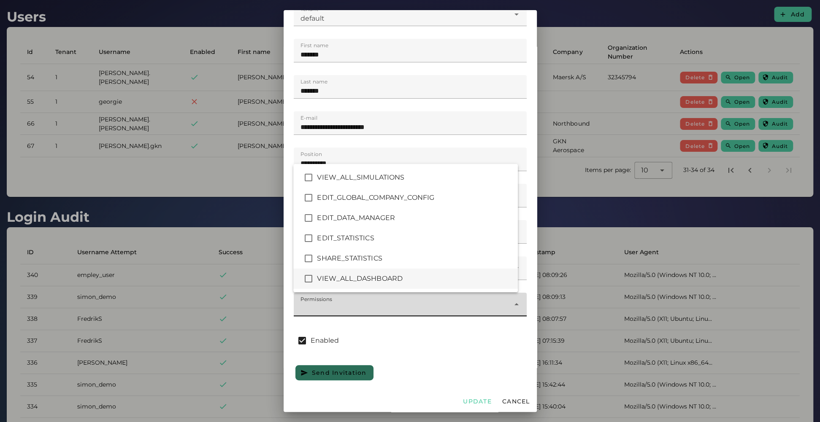
click at [336, 278] on div "VIEW_ALL_DASHBOARD" at bounding box center [414, 279] width 194 height 10
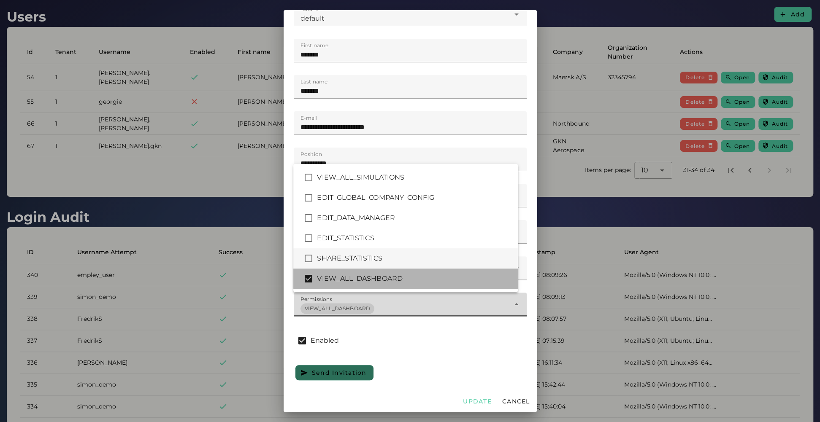
click at [335, 250] on div "SHARE_STATISTICS" at bounding box center [405, 258] width 224 height 20
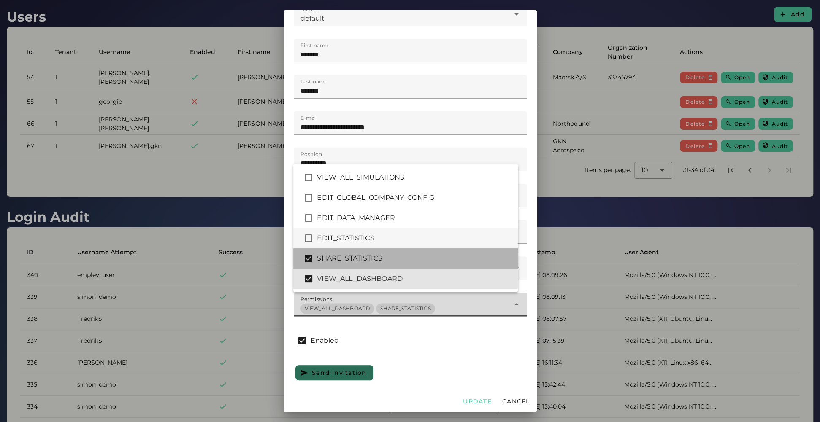
click at [334, 235] on div "EDIT_STATISTICS" at bounding box center [414, 238] width 194 height 10
type input "*******"
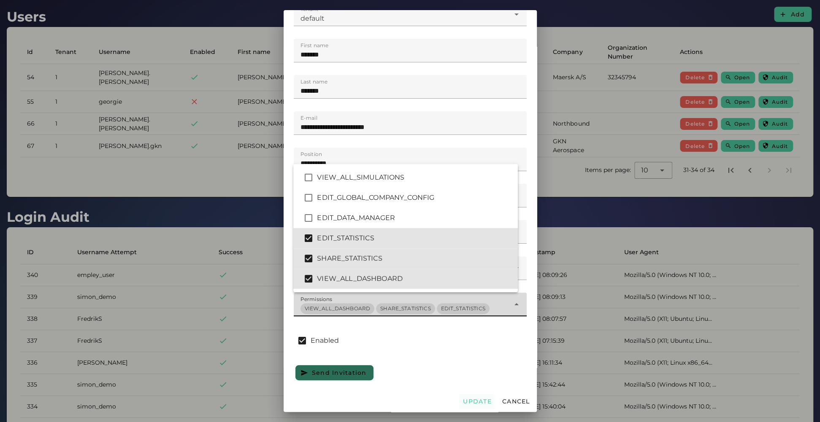
click at [462, 287] on span "Update" at bounding box center [476, 402] width 29 height 8
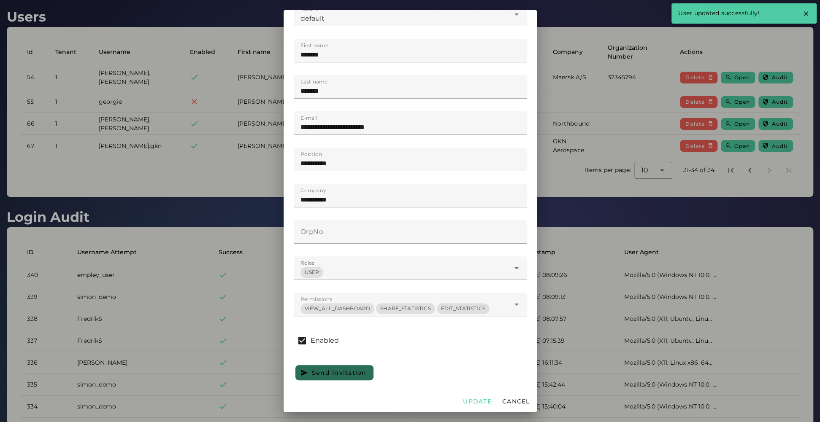
click at [558, 207] on div at bounding box center [410, 211] width 820 height 422
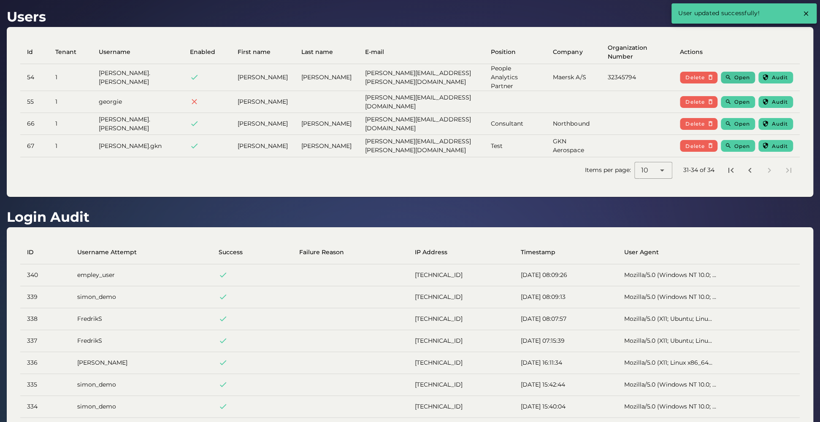
click at [558, 77] on button "Open" at bounding box center [737, 78] width 34 height 12
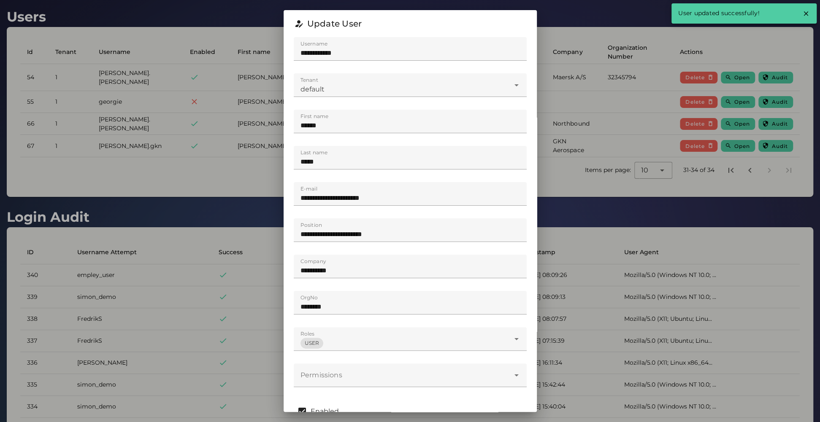
click at [377, 287] on div at bounding box center [402, 376] width 216 height 24
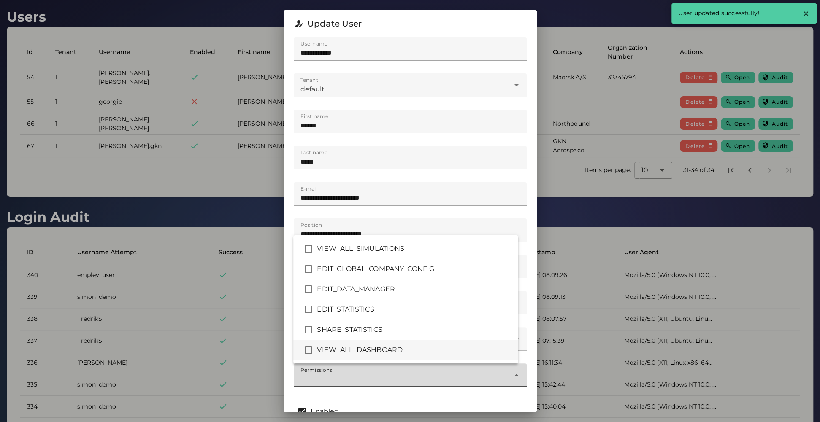
click at [380, 287] on div "VIEW_ALL_DASHBOARD" at bounding box center [414, 350] width 194 height 10
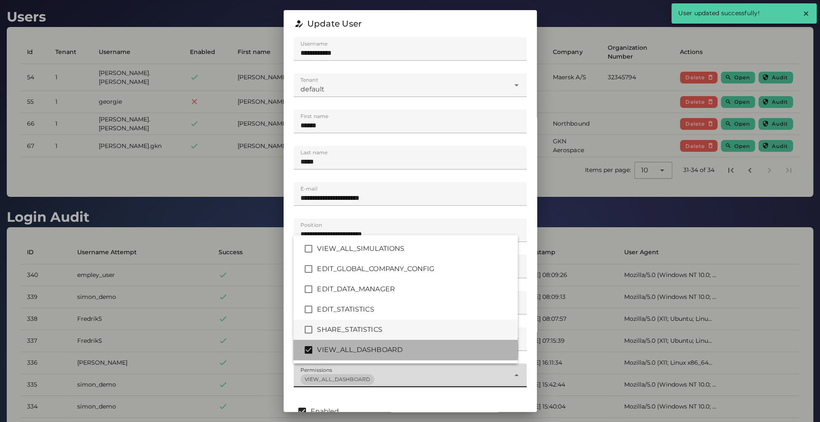
click at [377, 287] on div "SHARE_STATISTICS" at bounding box center [414, 330] width 194 height 10
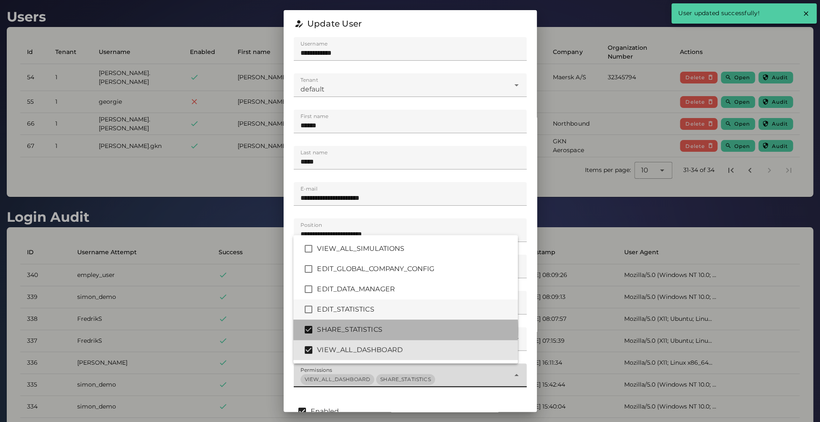
click at [374, 287] on div "EDIT_STATISTICS" at bounding box center [405, 309] width 224 height 20
type input "*******"
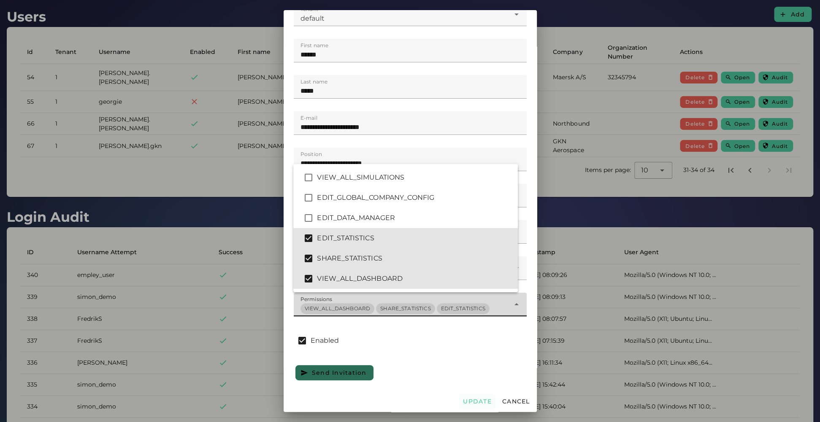
click at [468, 287] on span "Update" at bounding box center [476, 402] width 29 height 8
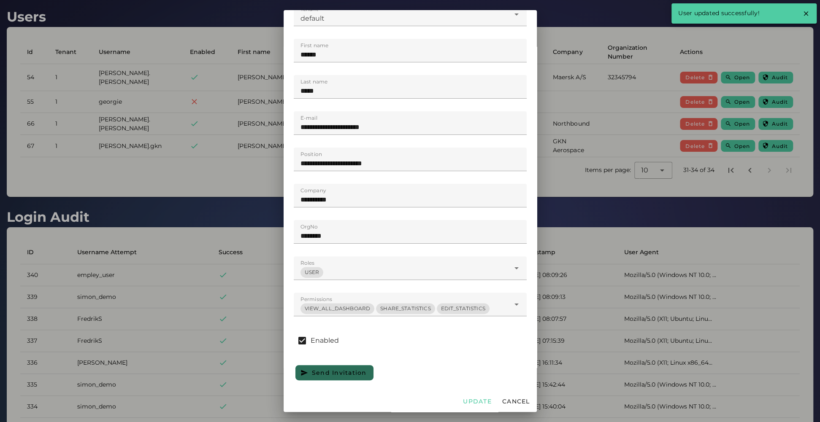
click at [558, 183] on div at bounding box center [410, 211] width 820 height 422
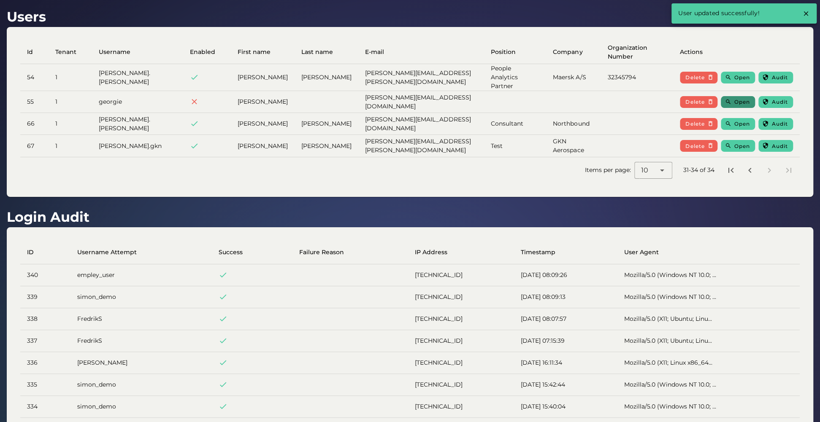
click at [558, 99] on span "Open" at bounding box center [742, 102] width 16 height 6
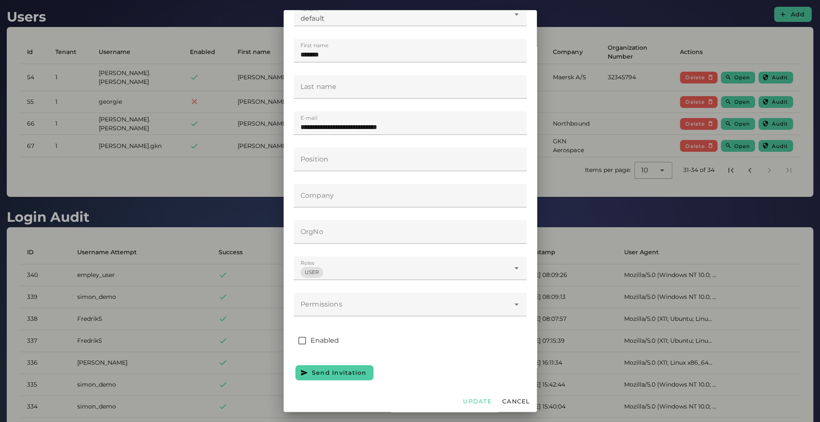
click at [390, 287] on div at bounding box center [402, 305] width 216 height 24
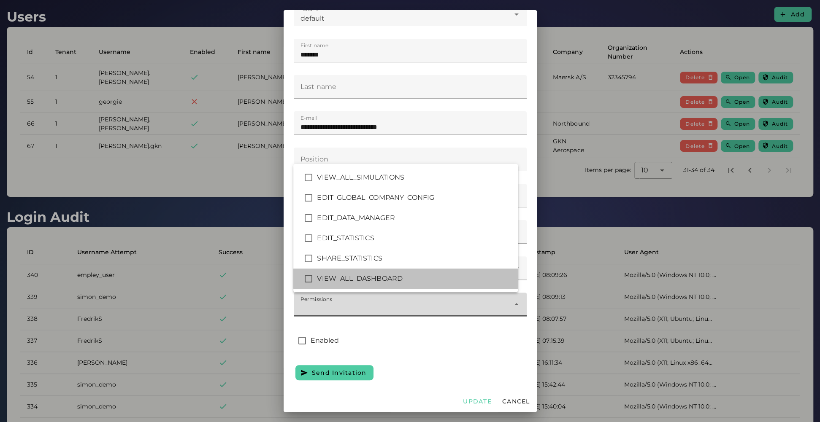
drag, startPoint x: 342, startPoint y: 282, endPoint x: 339, endPoint y: 259, distance: 22.5
click at [342, 281] on div "VIEW_ALL_DASHBOARD" at bounding box center [414, 279] width 194 height 10
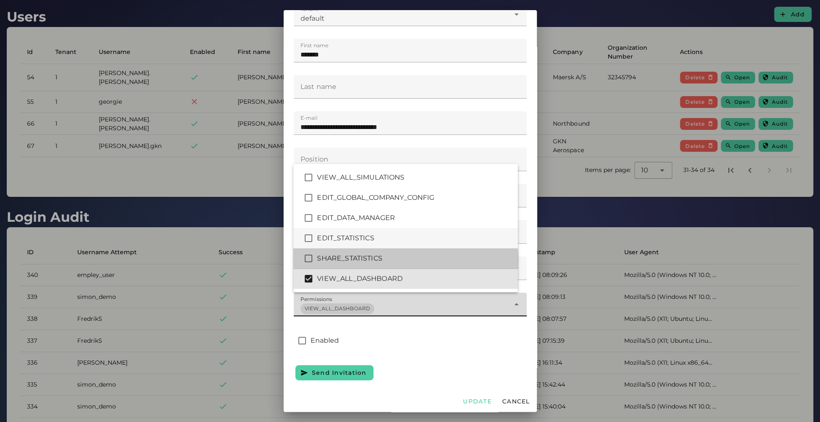
drag, startPoint x: 339, startPoint y: 259, endPoint x: 337, endPoint y: 239, distance: 20.7
click at [338, 256] on div "SHARE_STATISTICS" at bounding box center [414, 259] width 194 height 10
click at [337, 239] on div "EDIT_STATISTICS" at bounding box center [414, 238] width 194 height 10
type input "*******"
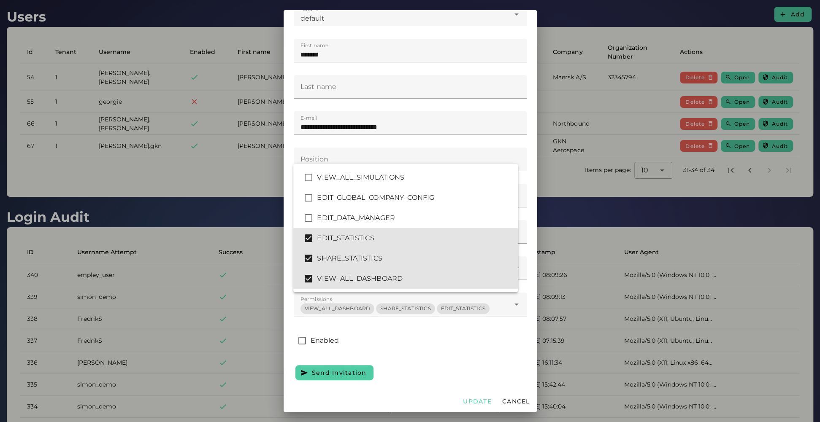
click at [465, 287] on div "Update Cancel" at bounding box center [409, 402] width 253 height 22
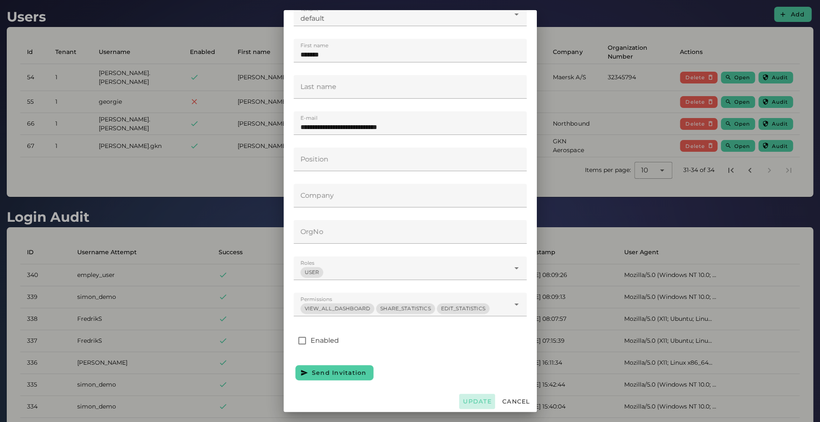
click at [465, 287] on span "Update" at bounding box center [476, 402] width 29 height 8
click at [558, 197] on div at bounding box center [410, 211] width 820 height 422
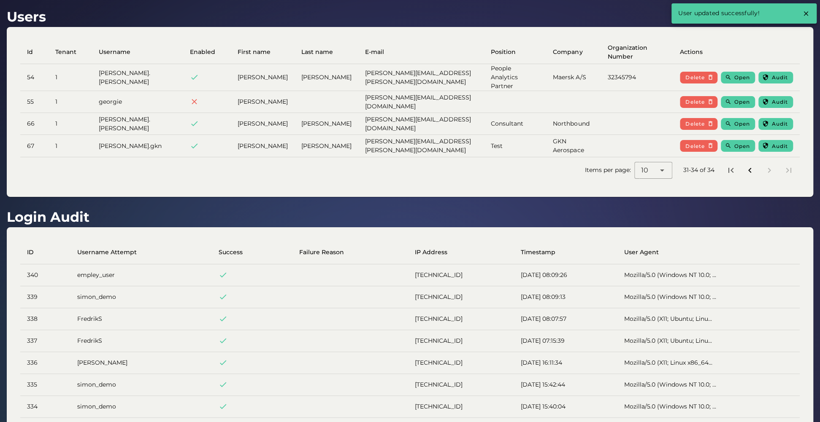
click at [558, 165] on icon "Previous page" at bounding box center [749, 170] width 10 height 10
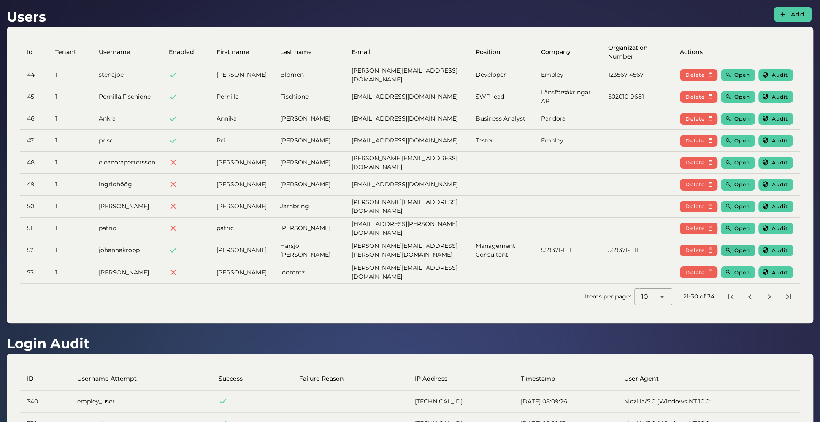
click at [558, 253] on span "Open" at bounding box center [742, 250] width 16 height 6
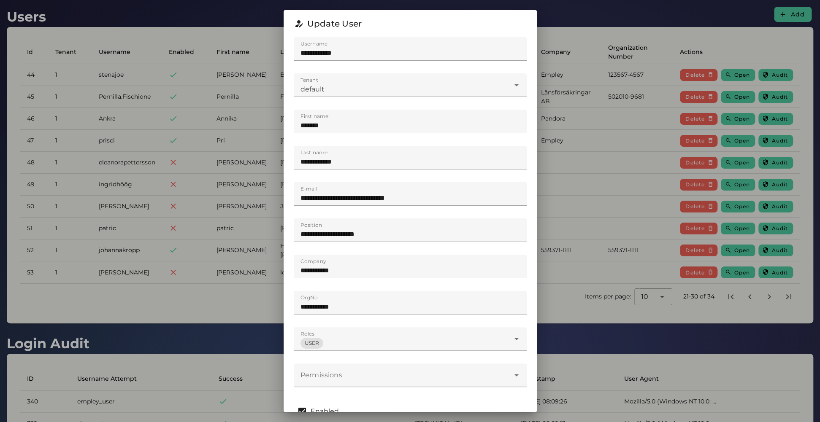
click at [380, 287] on div at bounding box center [402, 376] width 216 height 24
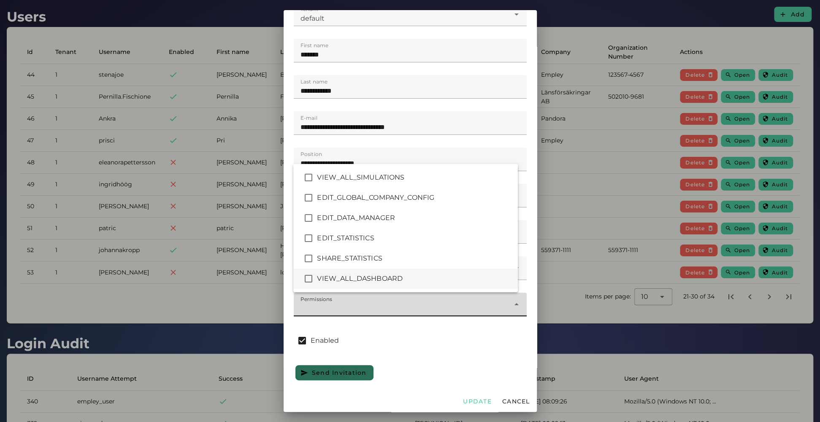
click at [375, 284] on div "VIEW_ALL_DASHBOARD" at bounding box center [405, 279] width 224 height 20
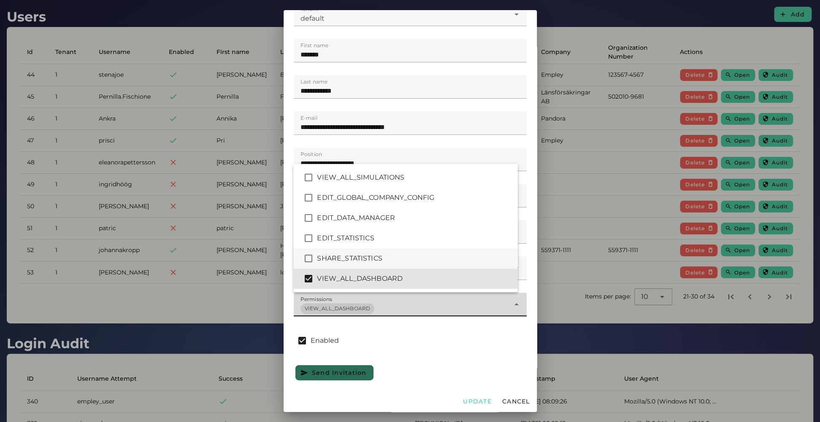
click at [374, 253] on div "SHARE_STATISTICS" at bounding box center [405, 258] width 224 height 20
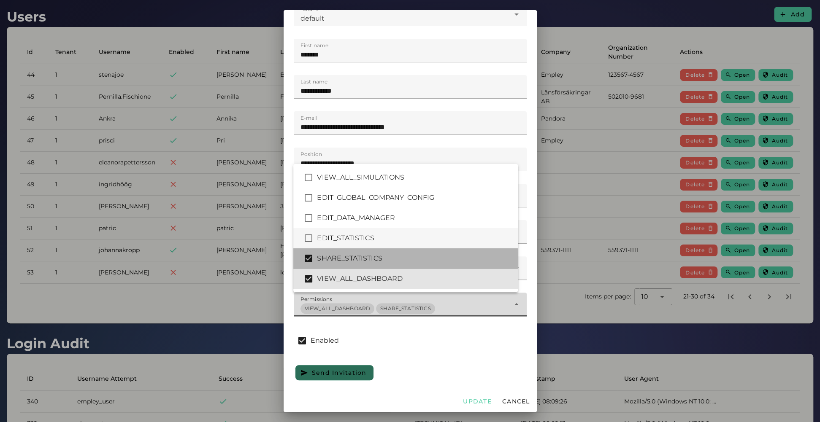
click at [375, 235] on div "EDIT_STATISTICS" at bounding box center [414, 238] width 194 height 10
type input "*******"
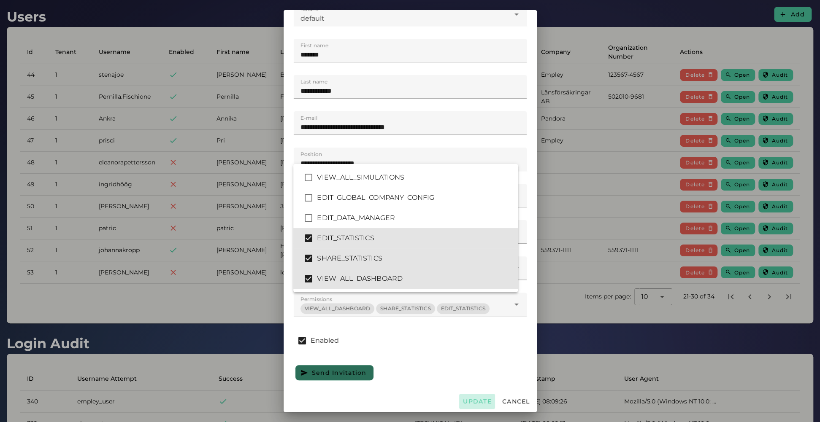
click at [468, 287] on span "Update" at bounding box center [476, 402] width 29 height 8
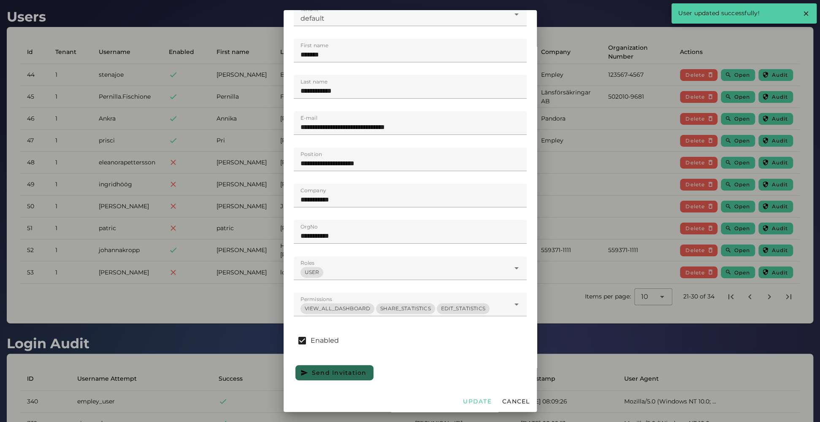
click at [558, 287] on div at bounding box center [410, 211] width 820 height 422
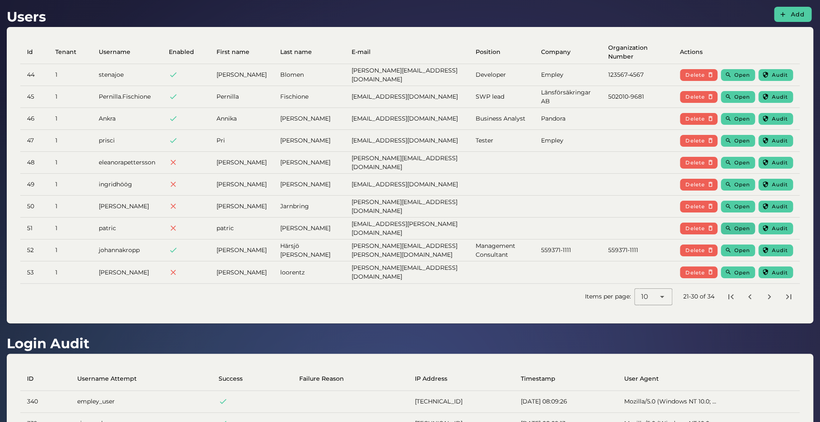
click at [558, 227] on span "Open" at bounding box center [742, 228] width 16 height 6
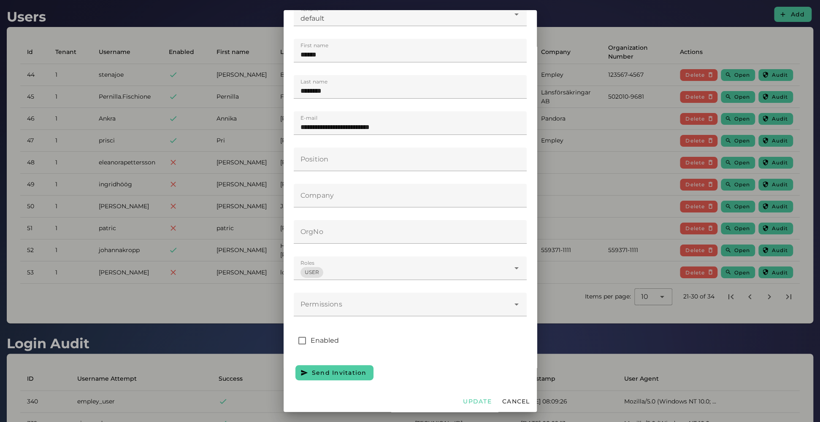
click at [409, 287] on div at bounding box center [402, 305] width 216 height 24
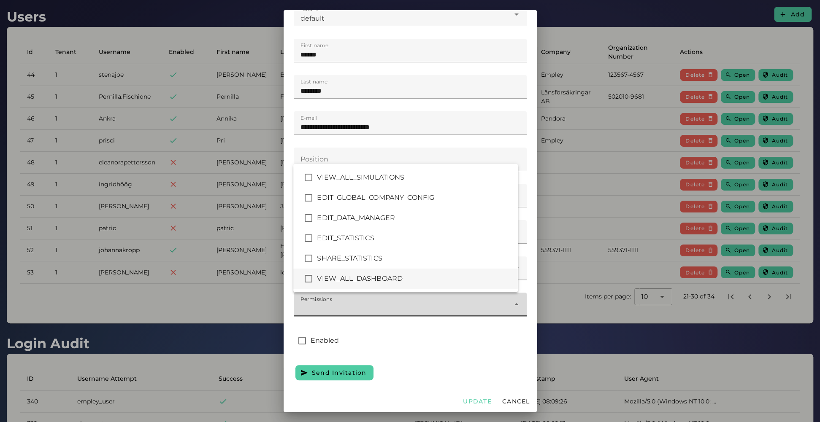
click at [353, 279] on div "VIEW_ALL_DASHBOARD" at bounding box center [414, 279] width 194 height 10
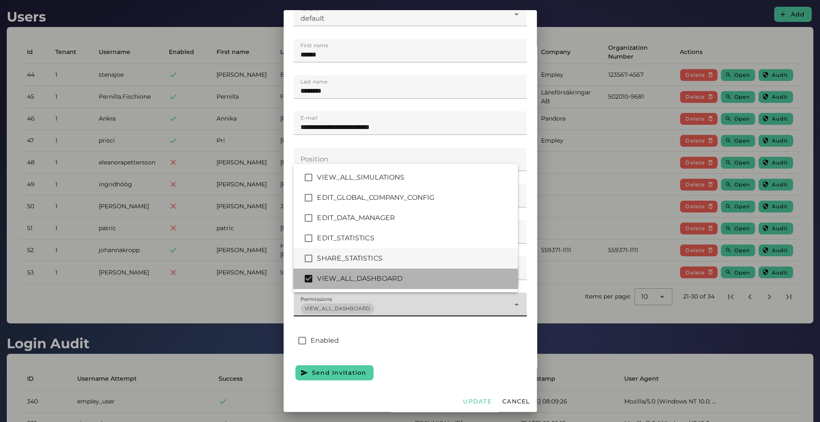
click at [355, 251] on div "SHARE_STATISTICS" at bounding box center [405, 258] width 224 height 20
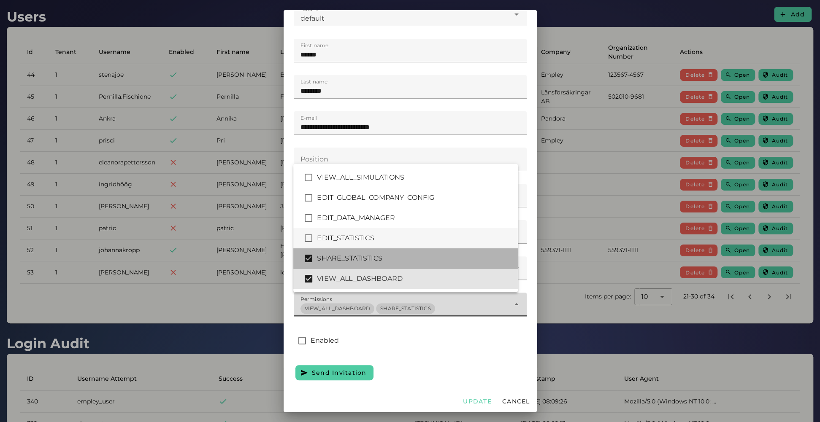
click at [357, 238] on div "EDIT_STATISTICS" at bounding box center [414, 238] width 194 height 10
type input "*******"
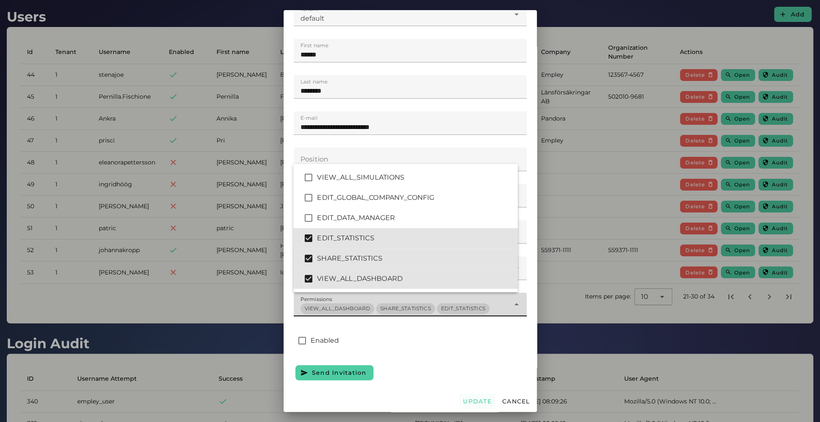
click at [468, 287] on span "Update" at bounding box center [476, 402] width 29 height 8
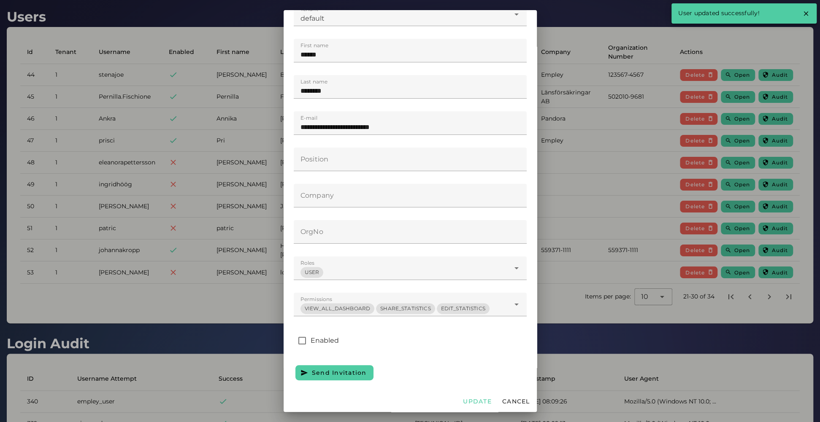
click at [558, 276] on div at bounding box center [410, 211] width 820 height 422
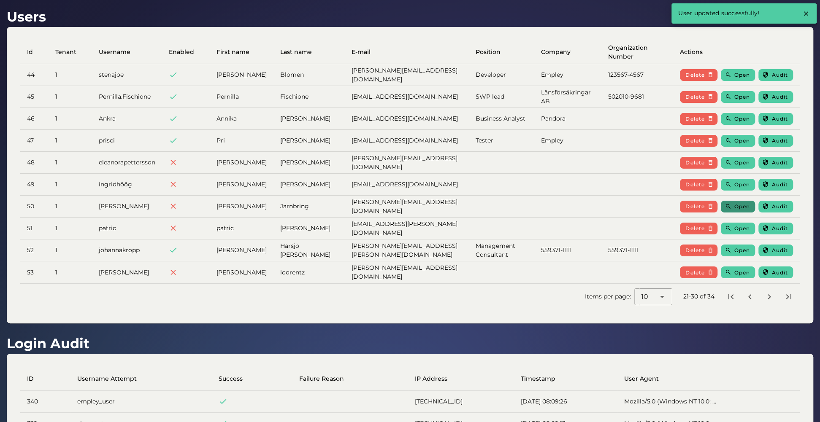
click at [558, 204] on span "Open" at bounding box center [742, 206] width 16 height 6
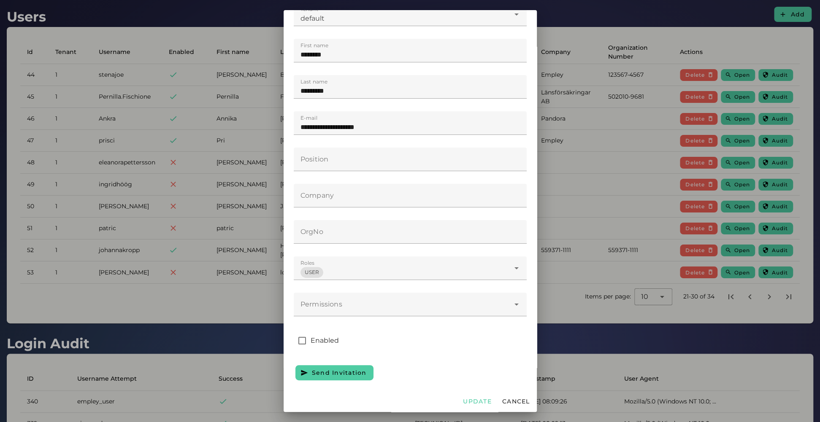
click at [392, 287] on div at bounding box center [402, 305] width 216 height 24
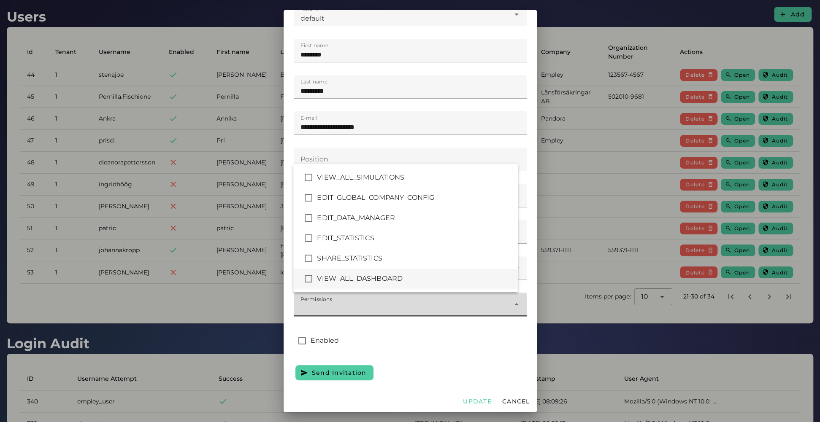
click at [354, 273] on div "VIEW_ALL_DASHBOARD" at bounding box center [405, 279] width 224 height 20
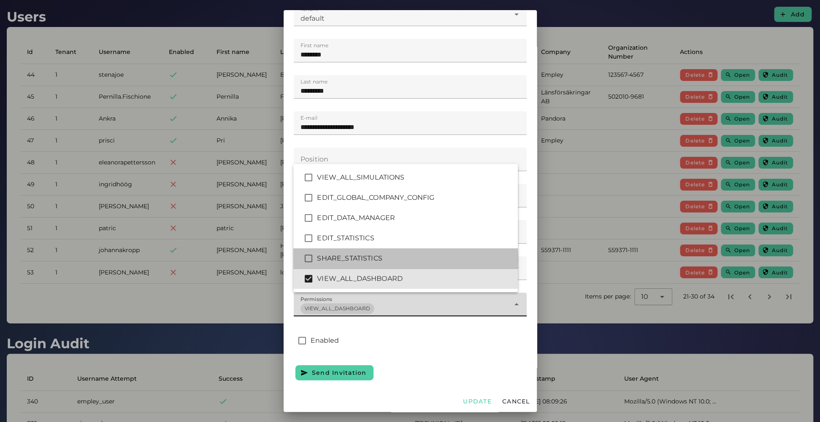
drag, startPoint x: 351, startPoint y: 259, endPoint x: 352, endPoint y: 239, distance: 20.3
click at [351, 258] on div "SHARE_STATISTICS" at bounding box center [414, 259] width 194 height 10
click at [352, 239] on div "EDIT_STATISTICS" at bounding box center [414, 238] width 194 height 10
type input "*******"
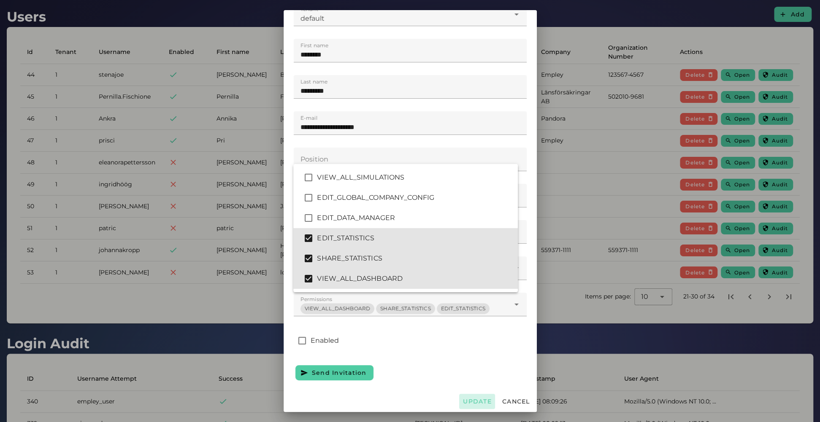
drag, startPoint x: 460, startPoint y: 398, endPoint x: 527, endPoint y: 338, distance: 89.9
click at [462, 287] on span "Update" at bounding box center [476, 402] width 29 height 8
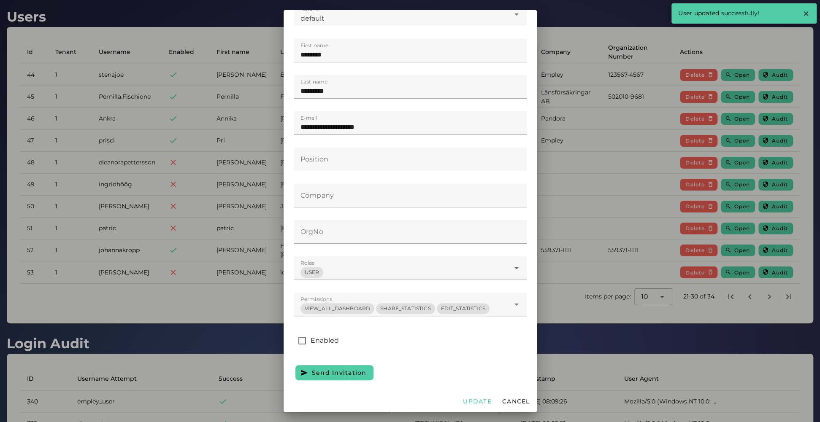
click at [558, 224] on div at bounding box center [410, 211] width 820 height 422
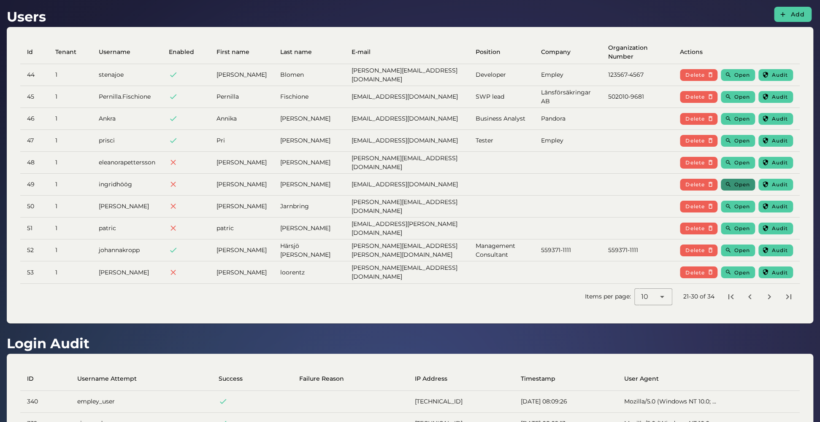
click at [558, 185] on span "Open" at bounding box center [742, 184] width 16 height 6
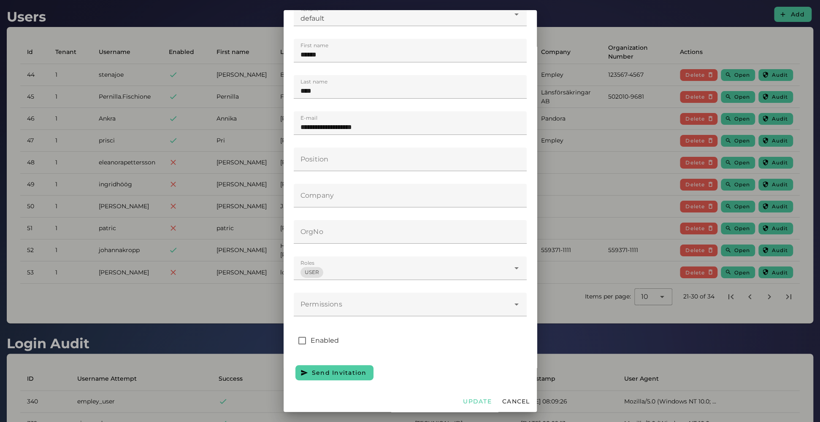
click at [383, 287] on div at bounding box center [402, 305] width 216 height 24
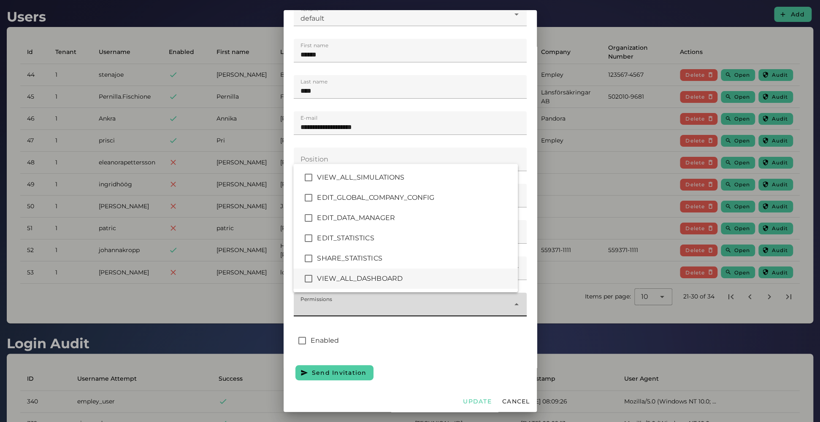
click at [366, 275] on div "VIEW_ALL_DASHBOARD" at bounding box center [414, 279] width 194 height 10
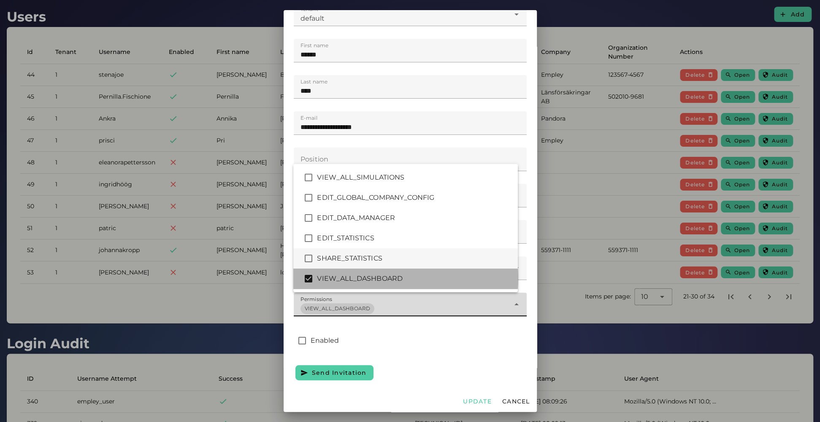
click at [361, 258] on div "SHARE_STATISTICS" at bounding box center [414, 259] width 194 height 10
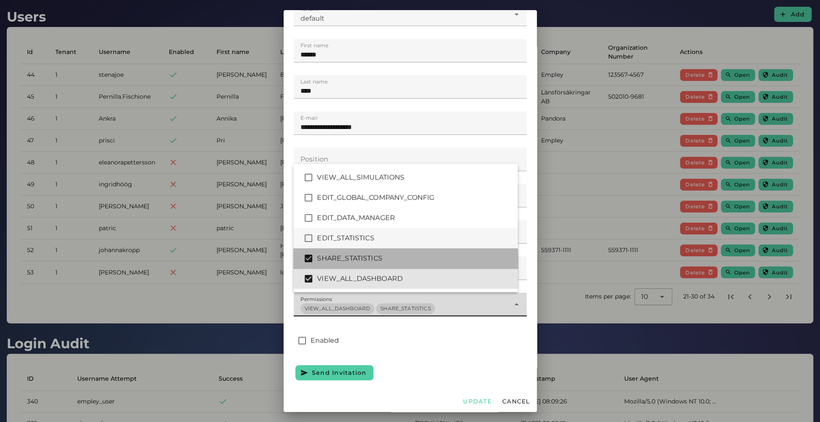
click at [361, 244] on div "EDIT_STATISTICS" at bounding box center [405, 238] width 224 height 20
type input "*******"
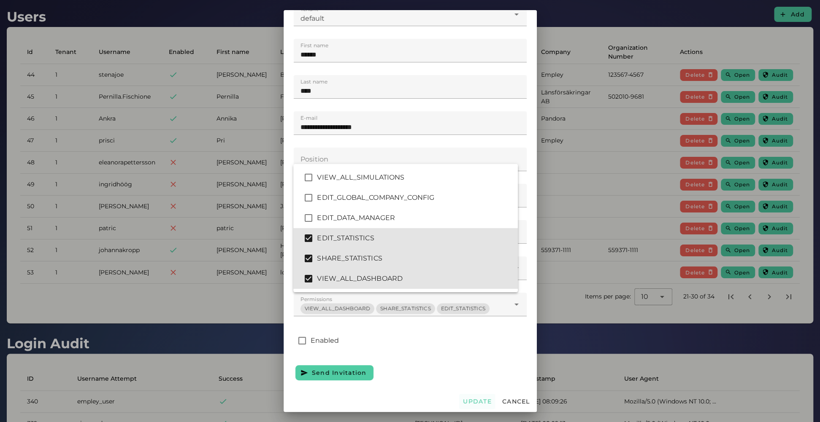
click at [469, 287] on span "Update" at bounding box center [476, 402] width 29 height 8
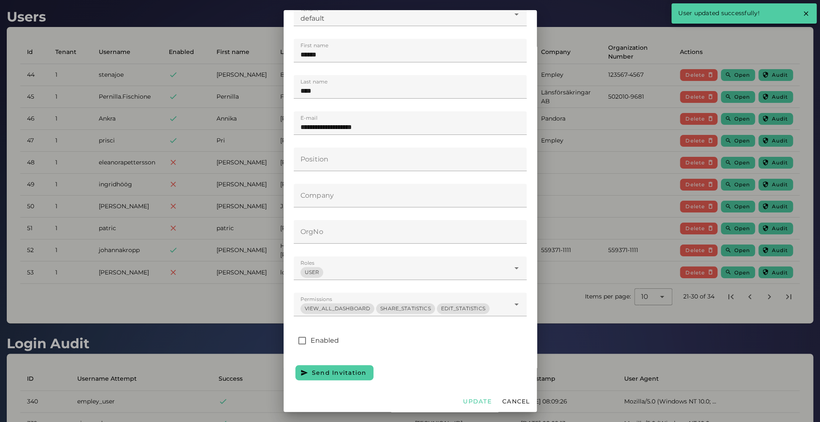
click at [527, 249] on div "**********" at bounding box center [409, 178] width 253 height 424
click at [558, 233] on div at bounding box center [410, 211] width 820 height 422
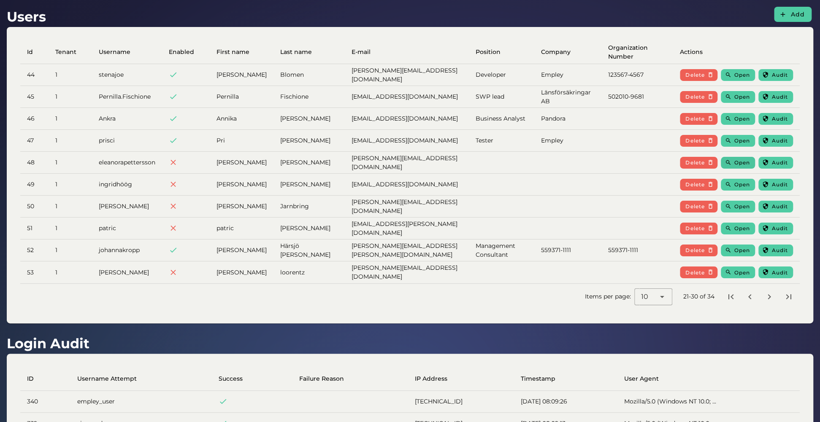
click at [558, 161] on span "Open" at bounding box center [742, 162] width 16 height 6
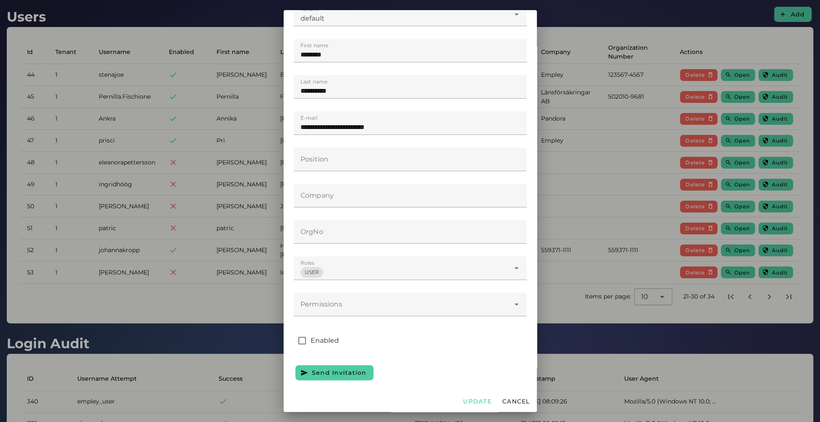
click at [391, 287] on div at bounding box center [402, 305] width 216 height 24
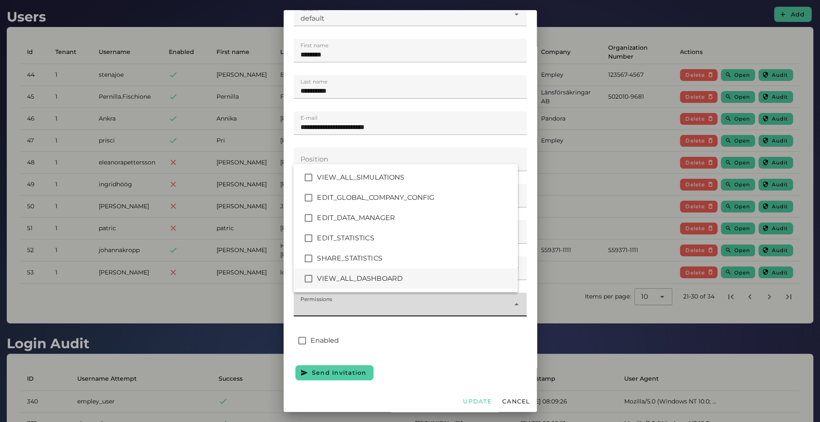
click at [332, 281] on div "VIEW_ALL_DASHBOARD" at bounding box center [414, 279] width 194 height 10
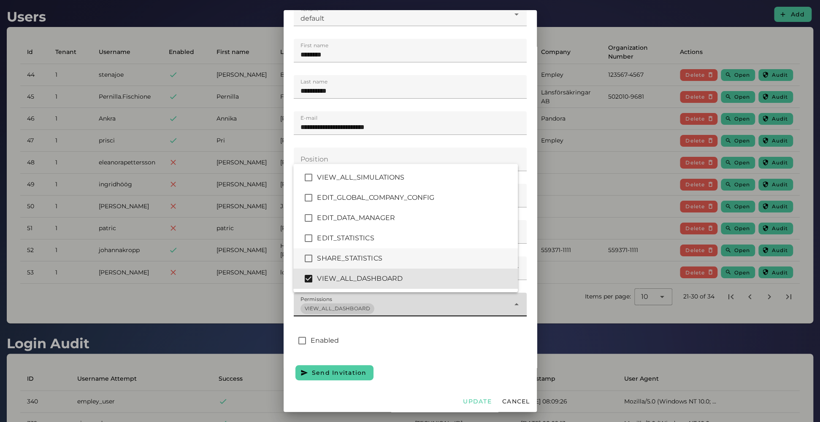
click at [336, 258] on div "SHARE_STATISTICS" at bounding box center [414, 259] width 194 height 10
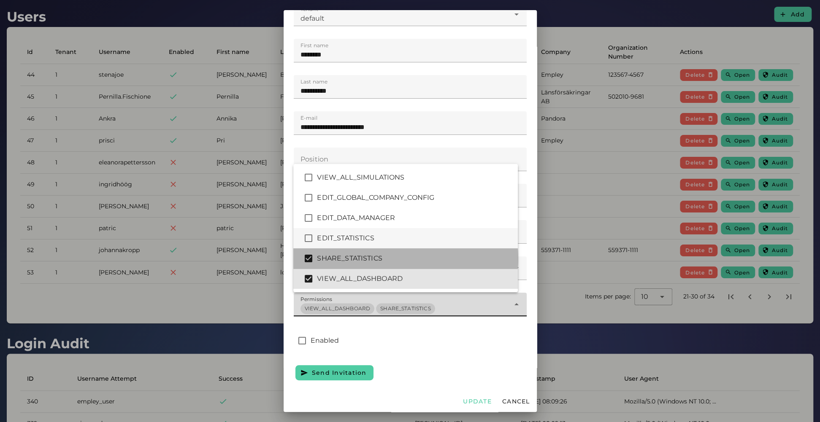
click at [337, 243] on div "EDIT_STATISTICS" at bounding box center [405, 238] width 224 height 20
type input "*******"
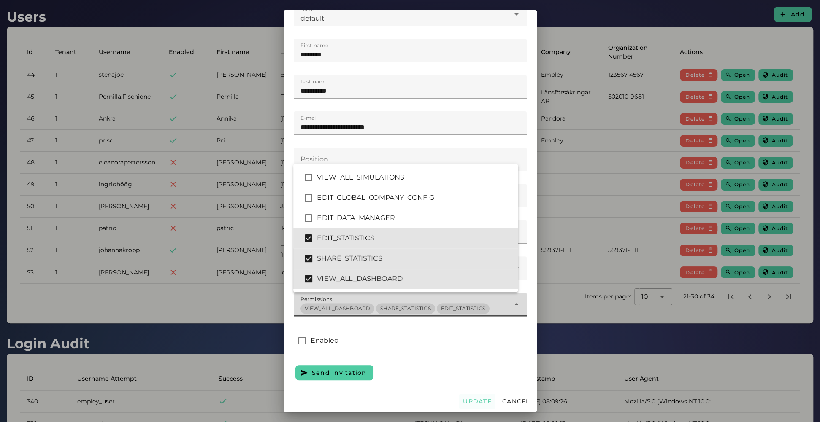
click at [463, 287] on span "Update" at bounding box center [476, 402] width 29 height 8
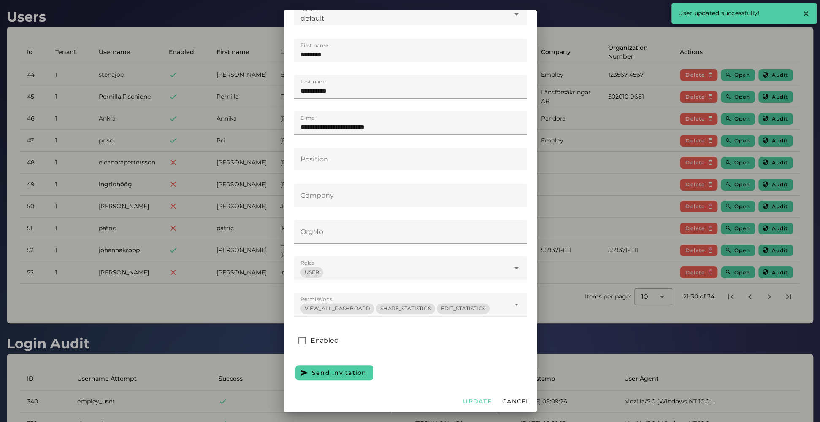
click at [558, 202] on div at bounding box center [410, 211] width 820 height 422
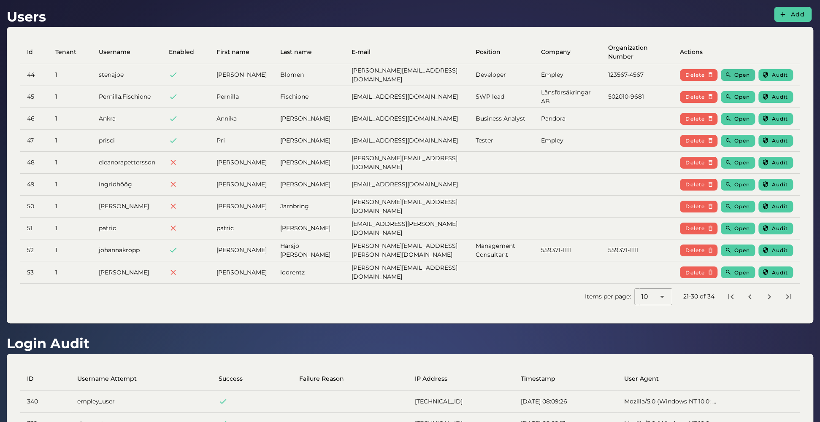
click at [558, 78] on span "Open" at bounding box center [742, 75] width 16 height 6
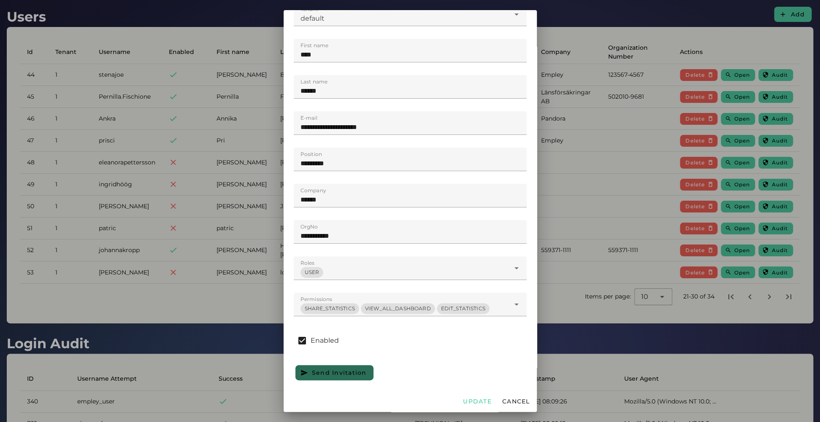
click at [193, 202] on div at bounding box center [410, 211] width 820 height 422
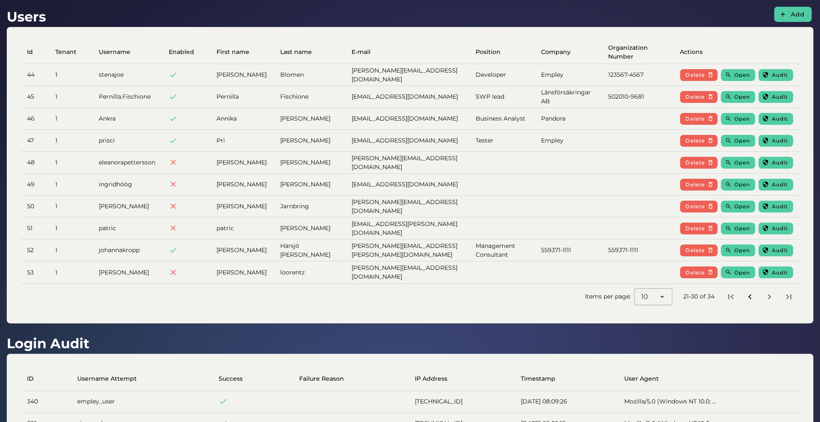
click at [558, 287] on icon "Previous page" at bounding box center [749, 297] width 10 height 10
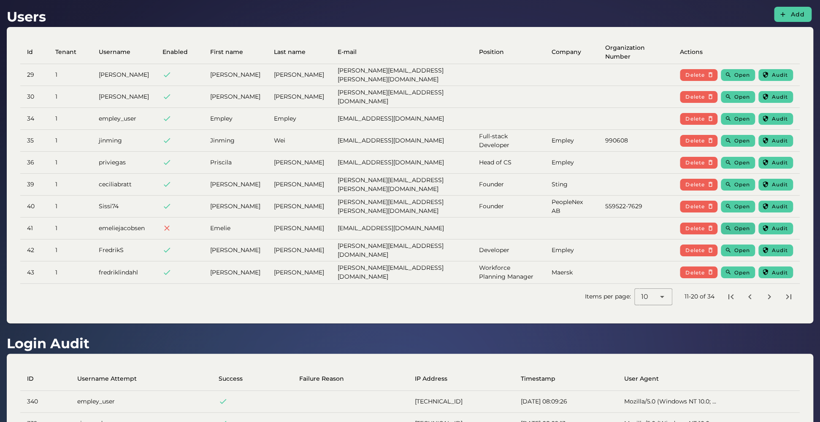
click at [558, 228] on button "Open" at bounding box center [737, 229] width 34 height 12
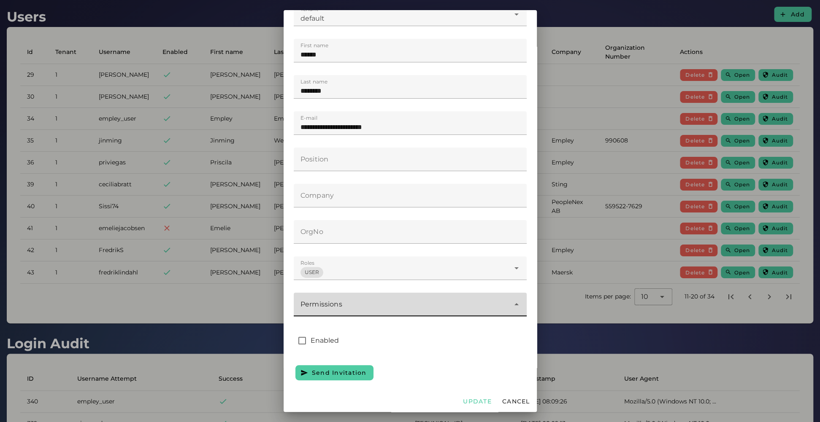
click at [407, 287] on div at bounding box center [402, 305] width 216 height 24
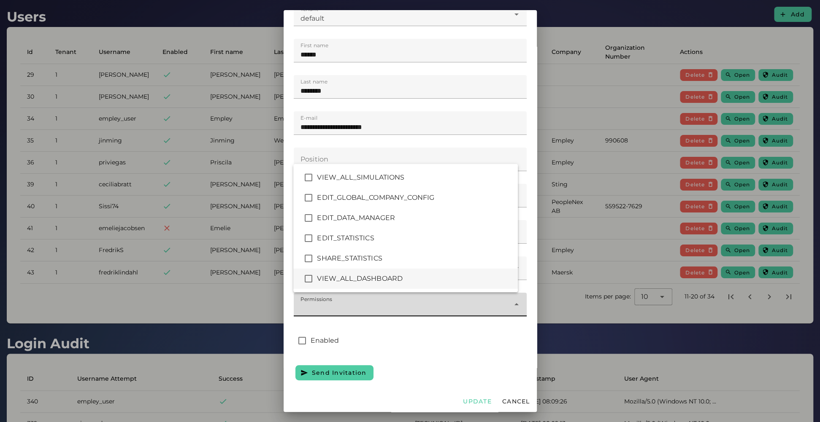
click at [336, 272] on div "VIEW_ALL_DASHBOARD" at bounding box center [405, 279] width 224 height 20
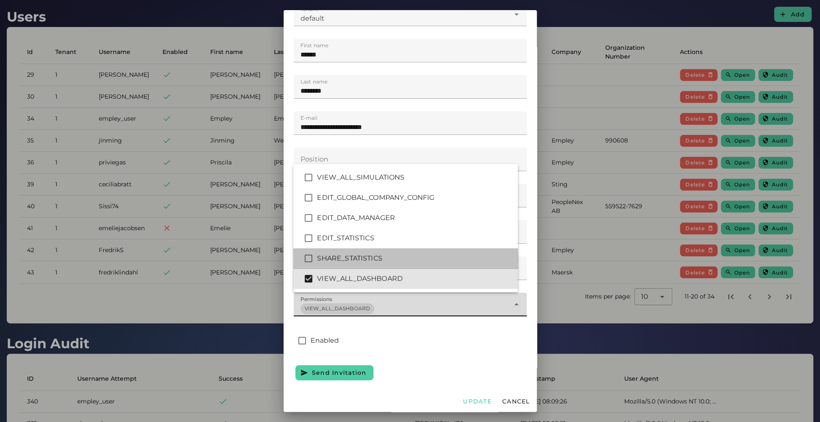
drag, startPoint x: 335, startPoint y: 255, endPoint x: 335, endPoint y: 243, distance: 12.2
click at [335, 255] on div "SHARE_STATISTICS" at bounding box center [414, 259] width 194 height 10
click at [335, 243] on div "EDIT_STATISTICS" at bounding box center [414, 238] width 194 height 10
type input "*******"
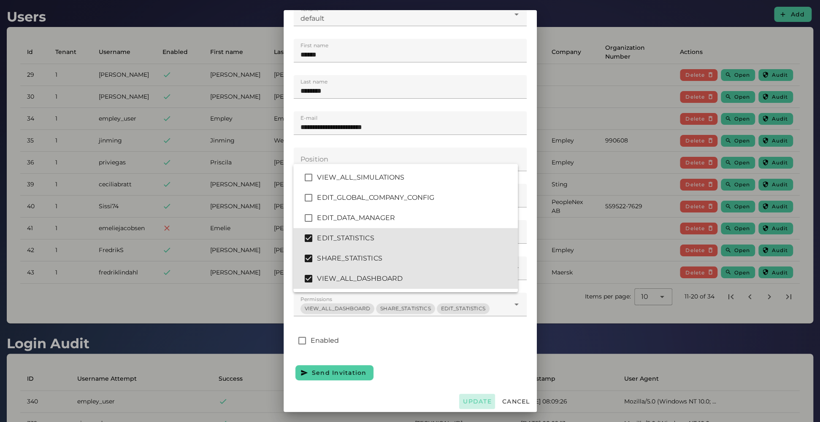
click at [471, 287] on span "Update" at bounding box center [476, 402] width 29 height 8
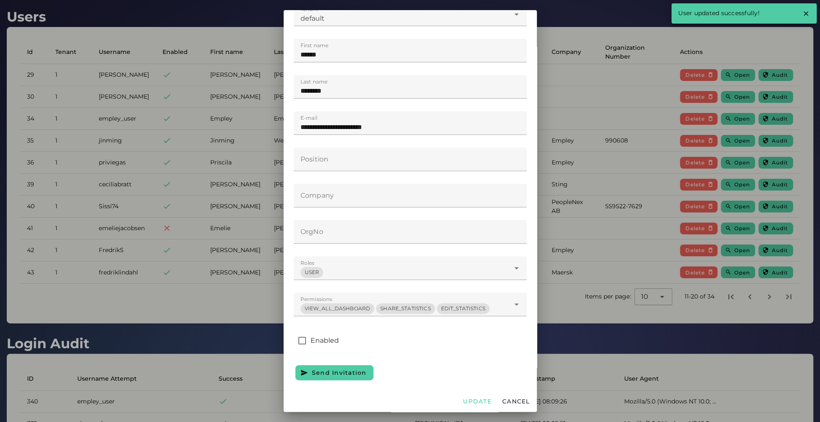
click at [558, 287] on div at bounding box center [410, 211] width 820 height 422
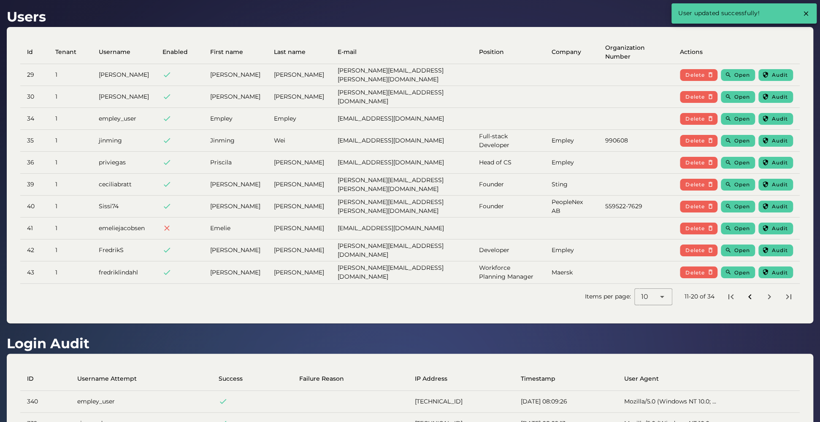
click at [558, 287] on icon "Previous page" at bounding box center [749, 297] width 10 height 10
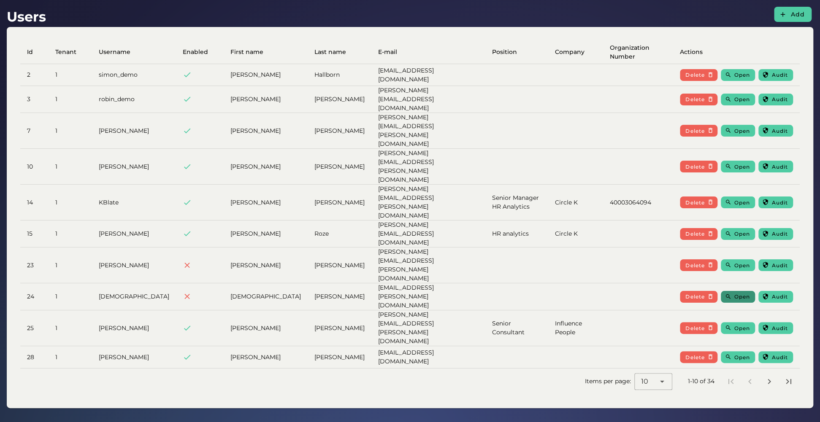
click at [558, 287] on span "Open" at bounding box center [742, 297] width 16 height 6
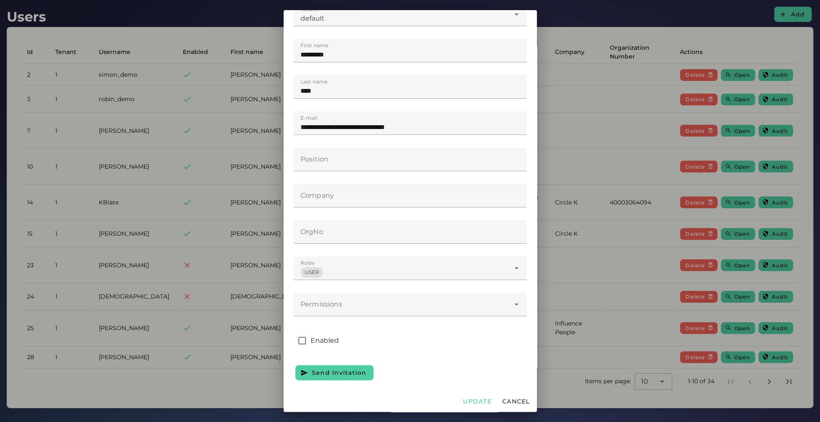
click at [364, 287] on div "Permissions Permissions" at bounding box center [410, 309] width 233 height 33
click at [362, 287] on div at bounding box center [402, 305] width 216 height 24
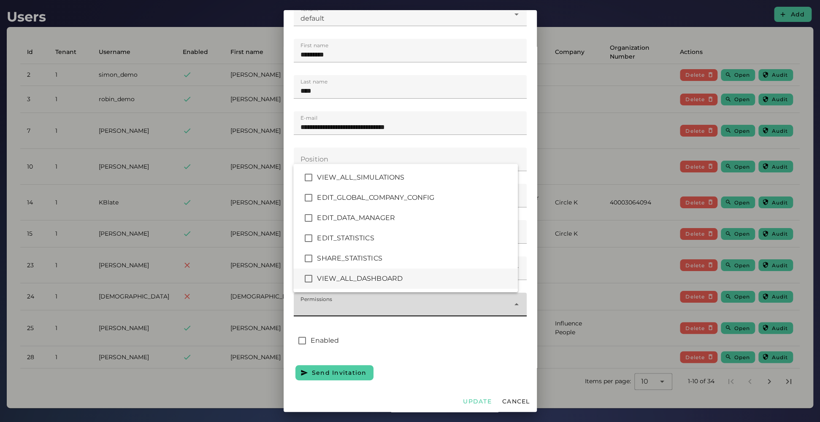
click at [349, 279] on div "VIEW_ALL_DASHBOARD" at bounding box center [414, 279] width 194 height 10
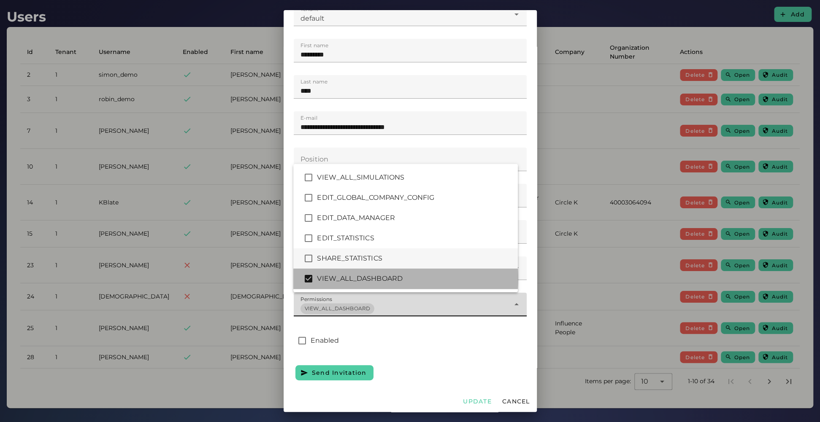
click at [346, 256] on div "SHARE_STATISTICS" at bounding box center [414, 259] width 194 height 10
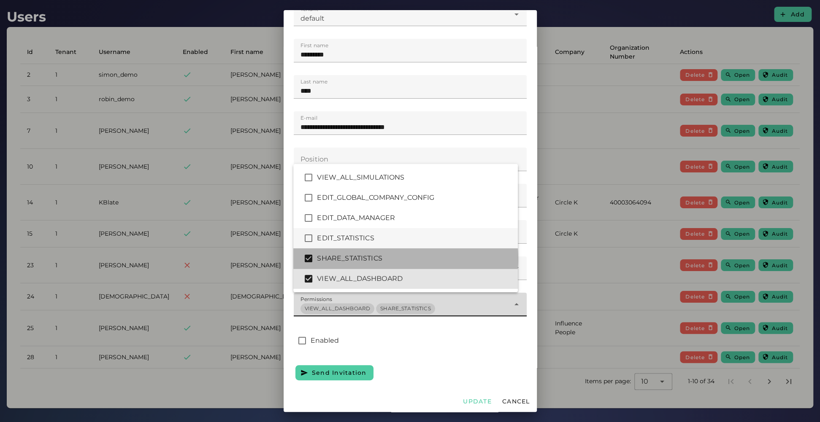
click at [346, 243] on div "EDIT_STATISTICS" at bounding box center [405, 238] width 224 height 20
type input "*******"
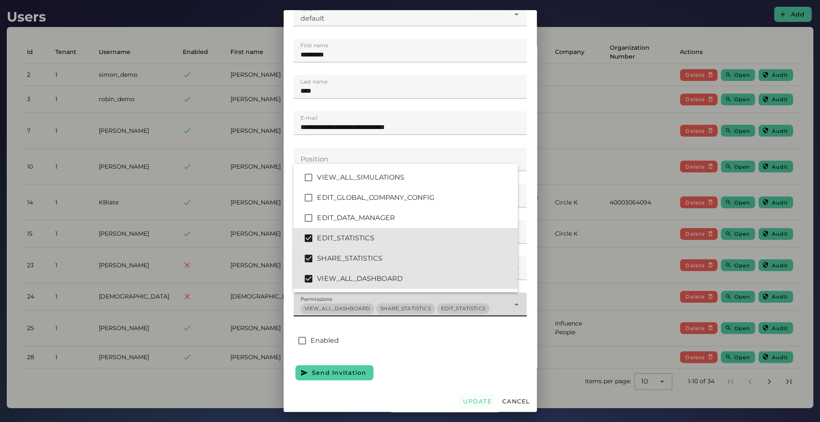
click at [468, 287] on button "Update" at bounding box center [477, 401] width 36 height 15
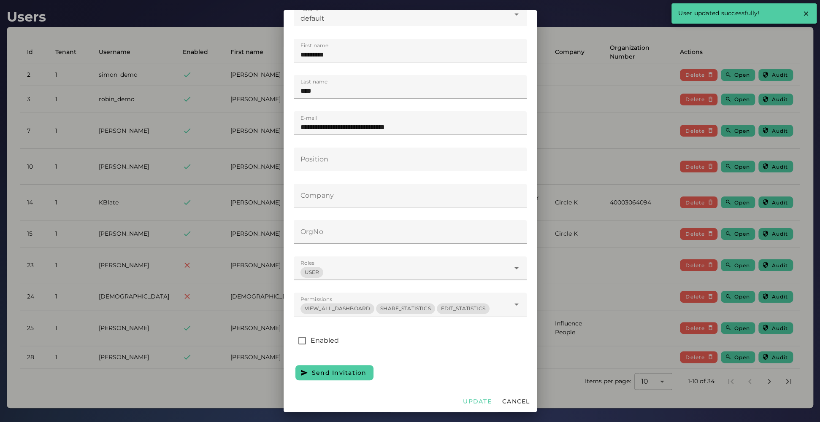
click at [558, 243] on div at bounding box center [410, 211] width 820 height 422
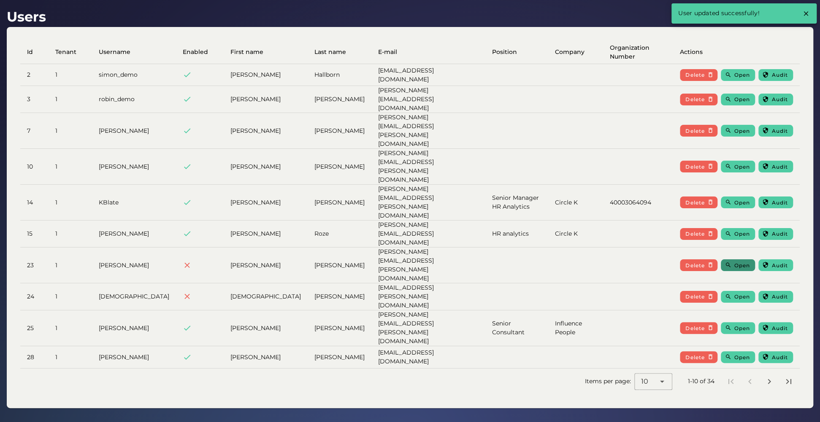
click at [558, 259] on button "Open" at bounding box center [737, 265] width 34 height 12
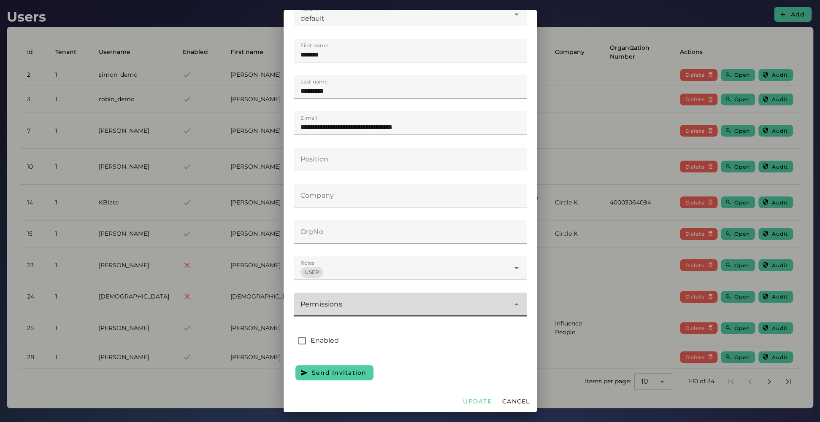
click at [386, 287] on div at bounding box center [402, 305] width 216 height 24
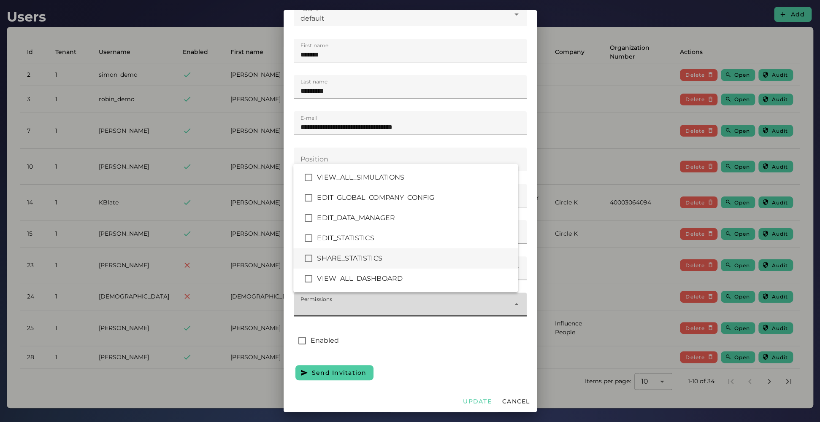
drag, startPoint x: 347, startPoint y: 278, endPoint x: 345, endPoint y: 259, distance: 18.7
click at [347, 277] on div "VIEW_ALL_DASHBOARD" at bounding box center [414, 279] width 194 height 10
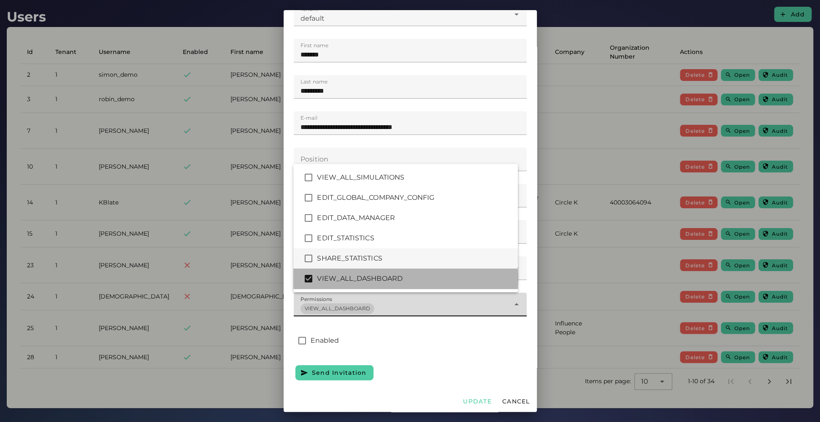
drag, startPoint x: 345, startPoint y: 258, endPoint x: 348, endPoint y: 239, distance: 19.7
click at [345, 257] on div "SHARE_STATISTICS" at bounding box center [414, 259] width 194 height 10
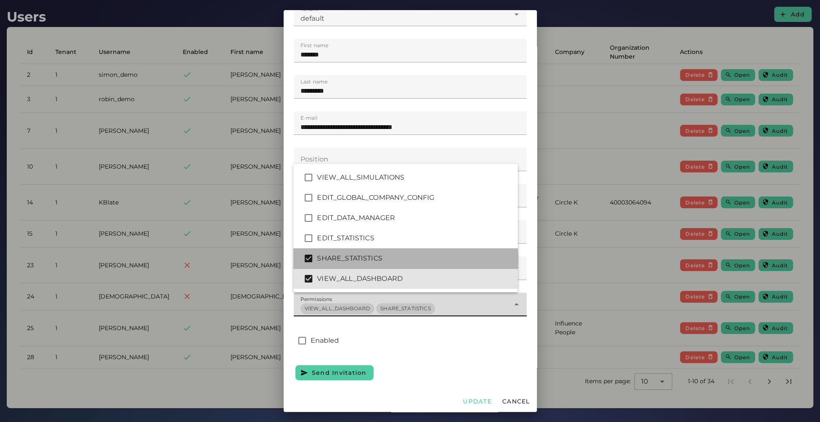
drag, startPoint x: 348, startPoint y: 238, endPoint x: 437, endPoint y: 327, distance: 125.9
click at [349, 237] on div "EDIT_STATISTICS" at bounding box center [414, 238] width 194 height 10
type input "*******"
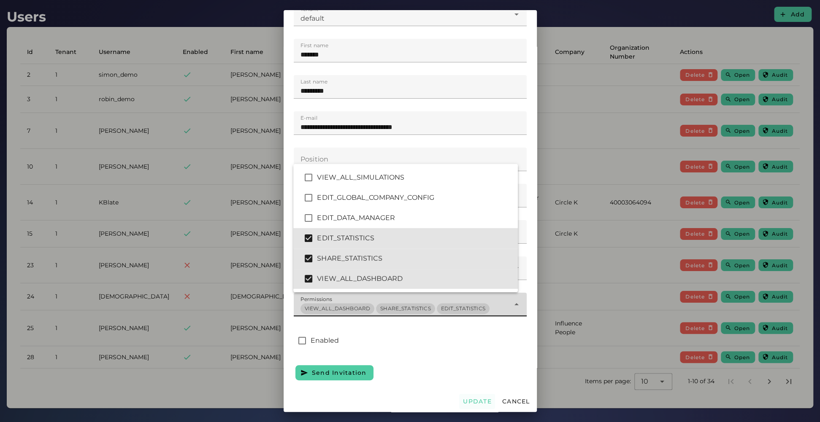
click at [463, 287] on button "Update" at bounding box center [477, 401] width 36 height 15
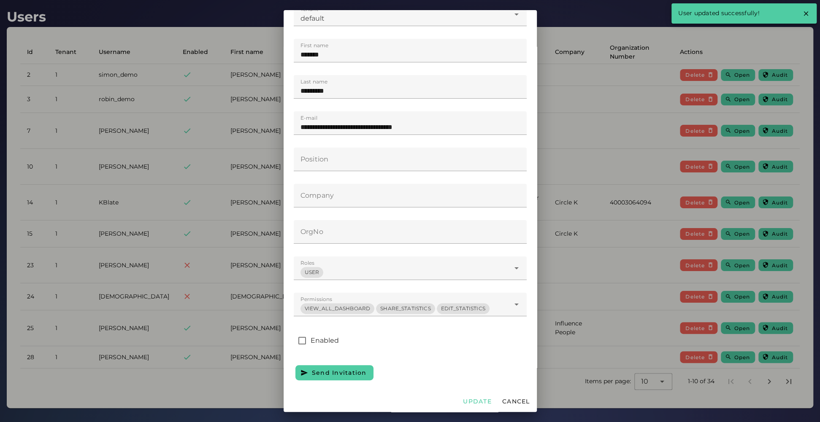
click at [558, 287] on div at bounding box center [410, 211] width 820 height 422
